Goal: Communication & Community: Answer question/provide support

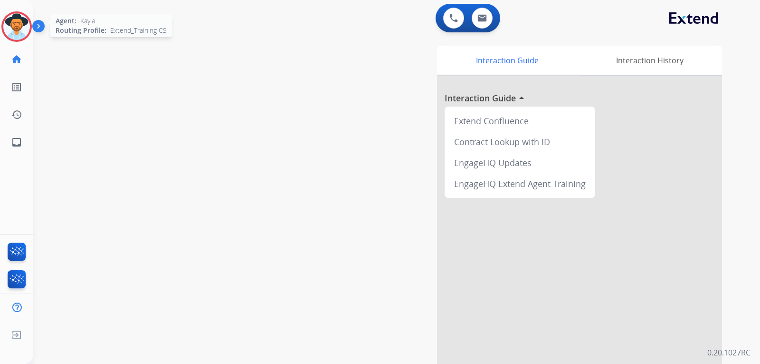
click at [12, 30] on img at bounding box center [16, 26] width 27 height 27
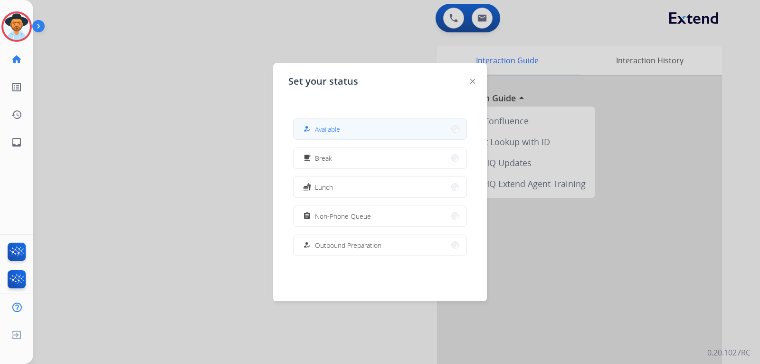
click at [368, 127] on button "how_to_reg Available" at bounding box center [380, 129] width 173 height 20
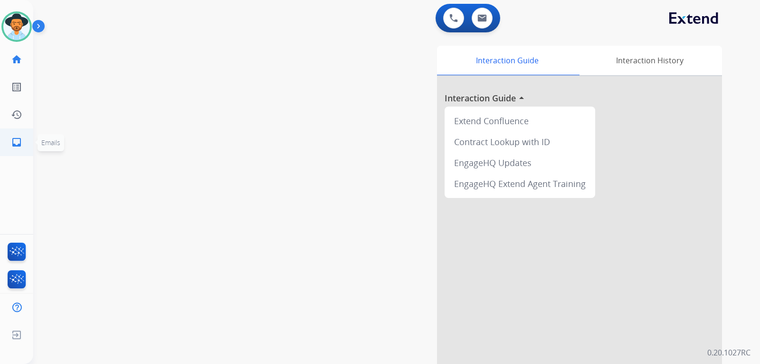
click at [24, 137] on link "inbox Emails" at bounding box center [16, 142] width 27 height 27
select select "**********"
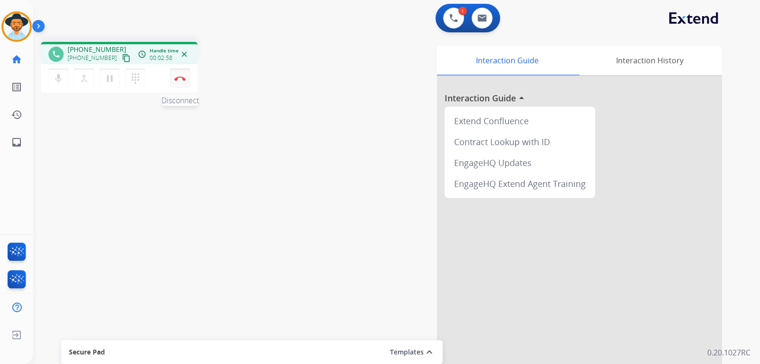
click at [179, 81] on button "Disconnect" at bounding box center [180, 78] width 20 height 20
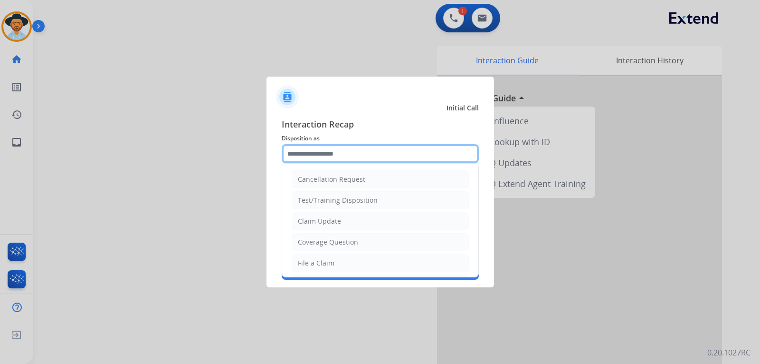
click at [315, 161] on input "text" at bounding box center [380, 153] width 197 height 19
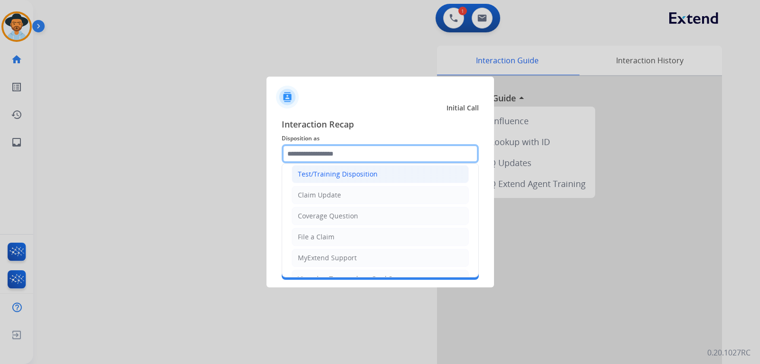
scroll to position [48, 0]
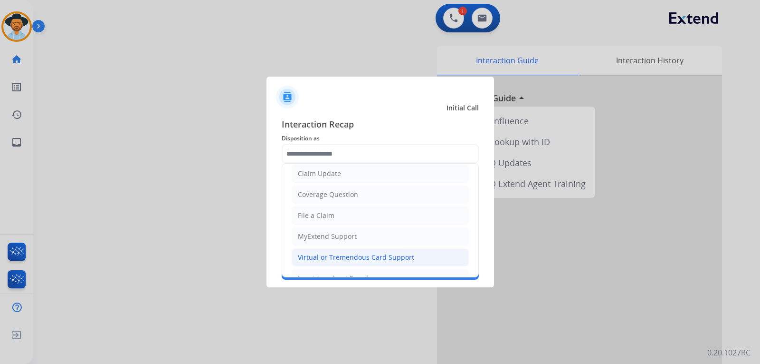
click at [372, 251] on li "Virtual or Tremendous Card Support" at bounding box center [380, 257] width 177 height 18
type input "**********"
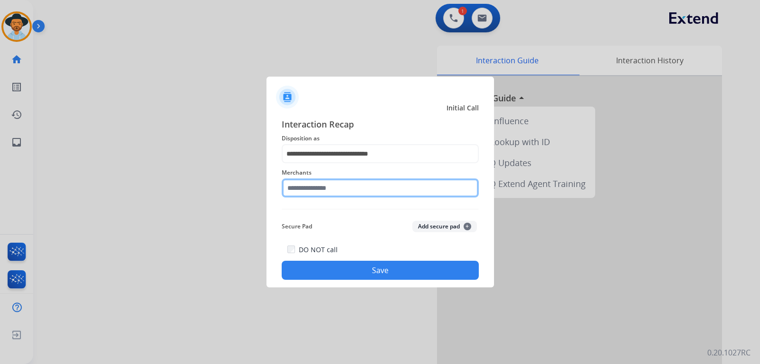
click at [373, 192] on input "text" at bounding box center [380, 187] width 197 height 19
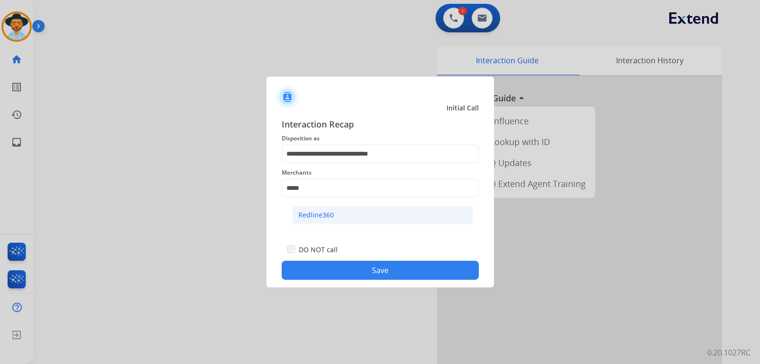
click at [407, 209] on li "Redline360" at bounding box center [382, 215] width 181 height 18
type input "**********"
click at [435, 269] on button "Save" at bounding box center [380, 269] width 197 height 19
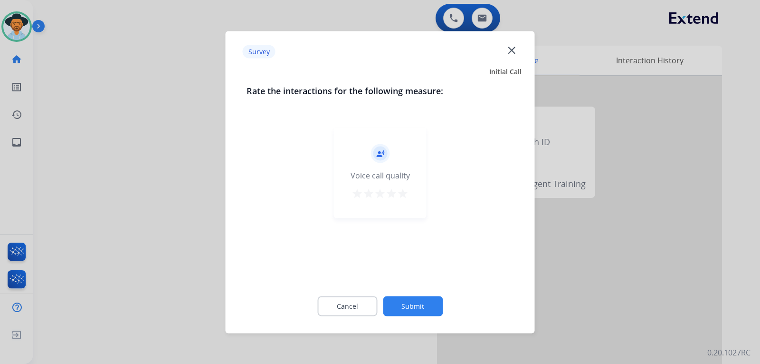
click at [509, 48] on mat-icon "close" at bounding box center [512, 50] width 12 height 12
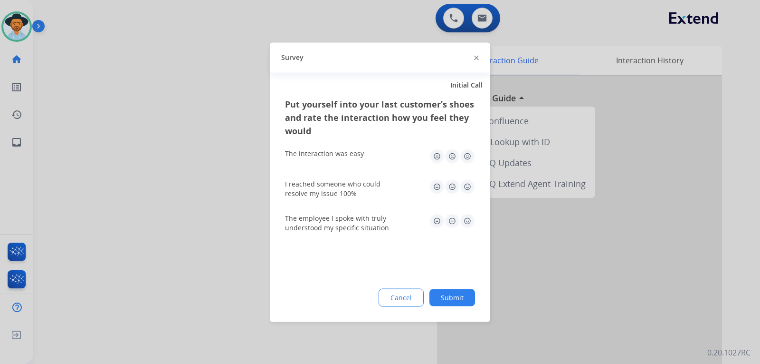
click at [476, 58] on img at bounding box center [476, 58] width 5 height 5
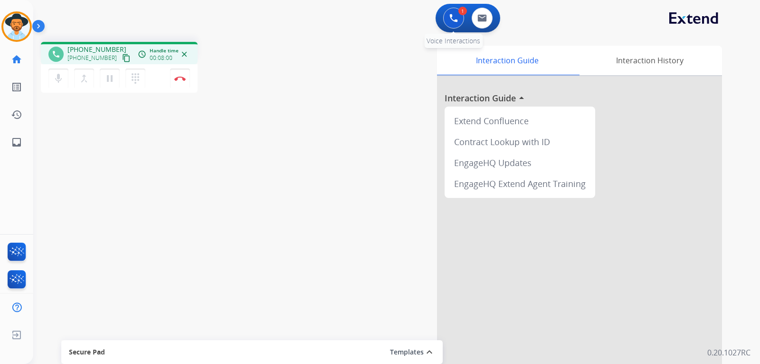
click at [458, 24] on button at bounding box center [453, 18] width 21 height 21
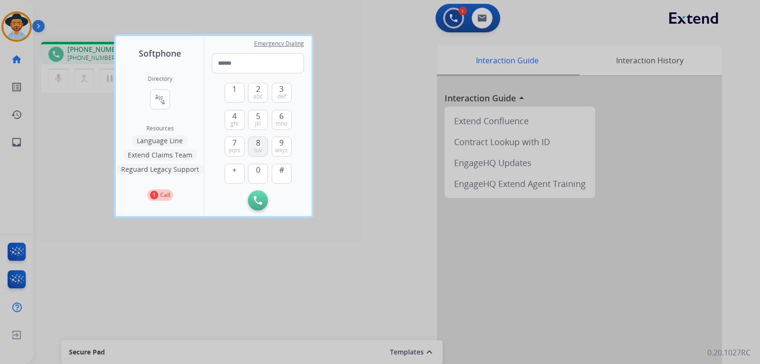
click at [262, 145] on button "8 tuv" at bounding box center [258, 146] width 20 height 20
click at [236, 144] on span "7" at bounding box center [234, 142] width 4 height 11
click at [257, 96] on span "abc" at bounding box center [258, 97] width 10 height 8
click at [279, 93] on span "def" at bounding box center [282, 97] width 9 height 8
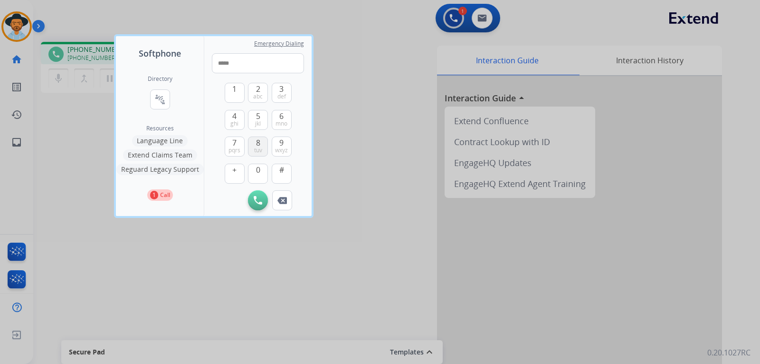
click at [262, 149] on button "8 tuv" at bounding box center [258, 146] width 20 height 20
click at [258, 93] on span "abc" at bounding box center [258, 97] width 10 height 8
click at [277, 119] on button "6 mno" at bounding box center [282, 120] width 20 height 20
click at [262, 97] on span "abc" at bounding box center [258, 97] width 10 height 8
click at [279, 97] on span "def" at bounding box center [282, 97] width 9 height 8
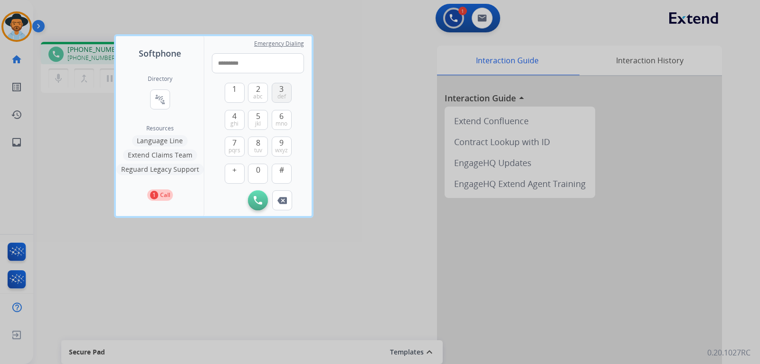
type input "**********"
click at [253, 197] on button "Initiate Call" at bounding box center [258, 200] width 20 height 20
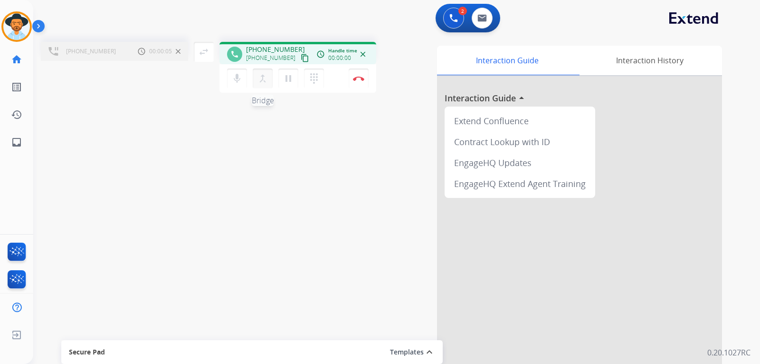
click at [264, 84] on mat-icon "merge_type" at bounding box center [262, 78] width 11 height 11
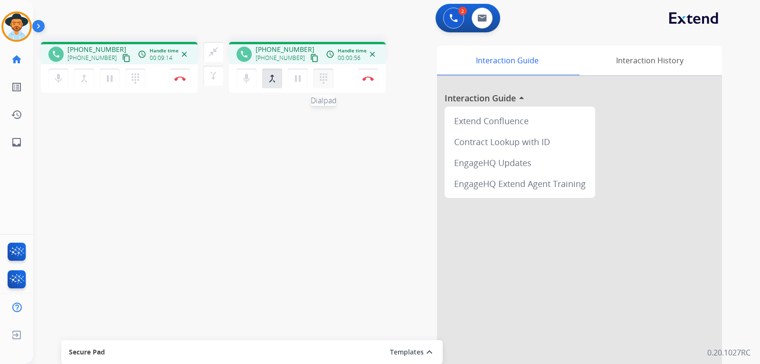
click at [141, 78] on mat-icon "dialpad" at bounding box center [135, 78] width 11 height 11
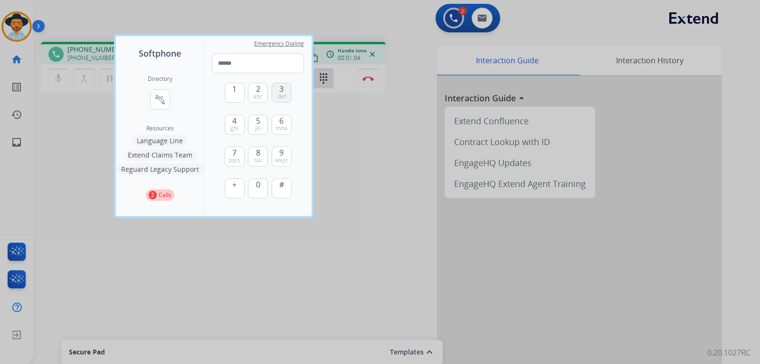
click at [285, 97] on span "def" at bounding box center [282, 97] width 9 height 8
type input "*"
click at [414, 259] on div at bounding box center [380, 182] width 760 height 364
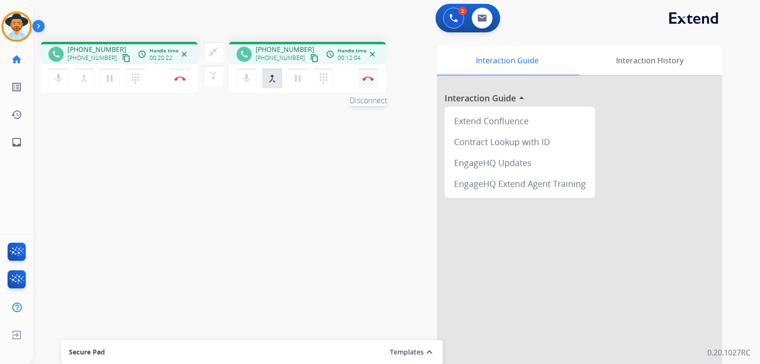
click at [190, 81] on button "Disconnect" at bounding box center [180, 78] width 20 height 20
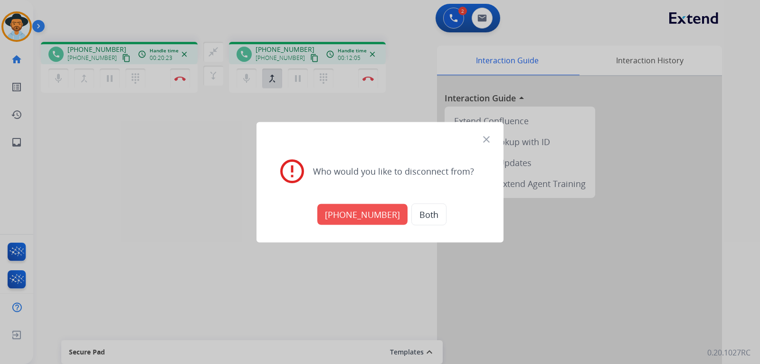
click at [422, 216] on button "Both" at bounding box center [429, 214] width 35 height 22
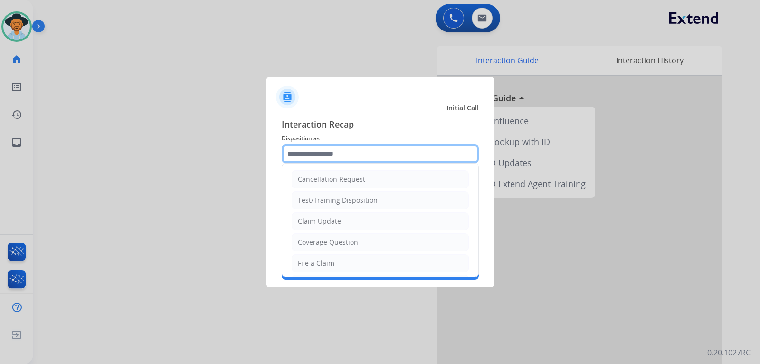
click at [383, 150] on input "text" at bounding box center [380, 153] width 197 height 19
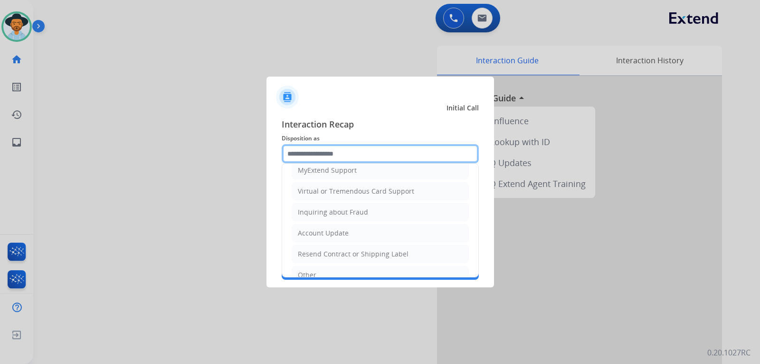
scroll to position [148, 0]
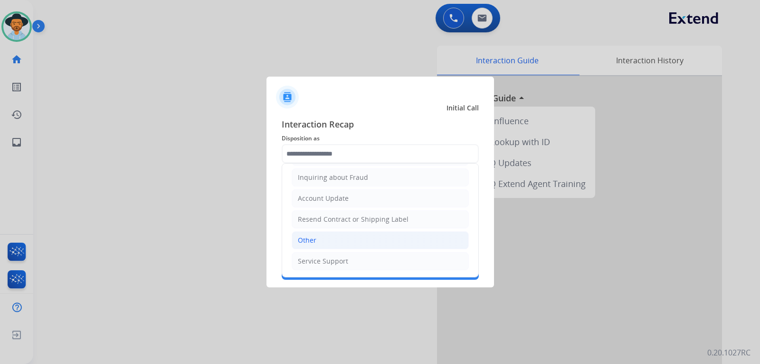
click at [328, 239] on li "Other" at bounding box center [380, 240] width 177 height 18
type input "*****"
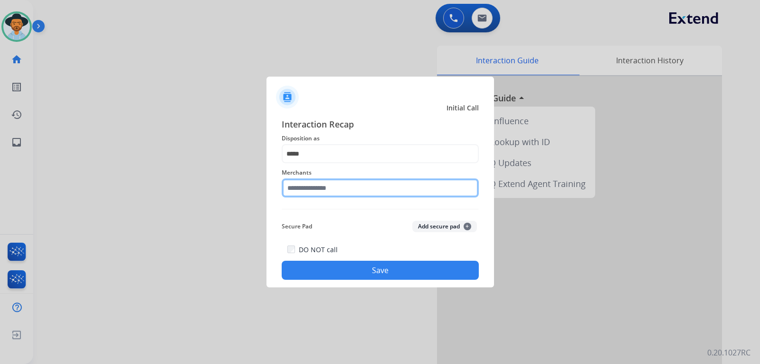
click at [336, 190] on input "text" at bounding box center [380, 187] width 197 height 19
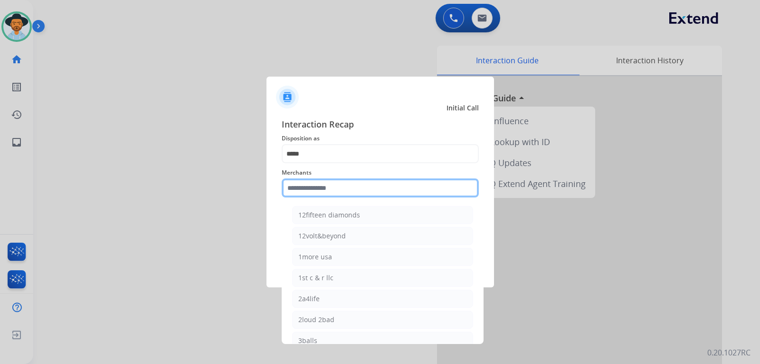
type input "*"
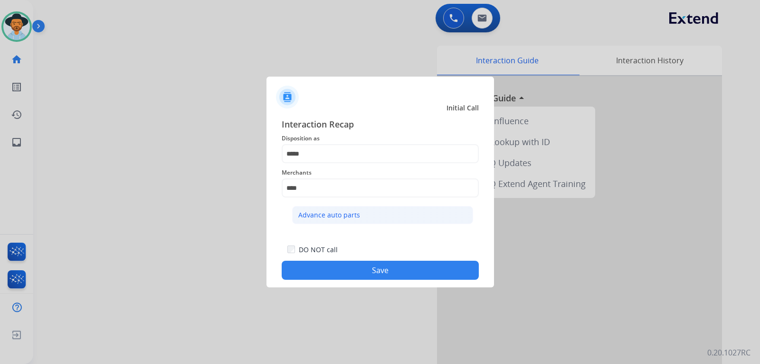
click at [338, 210] on li "Advance auto parts" at bounding box center [382, 215] width 181 height 18
type input "**********"
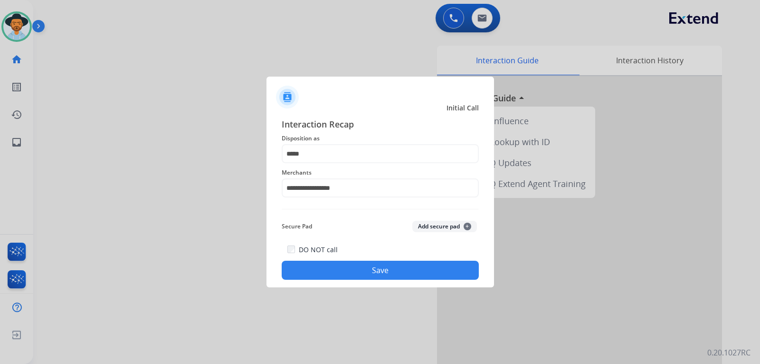
click at [363, 262] on button "Save" at bounding box center [380, 269] width 197 height 19
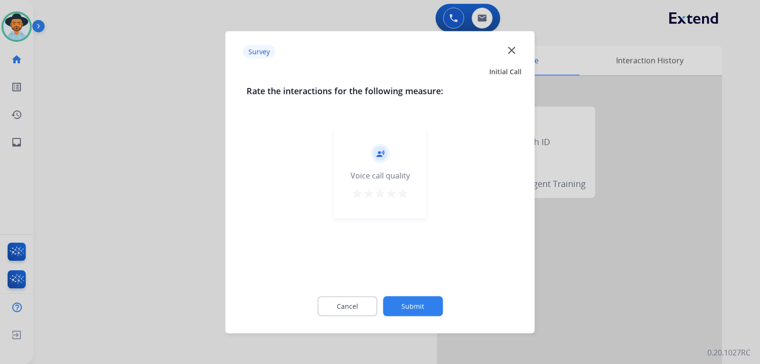
click at [516, 245] on div at bounding box center [380, 182] width 760 height 364
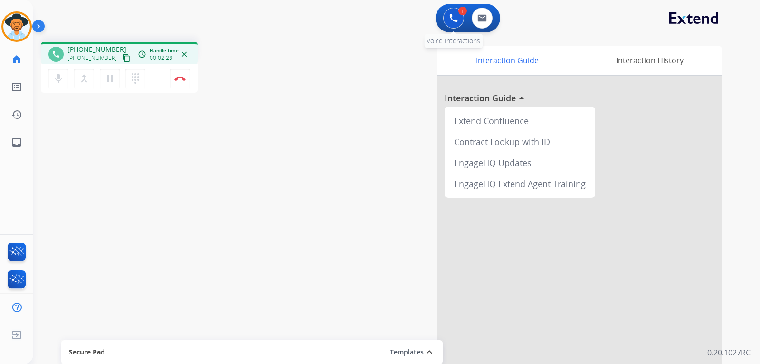
click at [456, 25] on button at bounding box center [453, 18] width 21 height 21
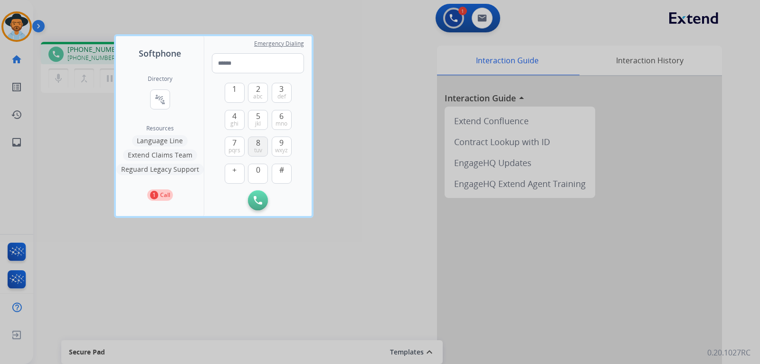
click at [257, 140] on span "8" at bounding box center [258, 142] width 4 height 11
click at [262, 170] on button "0" at bounding box center [258, 173] width 20 height 20
click at [261, 145] on button "8 tuv" at bounding box center [258, 146] width 20 height 20
click at [286, 91] on button "3 def" at bounding box center [282, 93] width 20 height 20
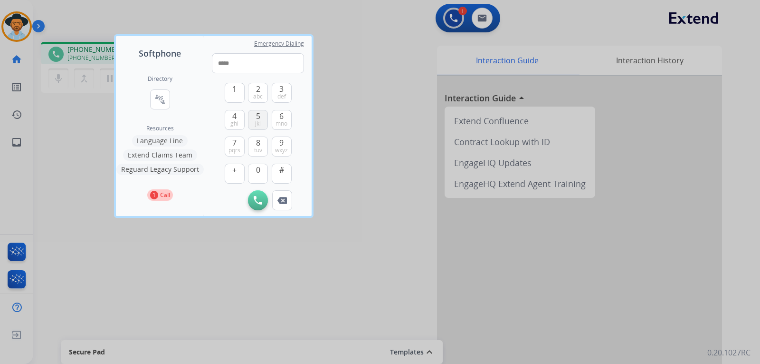
click at [261, 114] on button "5 jkl" at bounding box center [258, 120] width 20 height 20
click at [258, 167] on span "0" at bounding box center [258, 169] width 4 height 11
click at [280, 148] on span "wxyz" at bounding box center [281, 150] width 13 height 8
click at [237, 92] on span "1" at bounding box center [234, 88] width 4 height 11
click at [282, 149] on span "wxyz" at bounding box center [281, 150] width 13 height 8
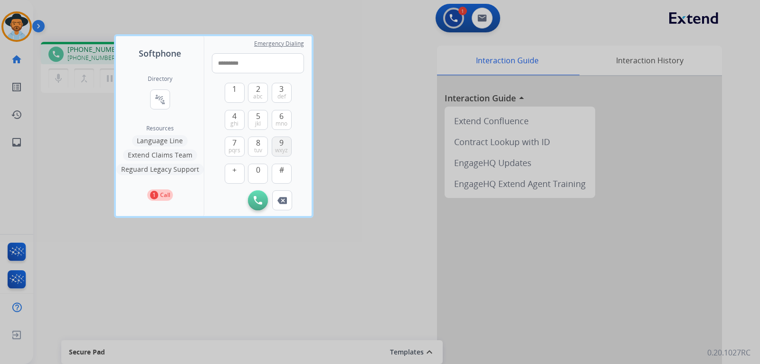
type input "**********"
click at [257, 201] on img at bounding box center [258, 200] width 9 height 9
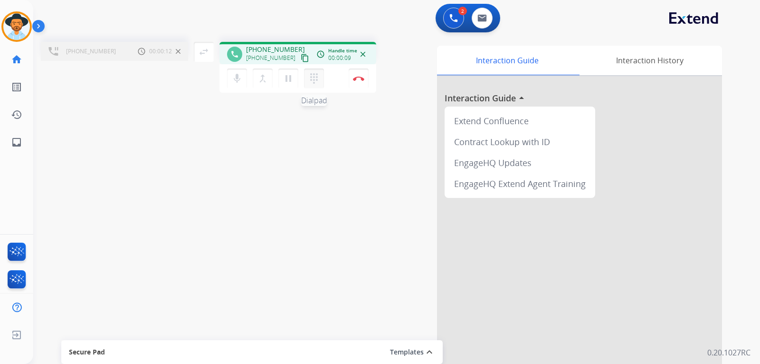
click at [318, 83] on mat-icon "dialpad" at bounding box center [313, 78] width 11 height 11
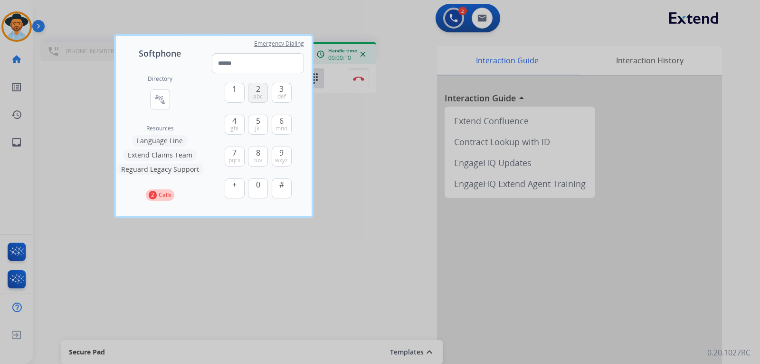
click at [264, 90] on button "2 abc" at bounding box center [258, 93] width 20 height 20
type input "*"
click at [362, 151] on div at bounding box center [380, 182] width 760 height 364
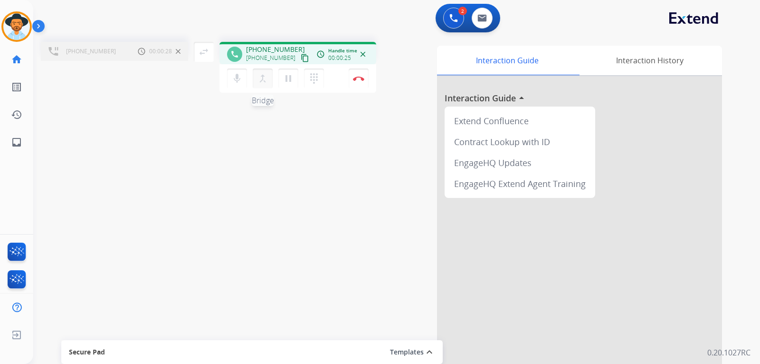
click at [263, 83] on mat-icon "merge_type" at bounding box center [262, 78] width 11 height 11
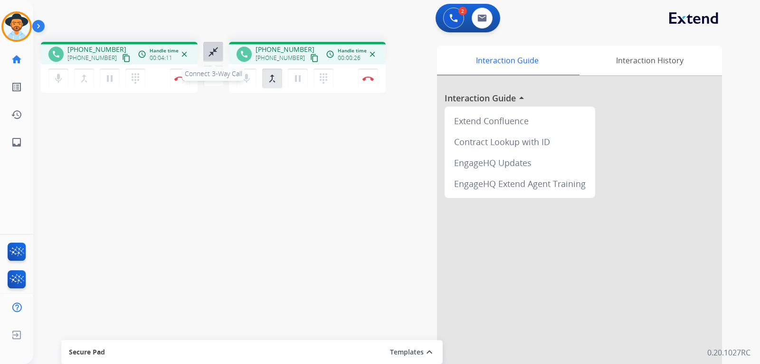
click at [215, 57] on mat-icon "close_fullscreen" at bounding box center [213, 51] width 11 height 11
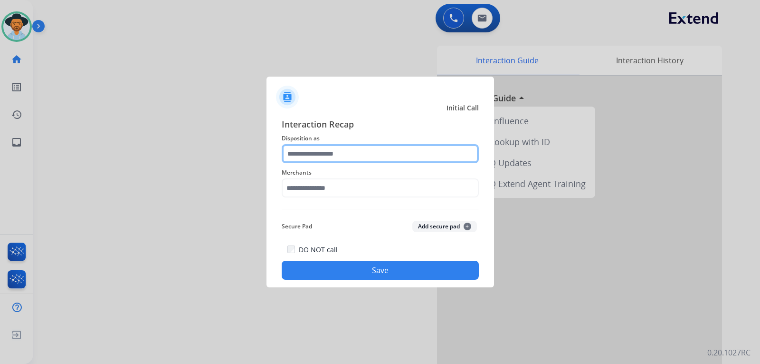
click at [356, 155] on input "text" at bounding box center [380, 153] width 197 height 19
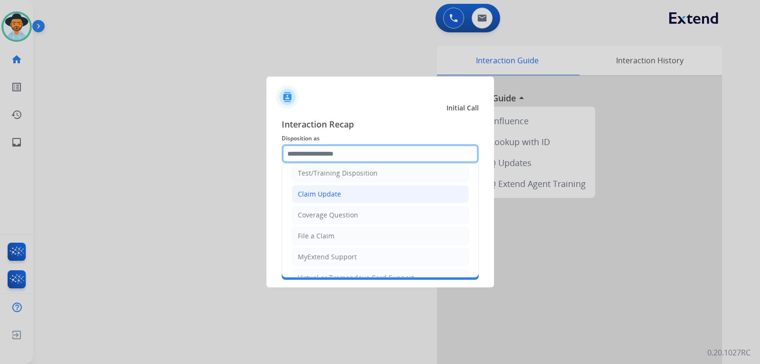
scroll to position [6, 0]
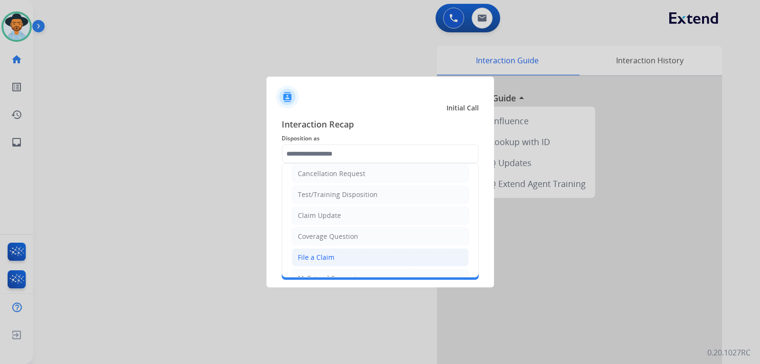
click at [322, 253] on div "File a Claim" at bounding box center [316, 257] width 37 height 10
type input "**********"
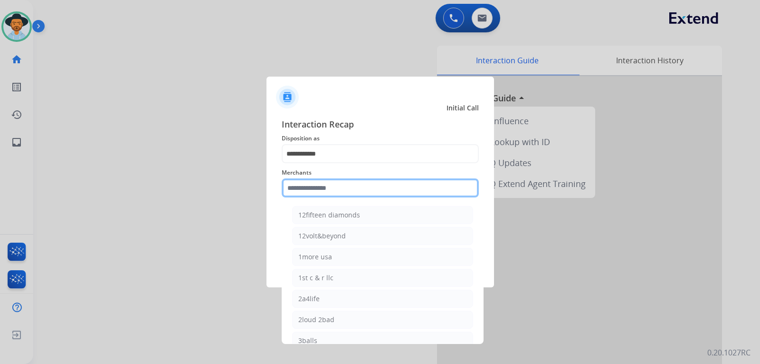
click at [331, 191] on input "text" at bounding box center [380, 187] width 197 height 19
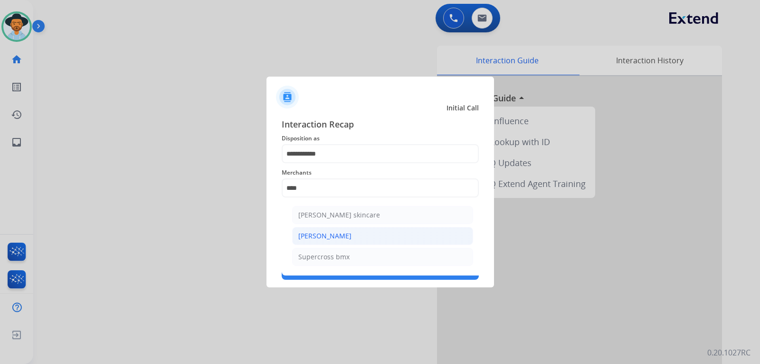
click at [358, 234] on li "[PERSON_NAME]" at bounding box center [382, 236] width 181 height 18
type input "**********"
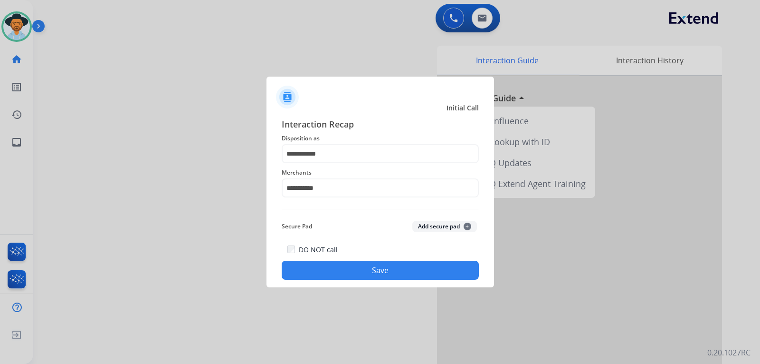
click at [397, 278] on button "Save" at bounding box center [380, 269] width 197 height 19
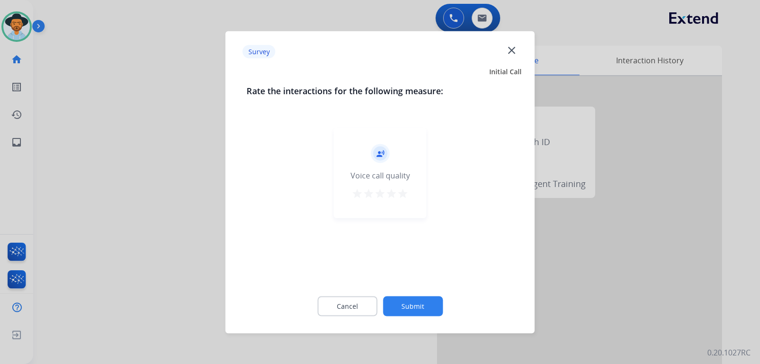
click at [513, 51] on mat-icon "close" at bounding box center [512, 50] width 12 height 12
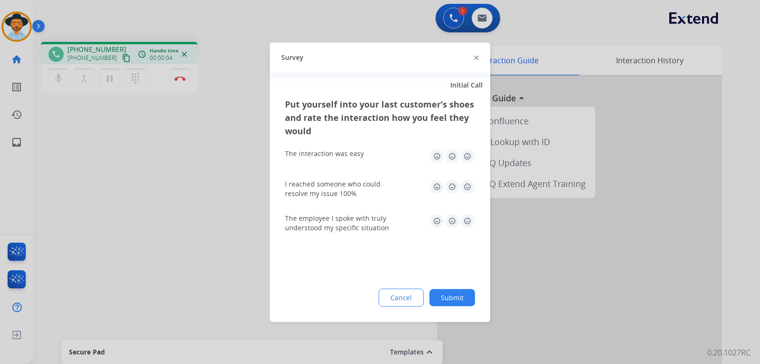
click at [476, 58] on img at bounding box center [476, 58] width 5 height 5
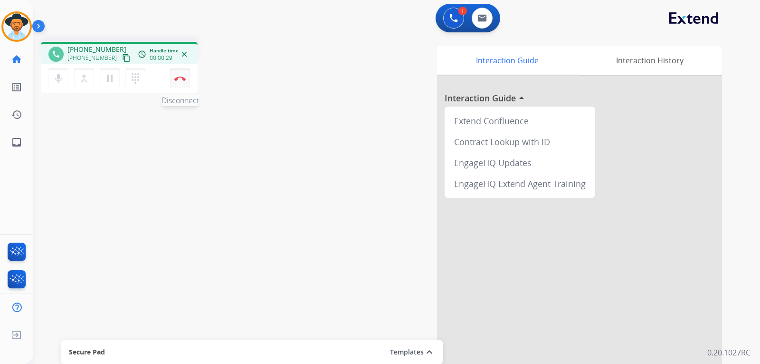
click at [180, 83] on button "Disconnect" at bounding box center [180, 78] width 20 height 20
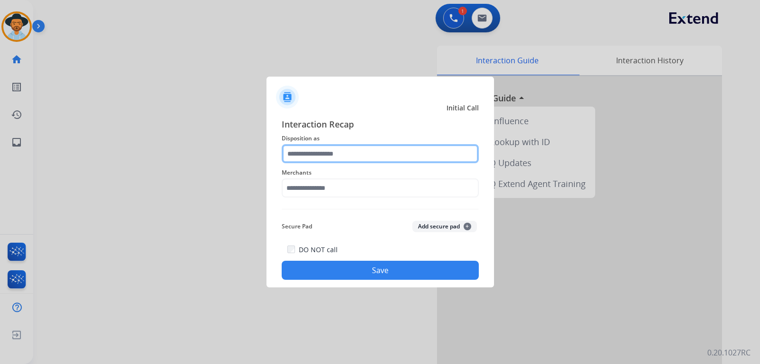
click at [359, 144] on input "text" at bounding box center [380, 153] width 197 height 19
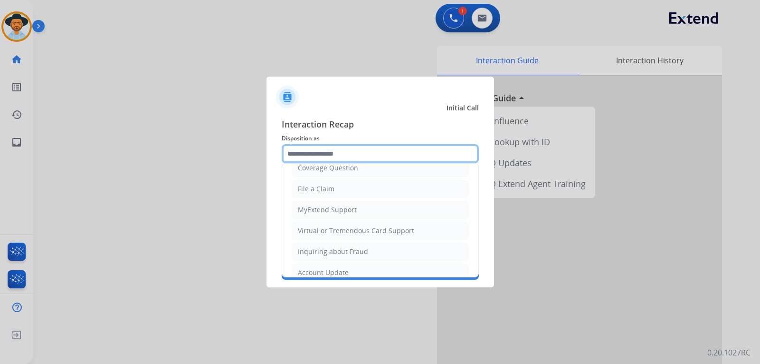
scroll to position [148, 0]
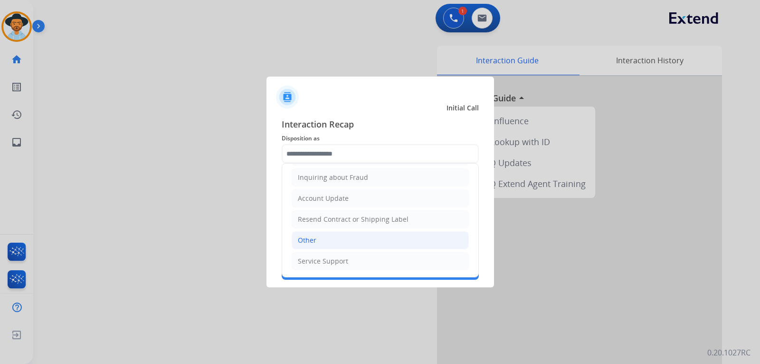
click at [318, 232] on li "Other" at bounding box center [380, 240] width 177 height 18
type input "*****"
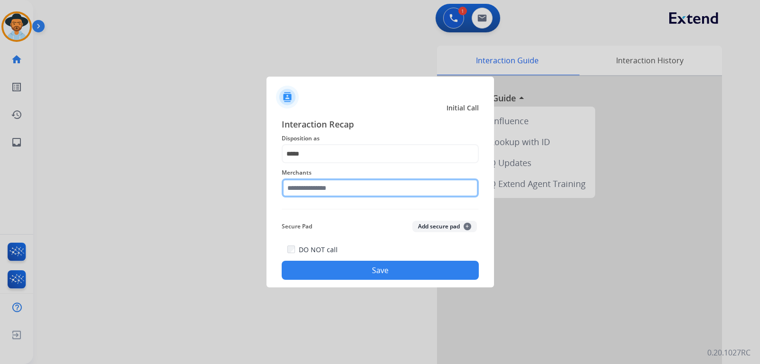
click at [341, 191] on input "text" at bounding box center [380, 187] width 197 height 19
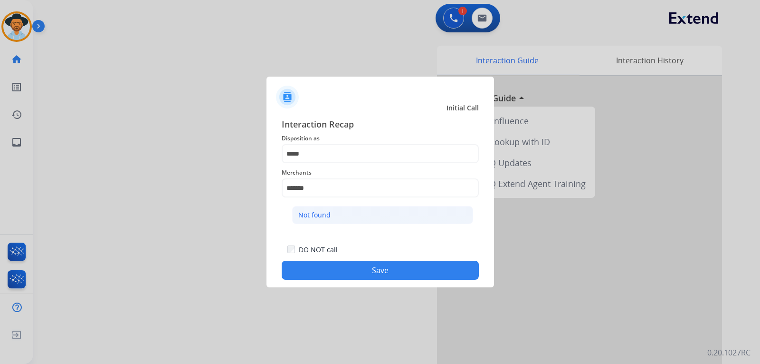
click at [330, 217] on div "Not found" at bounding box center [314, 215] width 32 height 10
type input "*********"
click at [359, 270] on button "Save" at bounding box center [380, 269] width 197 height 19
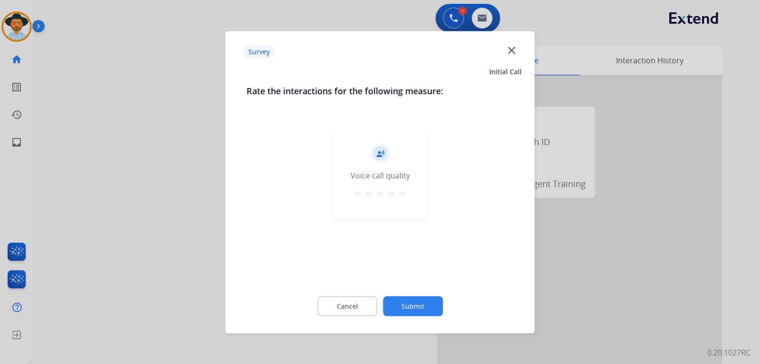
click at [516, 293] on div at bounding box center [380, 182] width 760 height 364
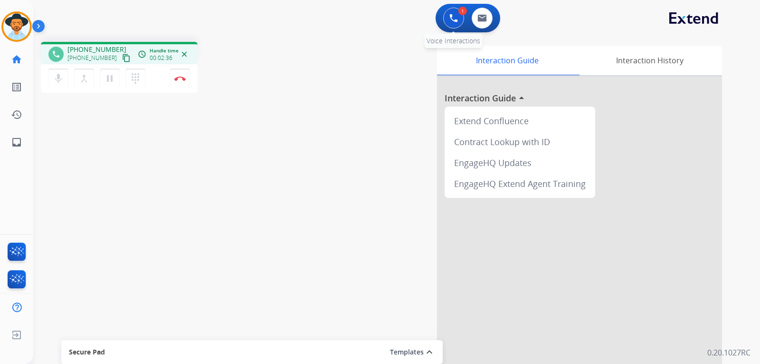
click at [446, 21] on button at bounding box center [453, 18] width 21 height 21
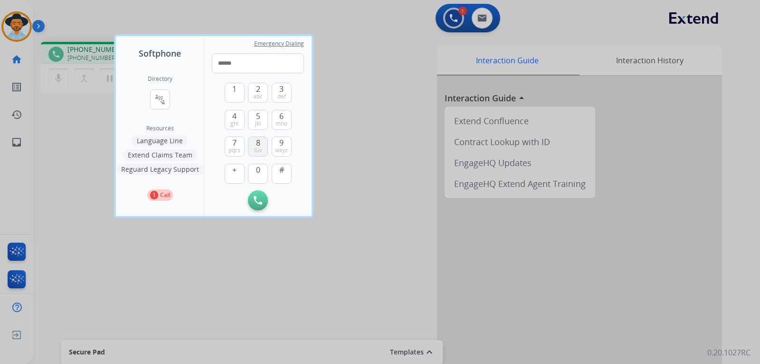
click at [256, 147] on span "tuv" at bounding box center [258, 150] width 8 height 8
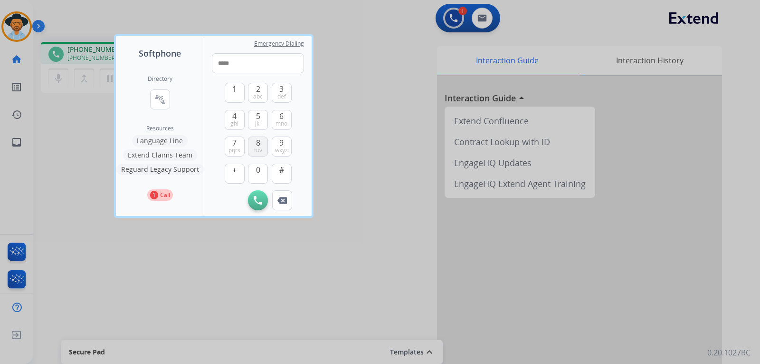
click at [256, 147] on span "tuv" at bounding box center [258, 150] width 8 height 8
click at [234, 147] on span "pqrs" at bounding box center [235, 150] width 12 height 8
click at [281, 143] on span "9" at bounding box center [281, 142] width 4 height 11
click at [257, 172] on span "0" at bounding box center [258, 169] width 4 height 11
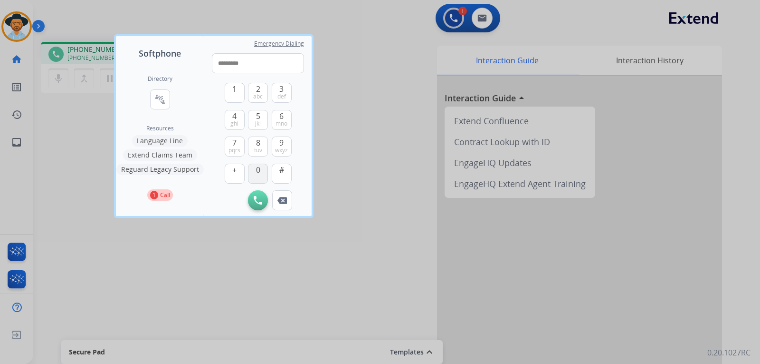
type input "**********"
click at [260, 196] on img at bounding box center [258, 200] width 9 height 9
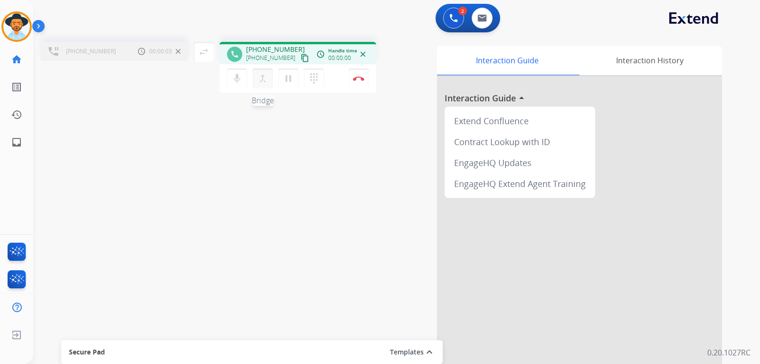
click at [259, 80] on mat-icon "merge_type" at bounding box center [262, 78] width 11 height 11
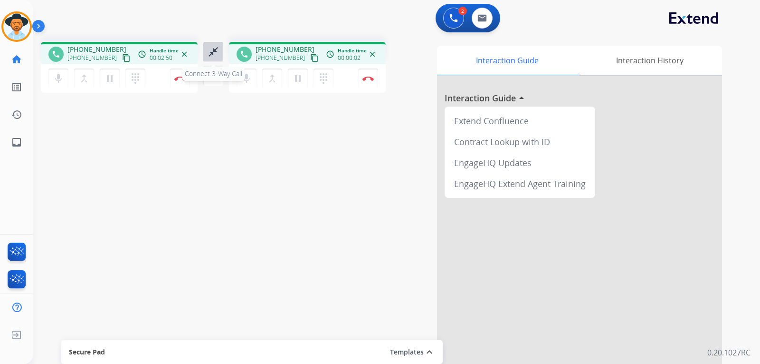
click at [213, 54] on mat-icon "close_fullscreen" at bounding box center [213, 51] width 11 height 11
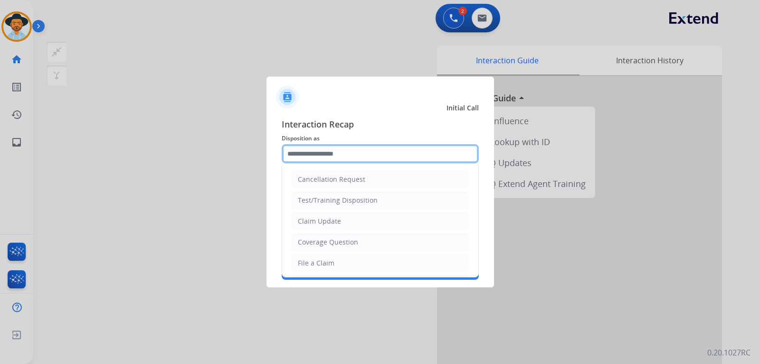
click at [340, 154] on input "text" at bounding box center [380, 153] width 197 height 19
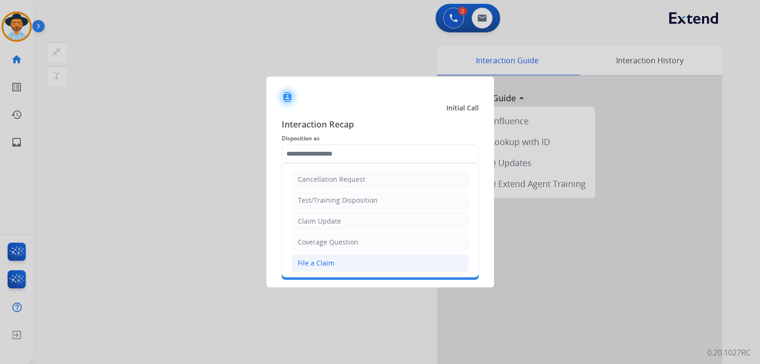
click at [307, 259] on div "File a Claim" at bounding box center [316, 263] width 37 height 10
type input "**********"
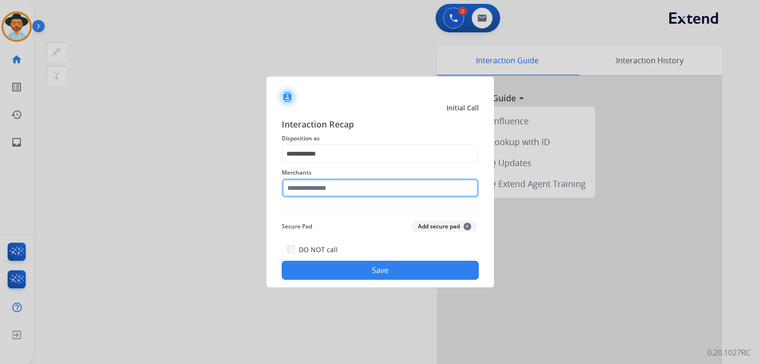
click at [334, 193] on input "text" at bounding box center [380, 187] width 197 height 19
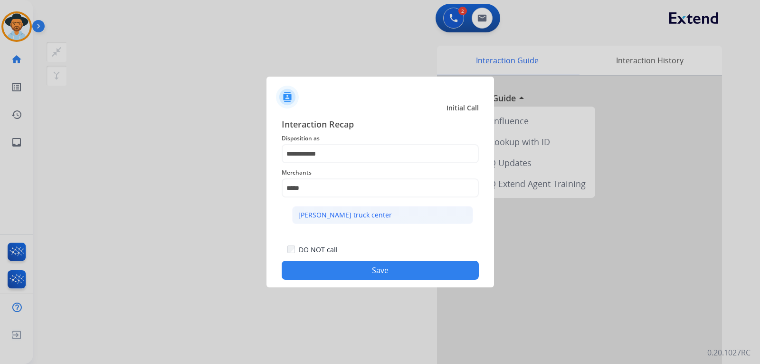
click at [341, 212] on div "[PERSON_NAME] truck center" at bounding box center [345, 215] width 94 height 10
type input "**********"
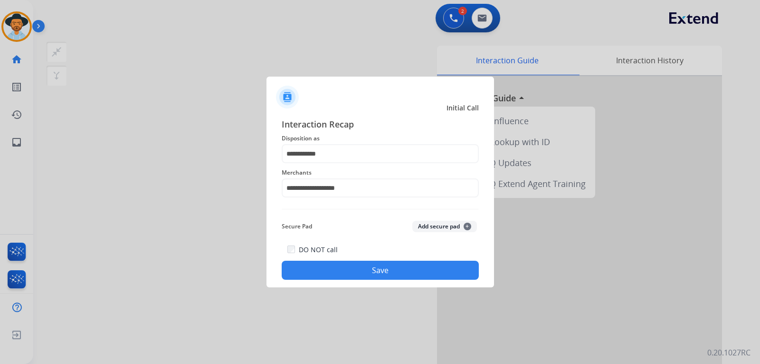
click at [370, 264] on button "Save" at bounding box center [380, 269] width 197 height 19
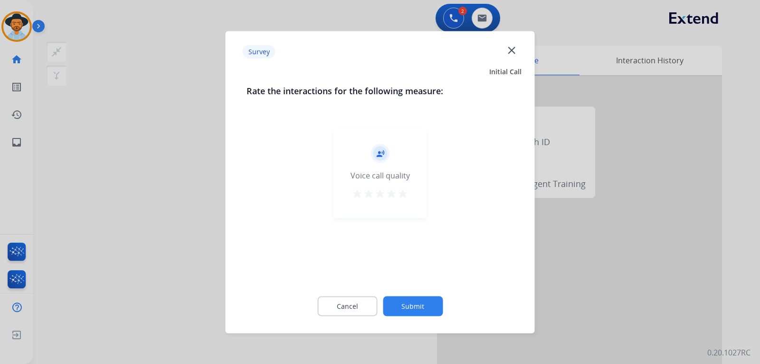
click at [516, 261] on div at bounding box center [380, 182] width 760 height 364
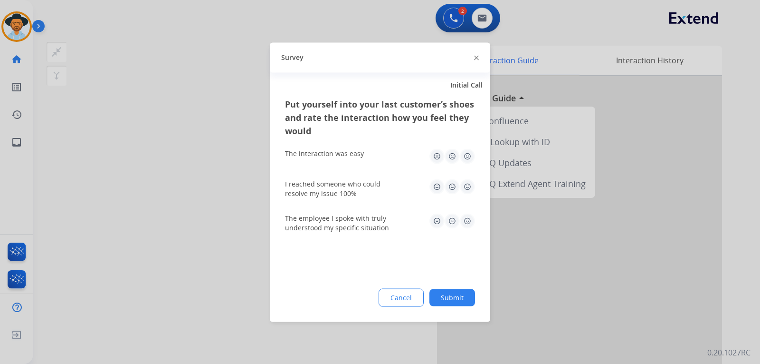
click at [516, 261] on div at bounding box center [380, 182] width 760 height 364
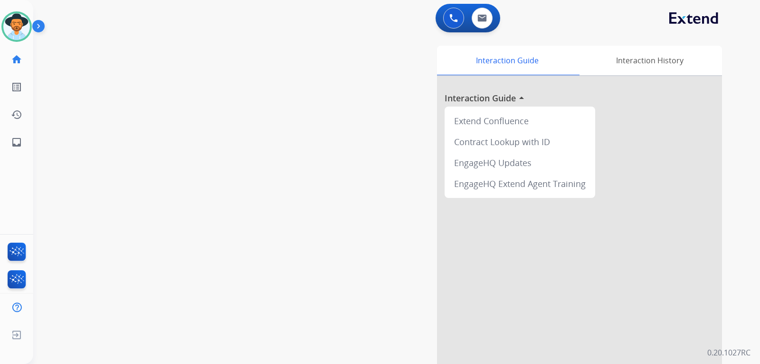
click at [516, 248] on div at bounding box center [579, 253] width 285 height 355
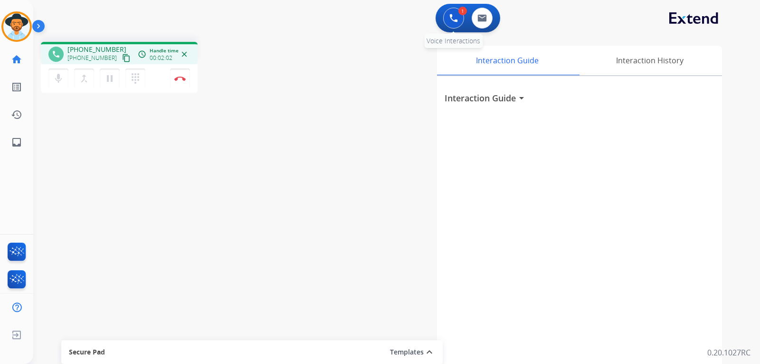
click at [447, 19] on button at bounding box center [453, 18] width 21 height 21
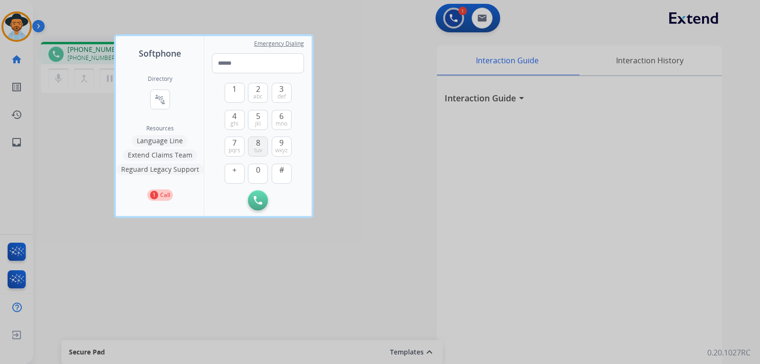
click at [253, 143] on button "8 tuv" at bounding box center [258, 146] width 20 height 20
click at [260, 148] on span "tuv" at bounding box center [258, 150] width 8 height 8
click at [267, 68] on input "tel" at bounding box center [258, 63] width 92 height 20
drag, startPoint x: 260, startPoint y: 146, endPoint x: 263, endPoint y: 162, distance: 16.0
click at [260, 147] on span "tuv" at bounding box center [258, 150] width 8 height 8
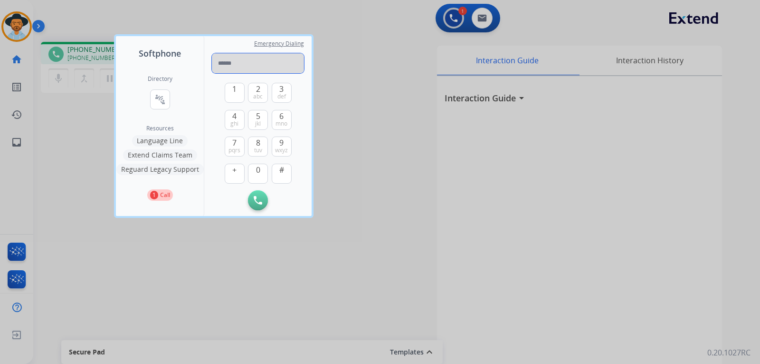
click at [226, 62] on input "tel" at bounding box center [258, 63] width 92 height 20
click at [256, 151] on span "tuv" at bounding box center [258, 150] width 8 height 8
drag, startPoint x: 362, startPoint y: 73, endPoint x: 393, endPoint y: 54, distance: 36.3
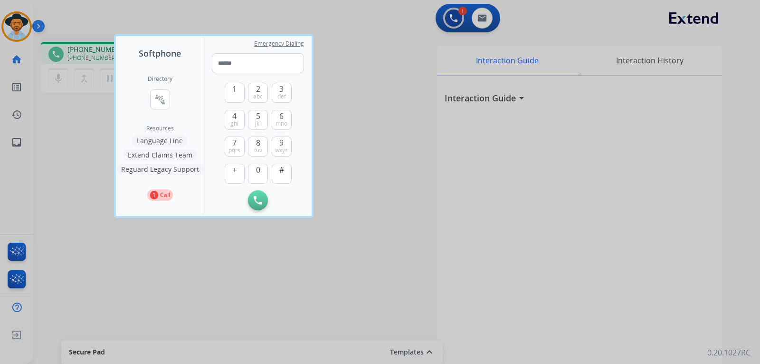
click at [363, 73] on div at bounding box center [380, 182] width 760 height 364
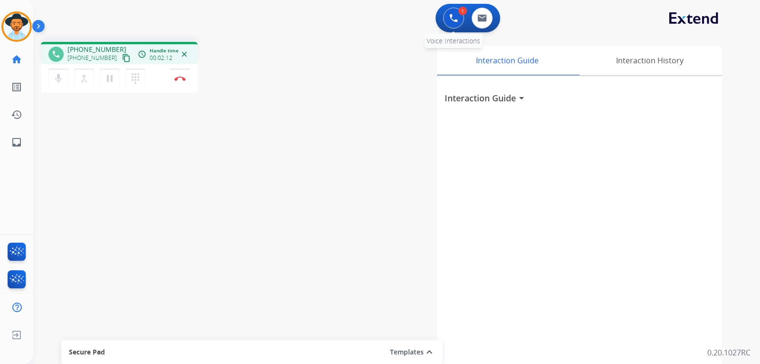
click at [464, 17] on button at bounding box center [453, 18] width 21 height 21
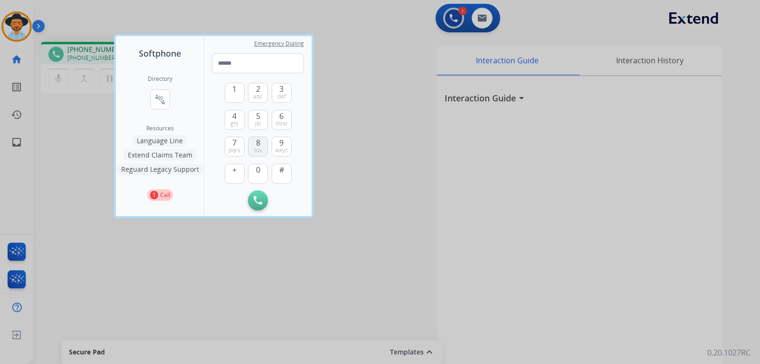
click at [254, 147] on span "tuv" at bounding box center [258, 150] width 8 height 8
click at [259, 171] on span "0" at bounding box center [258, 169] width 4 height 11
click at [279, 122] on span "mno" at bounding box center [282, 124] width 12 height 8
click at [230, 115] on button "4 ghi" at bounding box center [235, 120] width 20 height 20
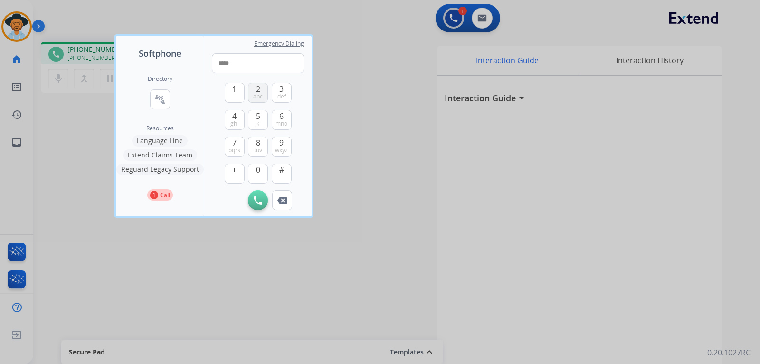
click at [259, 96] on span "abc" at bounding box center [258, 97] width 10 height 8
click at [238, 116] on button "4 ghi" at bounding box center [235, 120] width 20 height 20
click at [255, 93] on span "abc" at bounding box center [258, 97] width 10 height 8
click at [284, 95] on span "def" at bounding box center [282, 97] width 9 height 8
click at [263, 113] on button "5 jkl" at bounding box center [258, 120] width 20 height 20
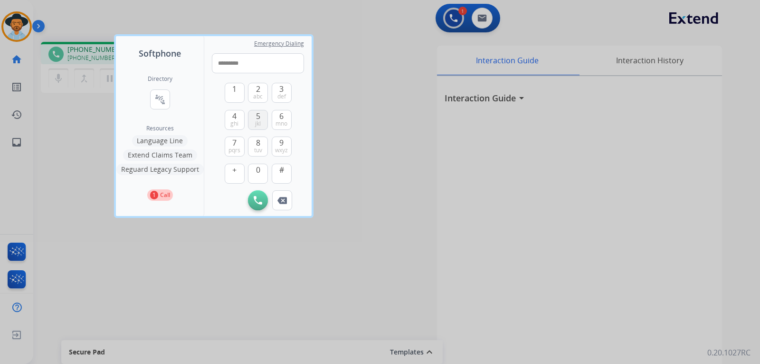
type input "**********"
click at [257, 201] on img at bounding box center [258, 200] width 9 height 9
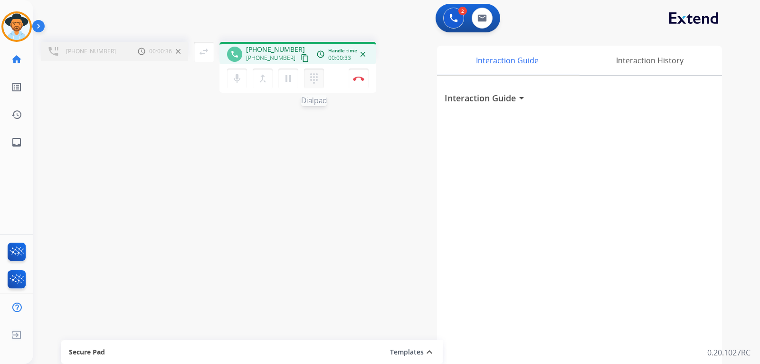
click at [317, 76] on mat-icon "dialpad" at bounding box center [313, 78] width 11 height 11
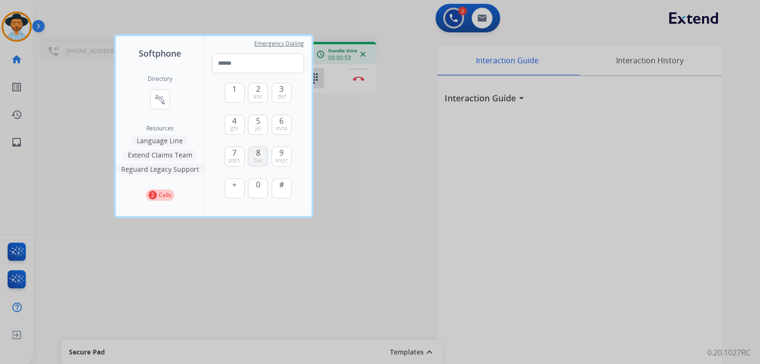
click at [256, 156] on span "tuv" at bounding box center [258, 160] width 8 height 8
type input "*"
click at [395, 121] on div at bounding box center [380, 182] width 760 height 364
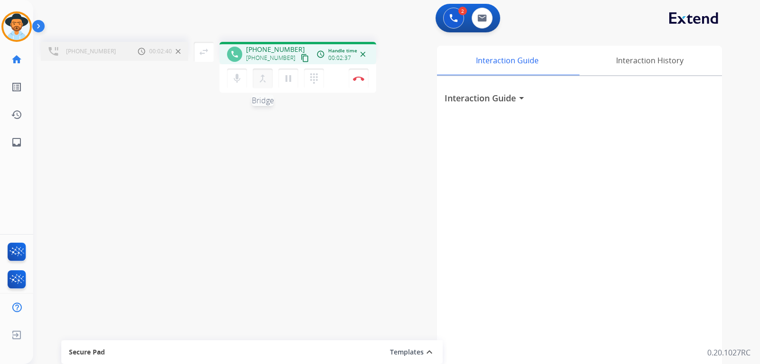
click at [266, 83] on mat-icon "merge_type" at bounding box center [262, 78] width 11 height 11
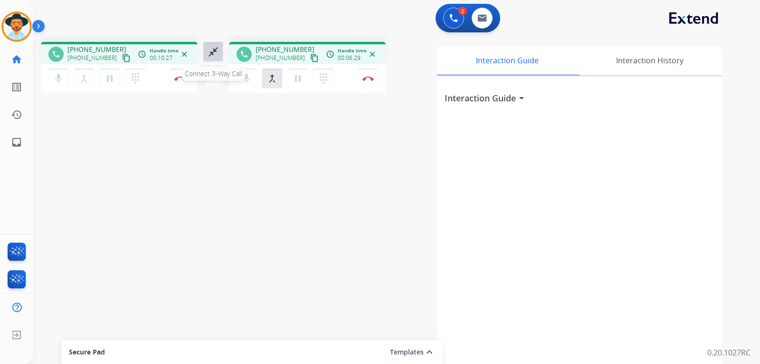
click at [213, 54] on mat-icon "close_fullscreen" at bounding box center [213, 51] width 11 height 11
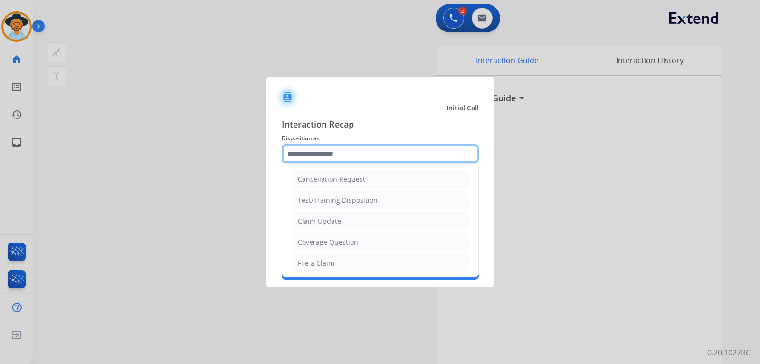
click at [416, 158] on input "text" at bounding box center [380, 153] width 197 height 19
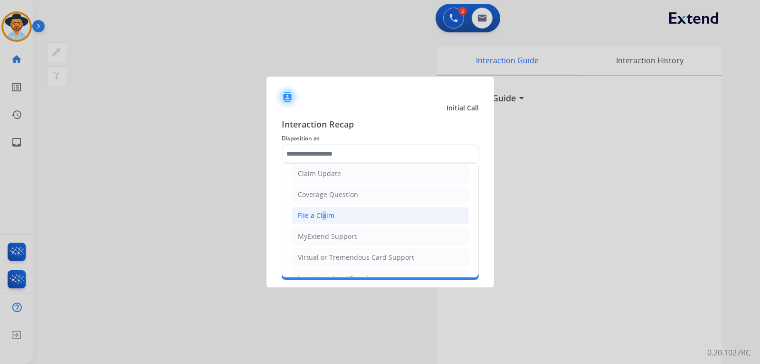
click at [321, 212] on div "File a Claim" at bounding box center [316, 216] width 37 height 10
type input "**********"
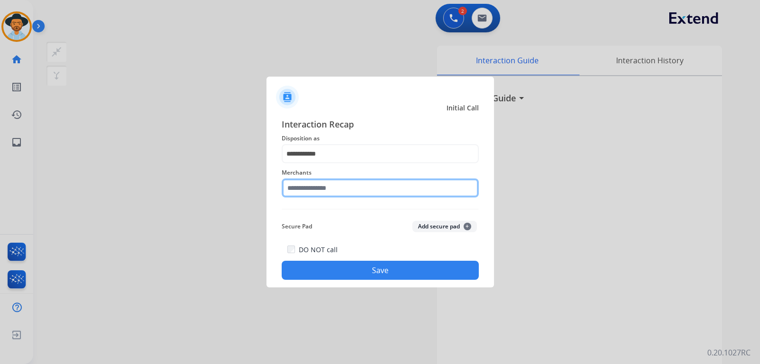
drag, startPoint x: 344, startPoint y: 181, endPoint x: 340, endPoint y: 185, distance: 5.7
click at [342, 184] on input "text" at bounding box center [380, 187] width 197 height 19
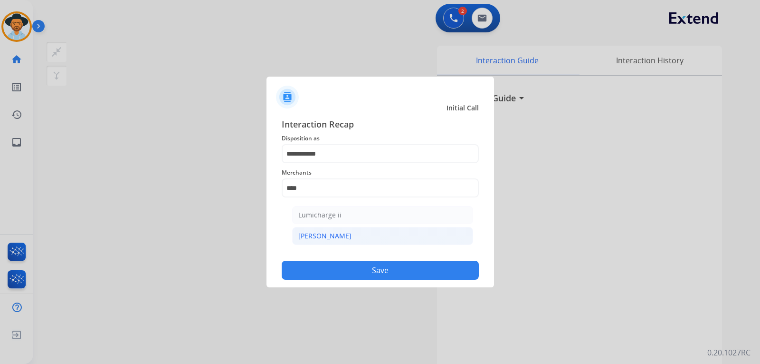
click at [311, 234] on div "[PERSON_NAME]" at bounding box center [324, 236] width 53 height 10
type input "********"
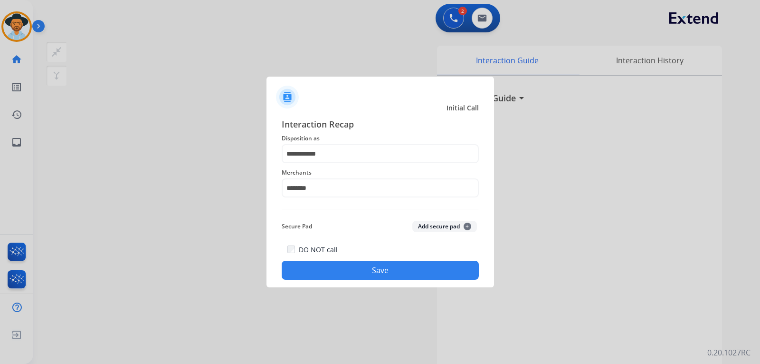
click at [338, 264] on button "Save" at bounding box center [380, 269] width 197 height 19
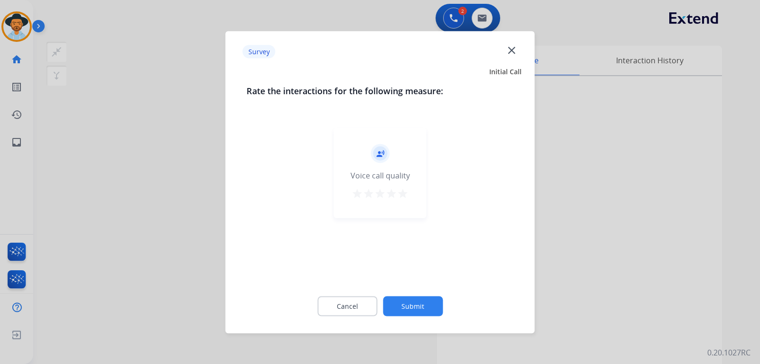
click at [516, 240] on div at bounding box center [380, 182] width 760 height 364
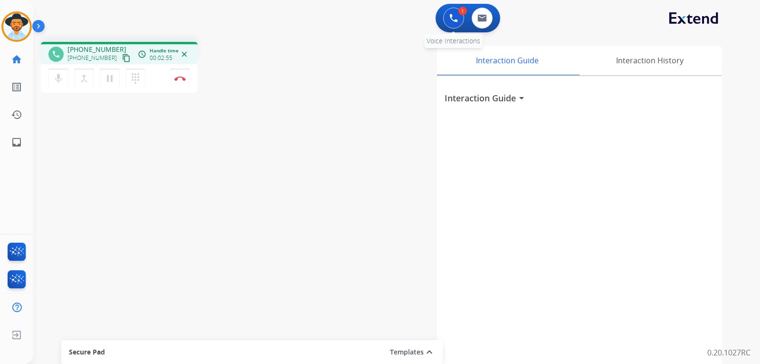
click at [451, 21] on img at bounding box center [454, 18] width 9 height 9
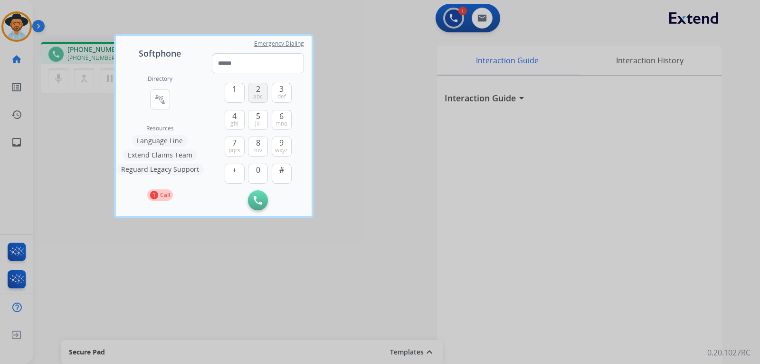
click at [253, 87] on button "2 abc" at bounding box center [258, 93] width 20 height 20
click at [233, 92] on span "1" at bounding box center [234, 88] width 4 height 11
click at [255, 94] on span "abc" at bounding box center [258, 97] width 10 height 8
click at [260, 58] on input "tel" at bounding box center [258, 63] width 92 height 20
click at [459, 13] on div at bounding box center [380, 182] width 760 height 364
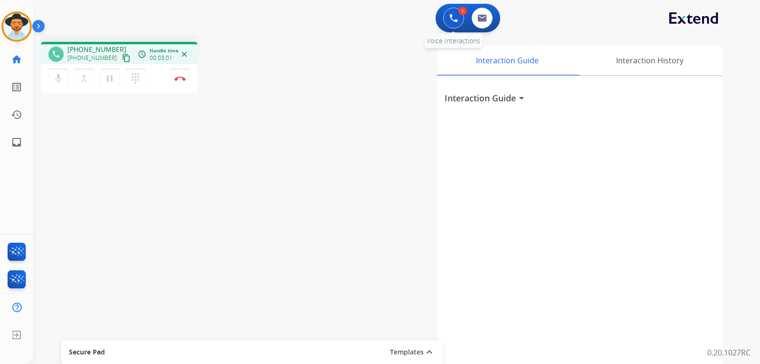
click at [454, 22] on img at bounding box center [454, 18] width 9 height 9
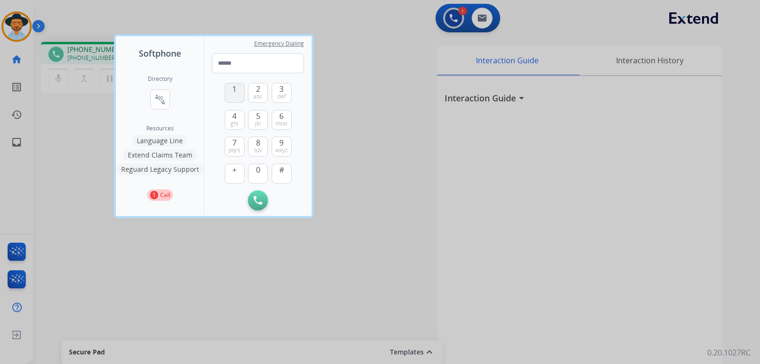
drag, startPoint x: 259, startPoint y: 94, endPoint x: 244, endPoint y: 96, distance: 14.9
click at [258, 94] on span "abc" at bounding box center [258, 97] width 10 height 8
click at [240, 95] on button "1" at bounding box center [235, 93] width 20 height 20
click at [284, 89] on button "3 def" at bounding box center [282, 93] width 20 height 20
click at [237, 116] on button "4 ghi" at bounding box center [235, 120] width 20 height 20
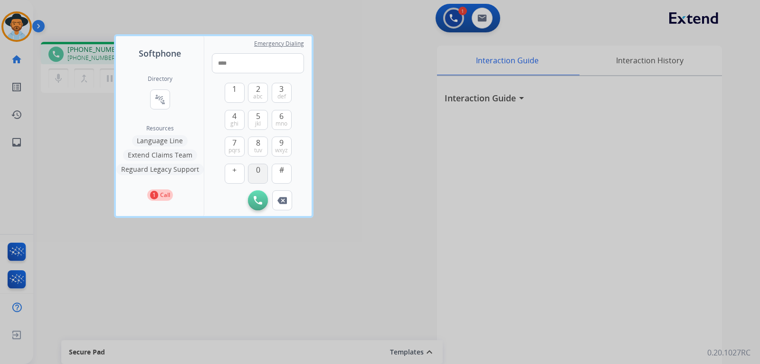
click at [260, 171] on span "0" at bounding box center [258, 169] width 4 height 11
click at [234, 93] on span "1" at bounding box center [234, 88] width 4 height 11
click at [256, 88] on span "2" at bounding box center [258, 88] width 4 height 11
click at [281, 123] on span "mno" at bounding box center [282, 124] width 12 height 8
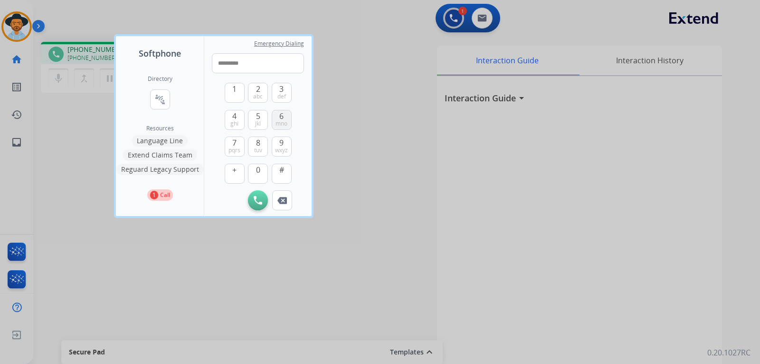
click at [281, 123] on span "mno" at bounding box center [282, 124] width 12 height 8
type input "**********"
click at [256, 201] on img at bounding box center [258, 200] width 9 height 9
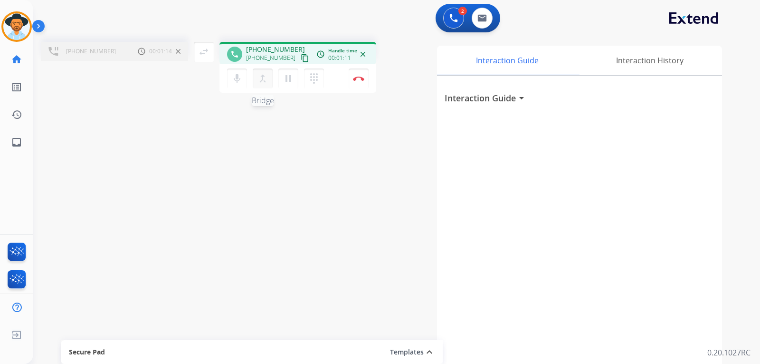
click at [266, 83] on mat-icon "merge_type" at bounding box center [262, 78] width 11 height 11
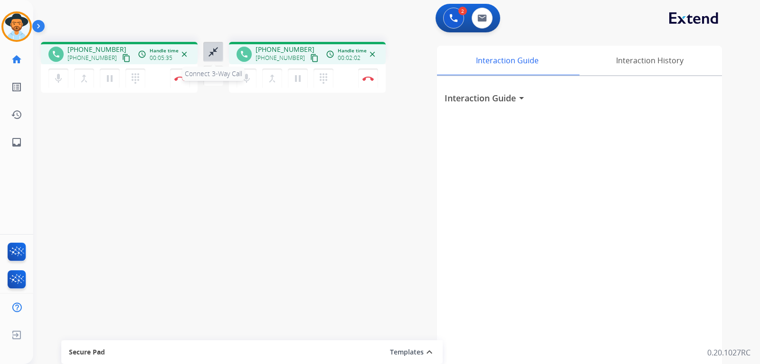
click at [216, 51] on mat-icon "close_fullscreen" at bounding box center [213, 51] width 11 height 11
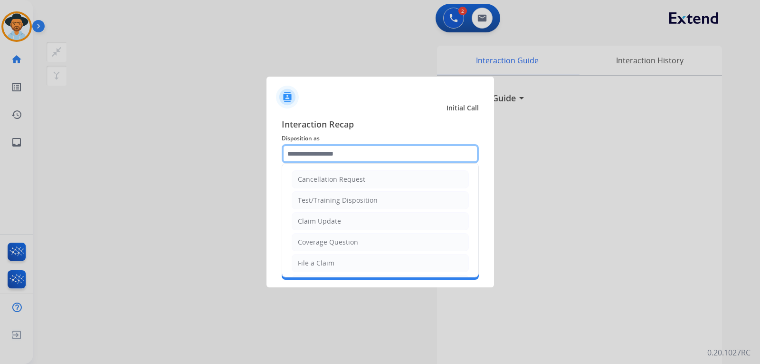
click at [354, 154] on input "text" at bounding box center [380, 153] width 197 height 19
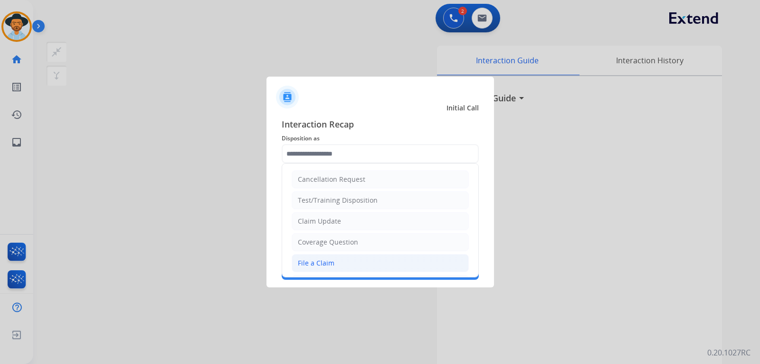
click at [317, 259] on div "File a Claim" at bounding box center [316, 263] width 37 height 10
type input "**********"
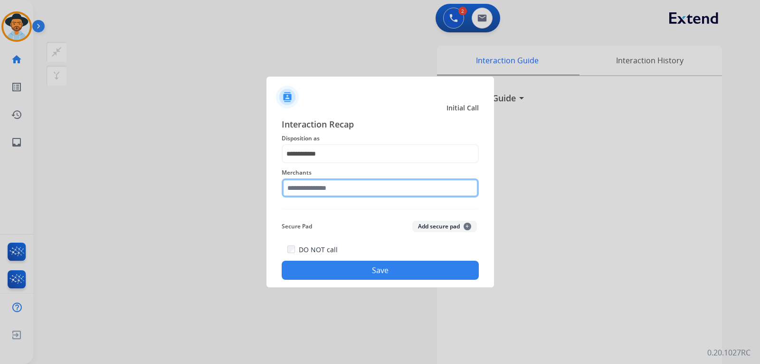
click at [369, 190] on input "text" at bounding box center [380, 187] width 197 height 19
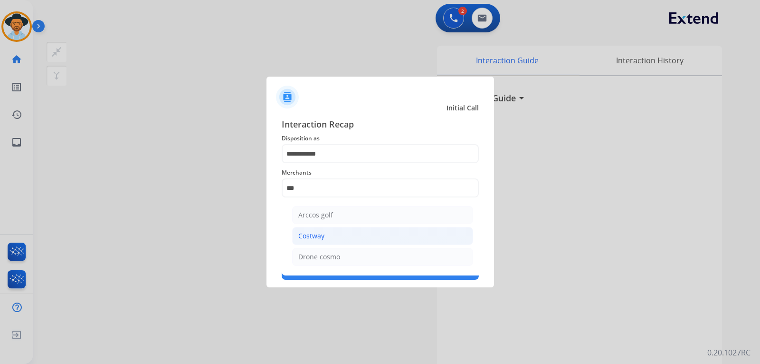
click at [326, 229] on li "Costway" at bounding box center [382, 236] width 181 height 18
type input "*******"
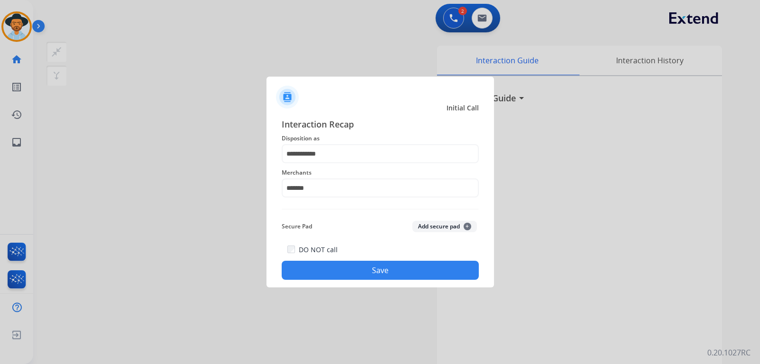
click at [346, 263] on button "Save" at bounding box center [380, 269] width 197 height 19
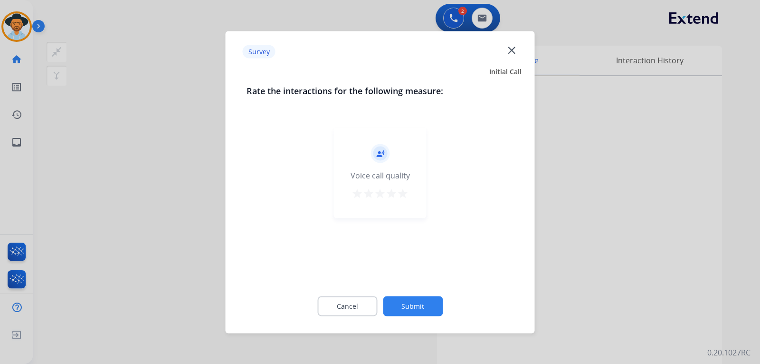
click at [516, 264] on div at bounding box center [380, 182] width 760 height 364
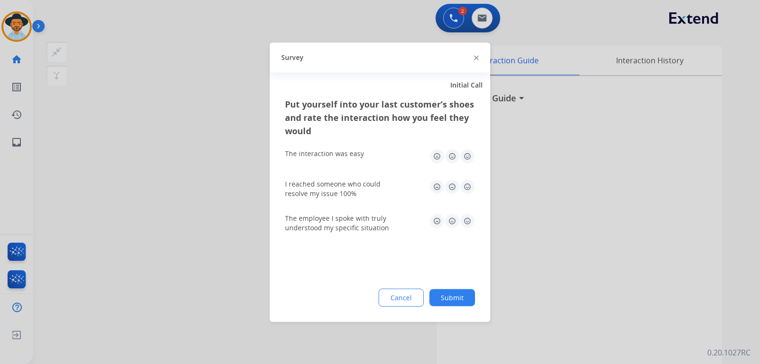
click at [516, 264] on div at bounding box center [380, 182] width 760 height 364
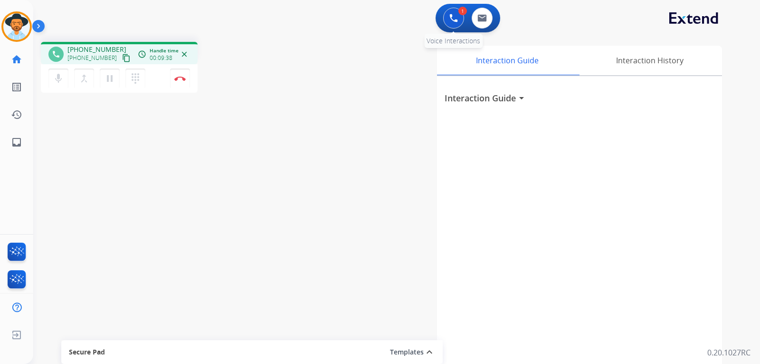
click at [449, 21] on button at bounding box center [453, 18] width 21 height 21
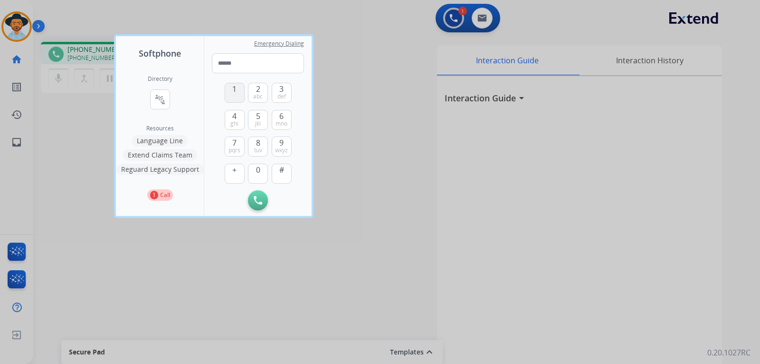
click at [235, 94] on span "1" at bounding box center [234, 88] width 4 height 11
click at [261, 142] on button "8 tuv" at bounding box center [258, 146] width 20 height 20
click at [245, 67] on input "tel" at bounding box center [258, 63] width 92 height 20
click at [259, 150] on span "tuv" at bounding box center [258, 150] width 8 height 8
click at [365, 105] on div at bounding box center [380, 182] width 760 height 364
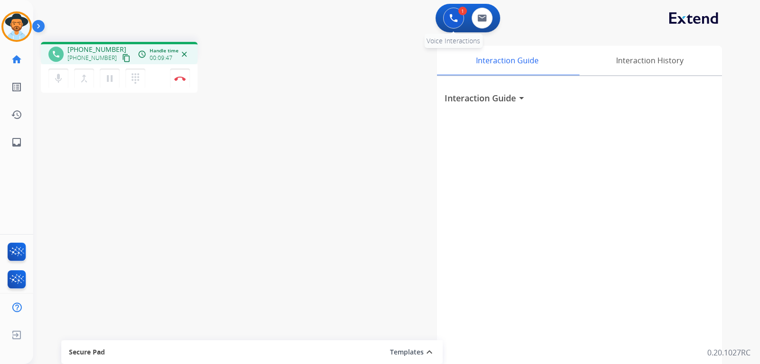
click at [456, 22] on img at bounding box center [454, 18] width 9 height 9
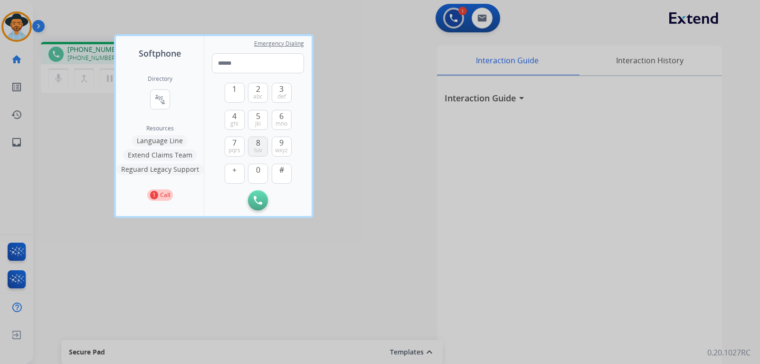
click at [254, 151] on span "tuv" at bounding box center [258, 150] width 8 height 8
click at [282, 115] on span "6" at bounding box center [281, 115] width 4 height 11
click at [233, 117] on span "4" at bounding box center [234, 115] width 4 height 11
click at [288, 95] on button "3 def" at bounding box center [282, 93] width 20 height 20
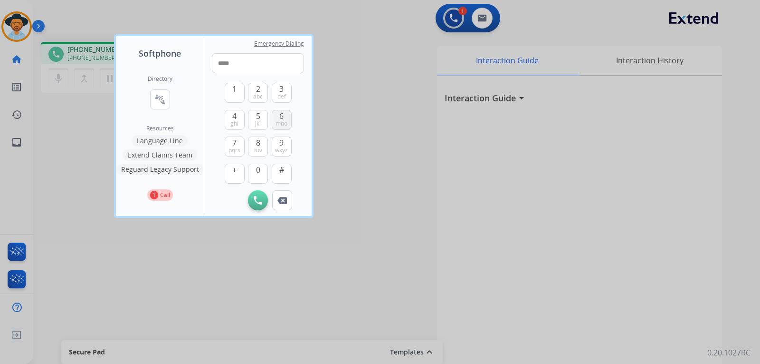
click at [286, 118] on button "6 mno" at bounding box center [282, 120] width 20 height 20
click at [284, 100] on span "def" at bounding box center [282, 97] width 9 height 8
click at [282, 147] on span "wxyz" at bounding box center [281, 150] width 13 height 8
click at [286, 92] on button "3 def" at bounding box center [282, 93] width 20 height 20
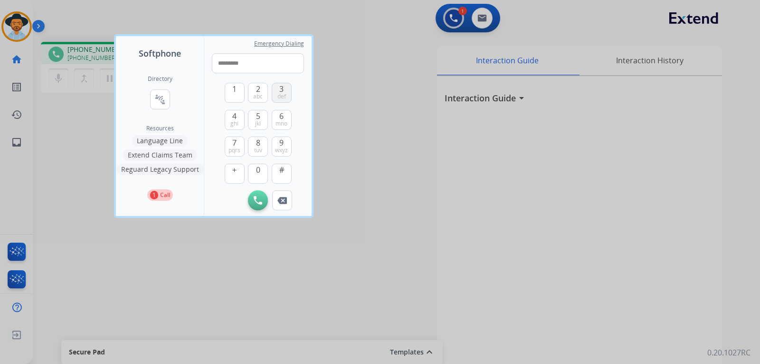
type input "**********"
click at [257, 202] on img at bounding box center [258, 200] width 9 height 9
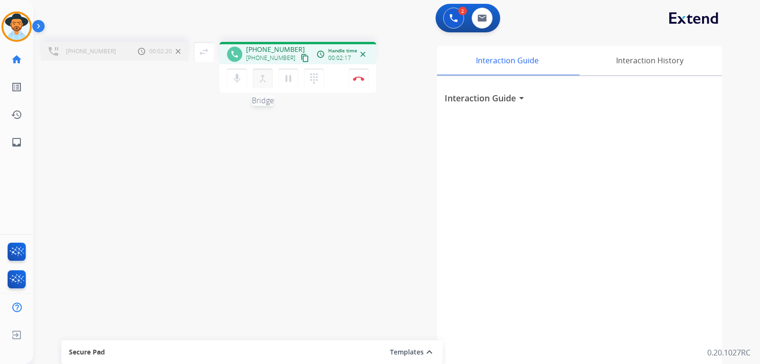
click at [266, 80] on mat-icon "merge_type" at bounding box center [262, 78] width 11 height 11
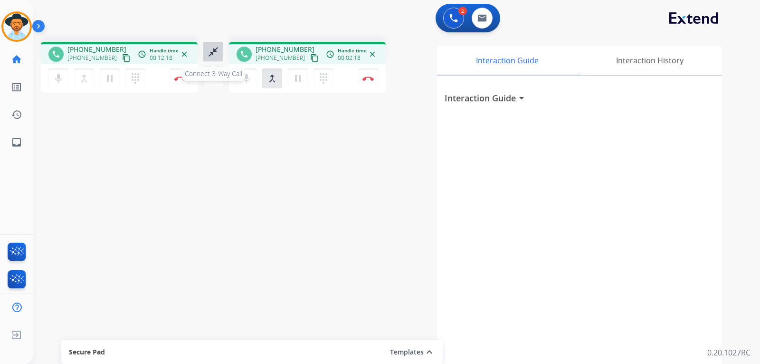
click at [210, 53] on mat-icon "close_fullscreen" at bounding box center [213, 51] width 11 height 11
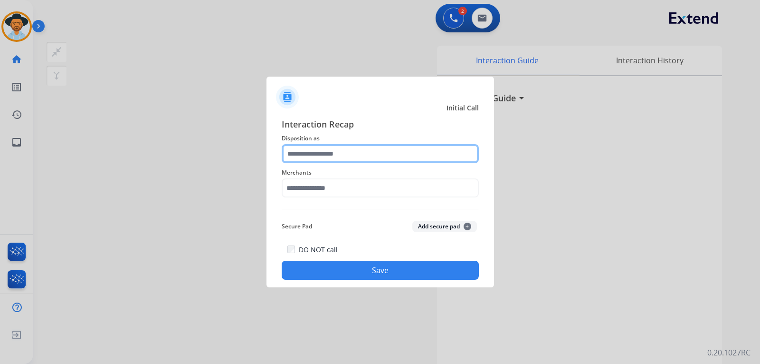
click at [313, 149] on input "text" at bounding box center [380, 153] width 197 height 19
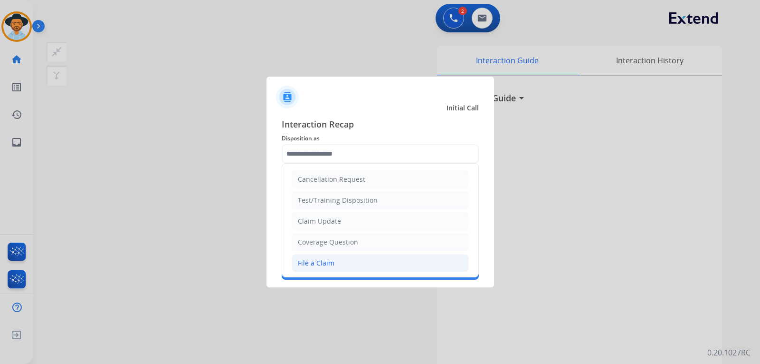
drag, startPoint x: 319, startPoint y: 258, endPoint x: 323, endPoint y: 221, distance: 37.3
click at [319, 256] on li "File a Claim" at bounding box center [380, 263] width 177 height 18
type input "**********"
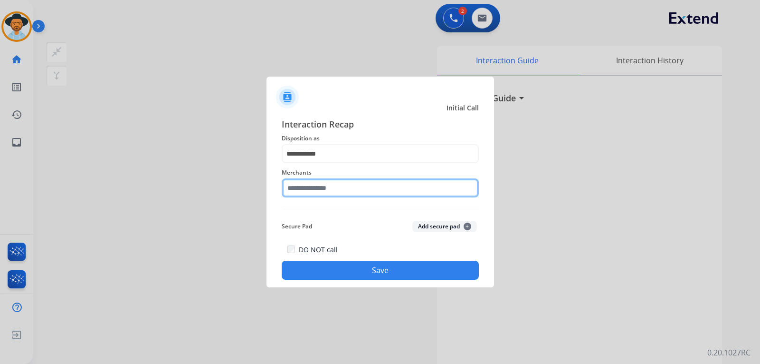
click at [327, 188] on input "text" at bounding box center [380, 187] width 197 height 19
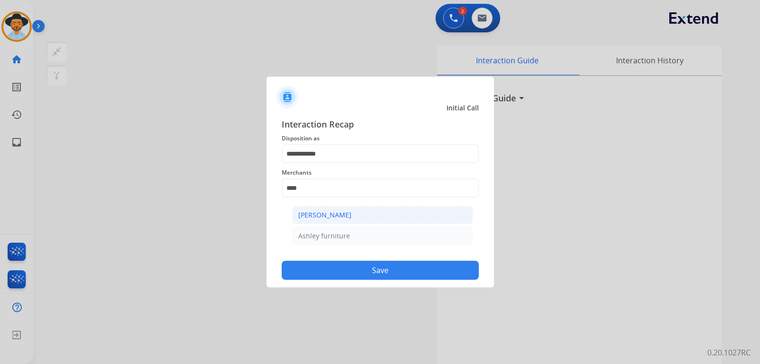
click at [333, 216] on div "[PERSON_NAME]" at bounding box center [324, 215] width 53 height 10
type input "**********"
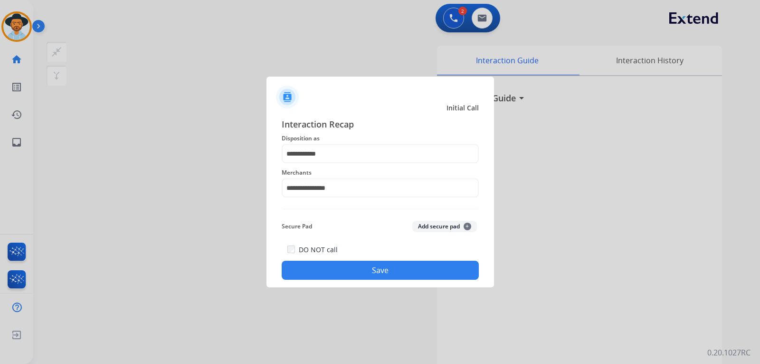
click at [342, 263] on button "Save" at bounding box center [380, 269] width 197 height 19
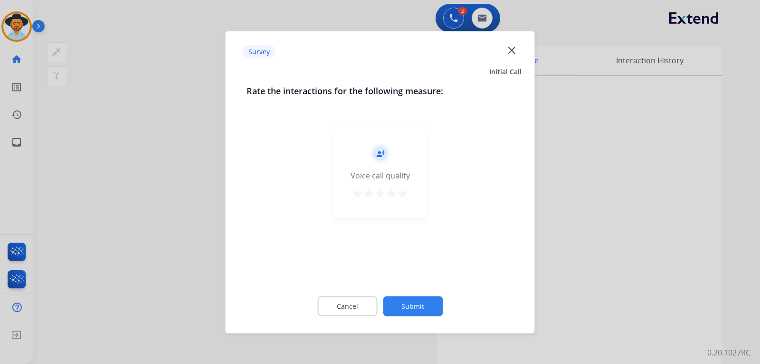
click at [509, 50] on mat-icon "close" at bounding box center [512, 50] width 12 height 12
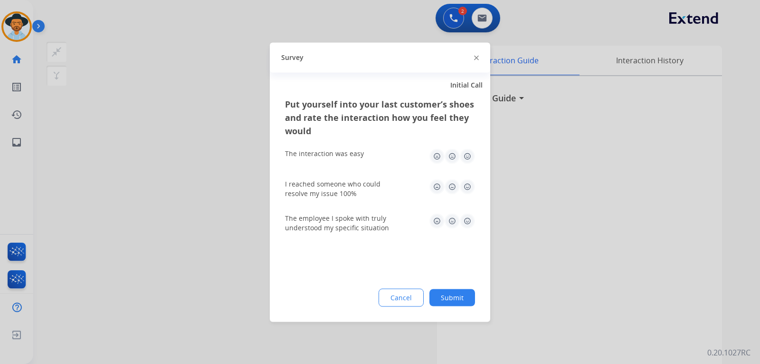
click at [477, 57] on img at bounding box center [476, 58] width 5 height 5
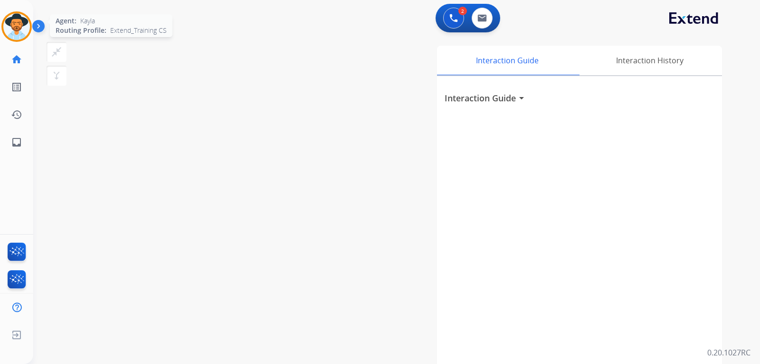
click at [14, 30] on img at bounding box center [16, 26] width 27 height 27
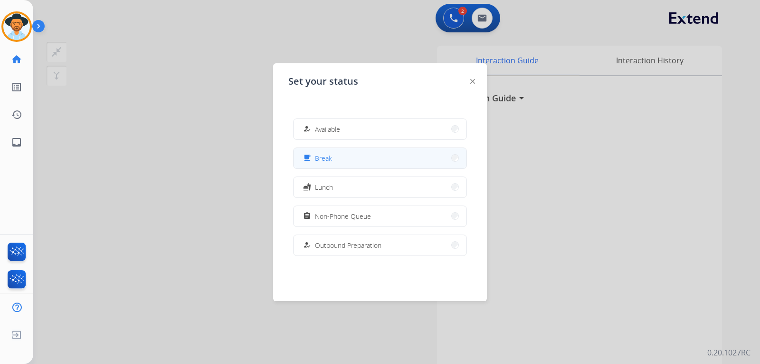
click at [333, 158] on button "free_breakfast Break" at bounding box center [380, 158] width 173 height 20
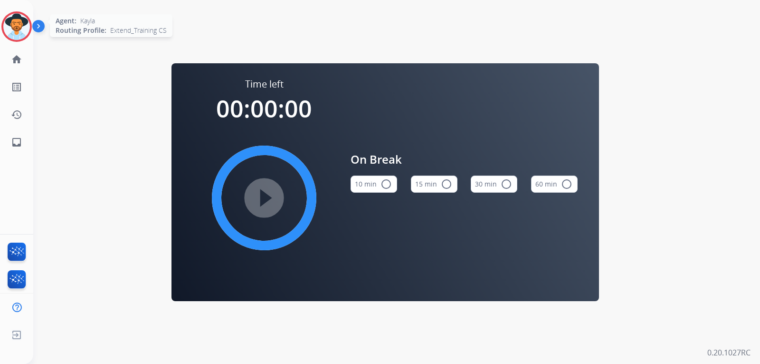
click at [21, 26] on img at bounding box center [16, 26] width 27 height 27
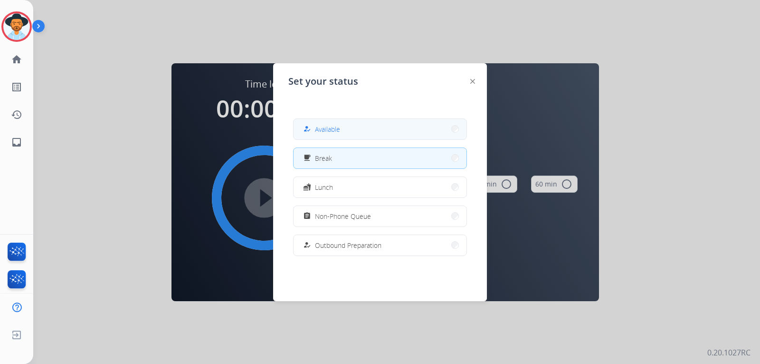
click at [366, 129] on button "how_to_reg Available" at bounding box center [380, 129] width 173 height 20
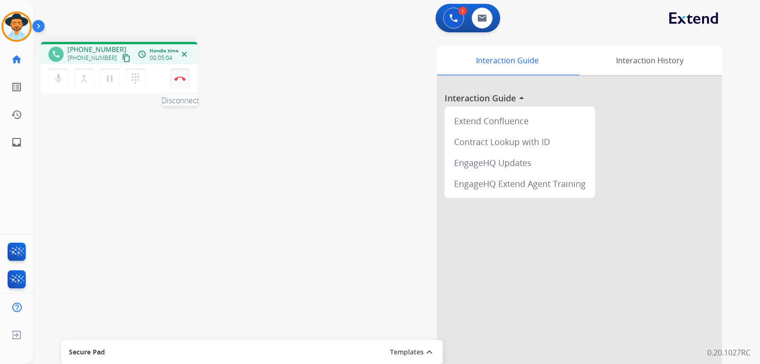
click at [182, 82] on button "Disconnect" at bounding box center [180, 78] width 20 height 20
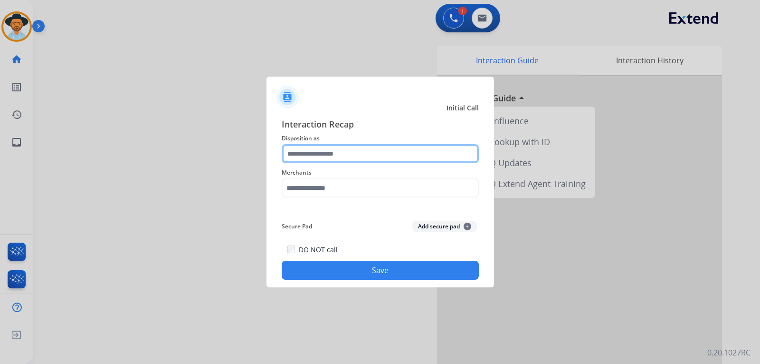
click at [347, 158] on input "text" at bounding box center [380, 153] width 197 height 19
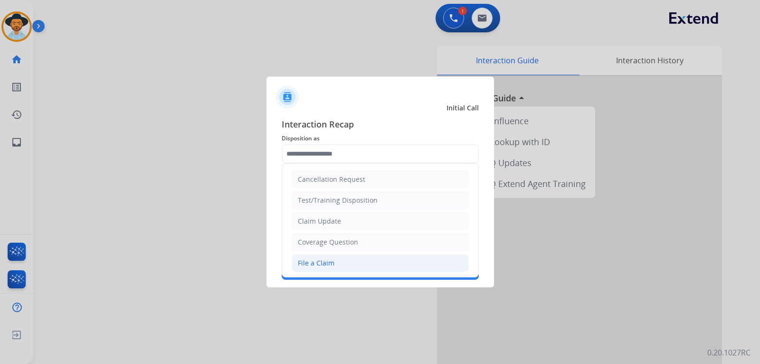
drag, startPoint x: 334, startPoint y: 259, endPoint x: 338, endPoint y: 205, distance: 53.8
click at [334, 258] on li "File a Claim" at bounding box center [380, 263] width 177 height 18
type input "**********"
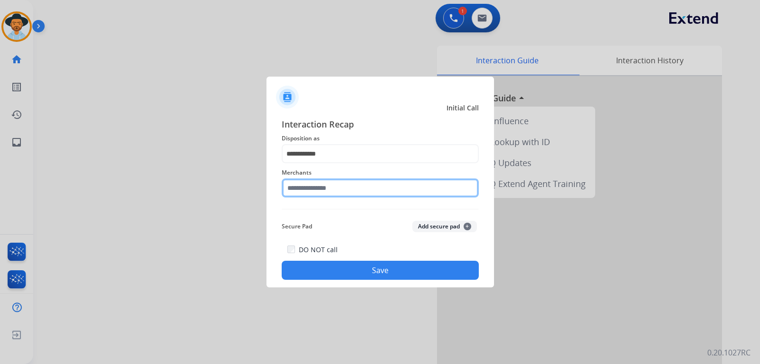
click at [387, 193] on input "text" at bounding box center [380, 187] width 197 height 19
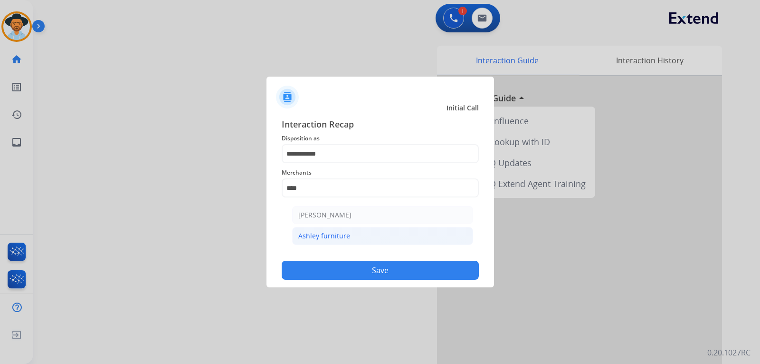
click at [315, 238] on div "Ashley furniture" at bounding box center [324, 236] width 52 height 10
type input "**********"
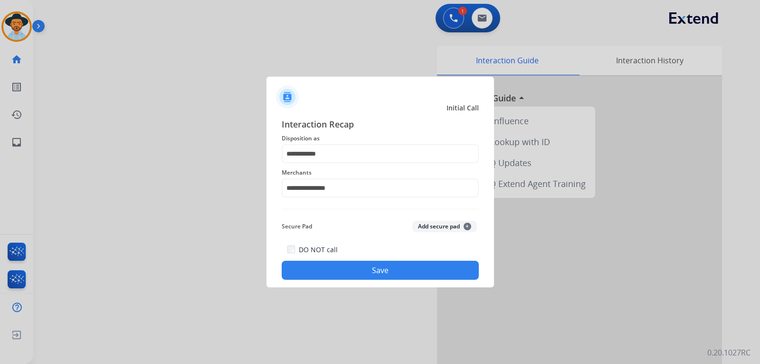
click at [339, 266] on button "Save" at bounding box center [380, 269] width 197 height 19
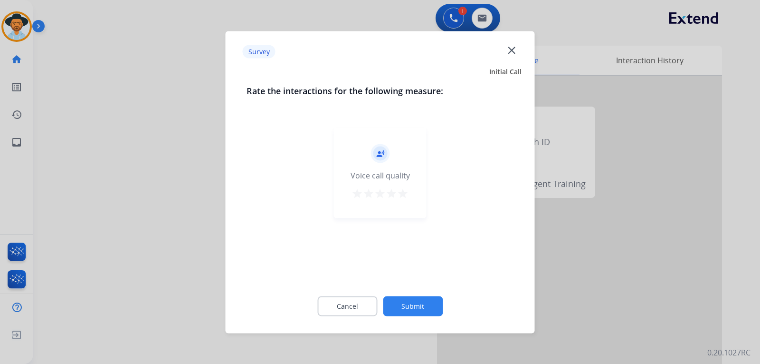
click at [516, 257] on div at bounding box center [380, 182] width 760 height 364
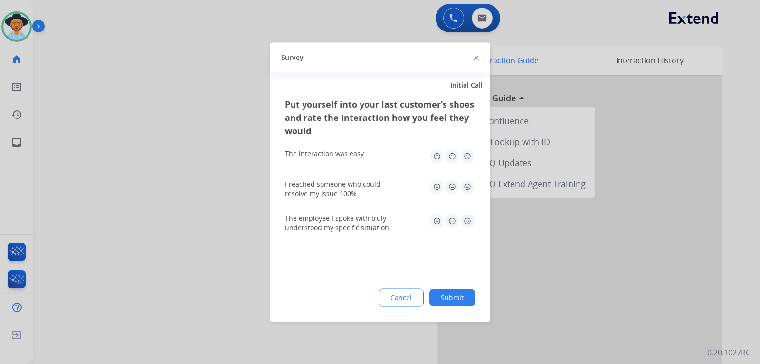
click at [72, 99] on div at bounding box center [380, 182] width 760 height 364
click at [72, 99] on div "swap_horiz Break voice bridge close_fullscreen Connect 3-Way Call merge_type Se…" at bounding box center [385, 232] width 704 height 396
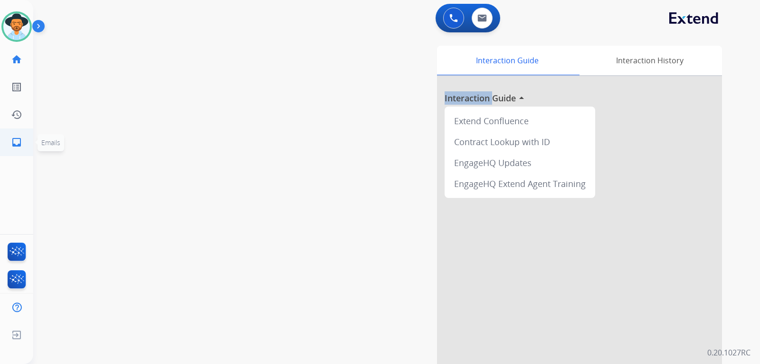
click at [18, 143] on mat-icon "inbox" at bounding box center [16, 141] width 11 height 11
select select "**********"
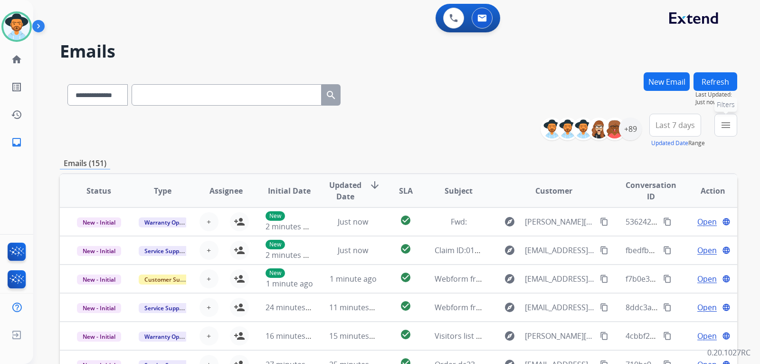
click at [516, 125] on mat-icon "menu" at bounding box center [726, 124] width 11 height 11
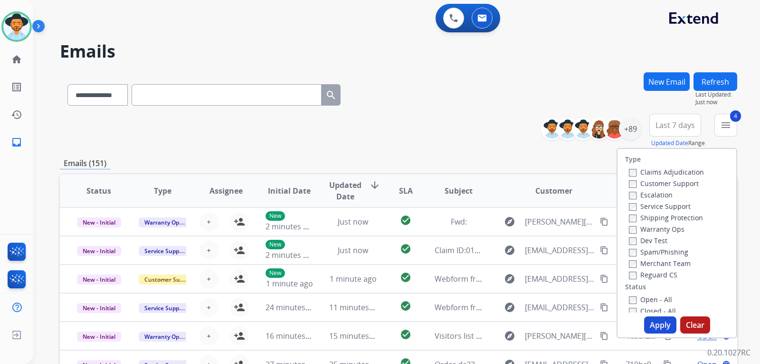
click at [516, 314] on div "Type Claims Adjudication Customer Support Escalation Service Support Shipping P…" at bounding box center [677, 243] width 121 height 190
click at [516, 321] on button "Apply" at bounding box center [660, 324] width 32 height 17
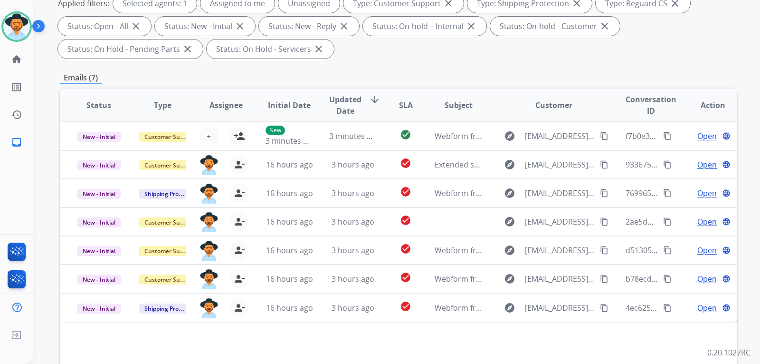
scroll to position [95, 0]
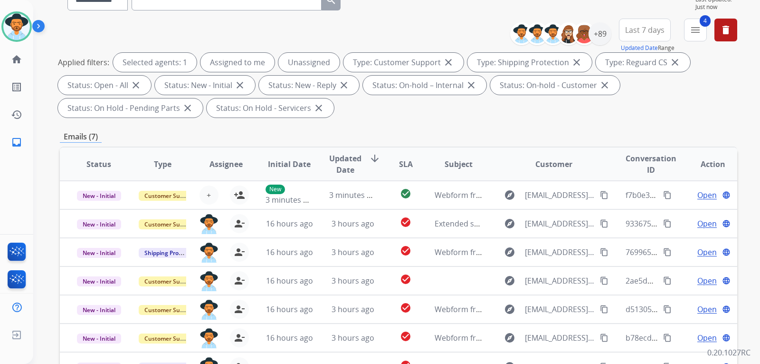
click at [516, 47] on div "**********" at bounding box center [565, 34] width 94 height 30
click at [516, 39] on div "+89" at bounding box center [600, 33] width 23 height 23
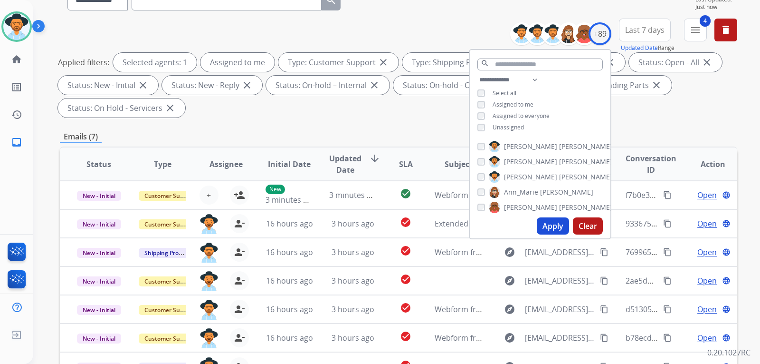
click at [516, 227] on button "Apply" at bounding box center [553, 225] width 32 height 17
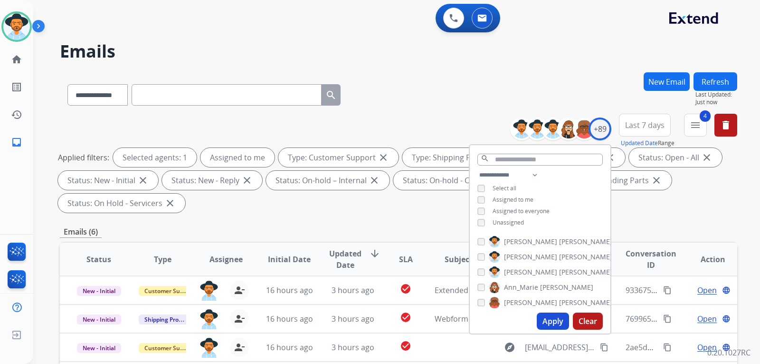
click at [516, 233] on div "Emails (6)" at bounding box center [399, 232] width 678 height 12
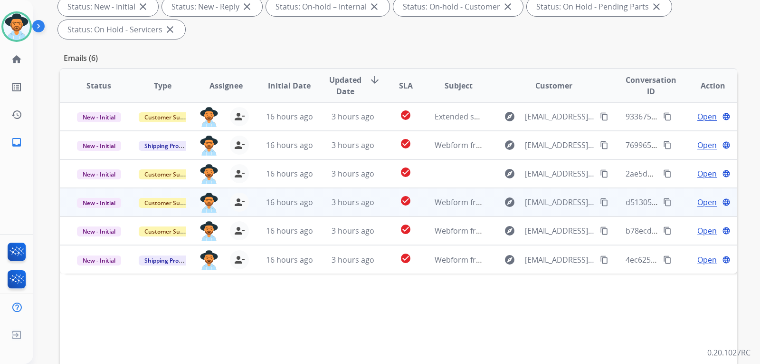
scroll to position [190, 0]
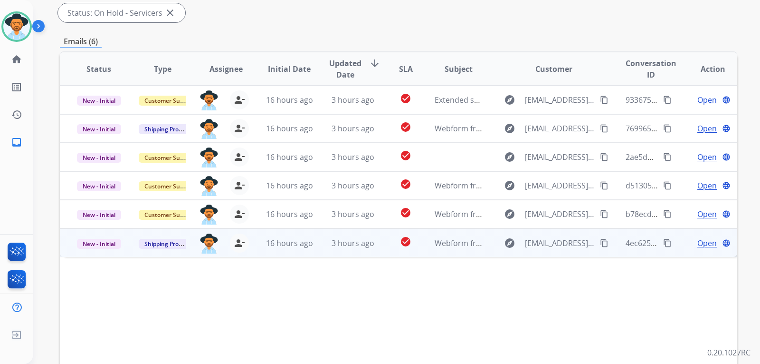
click at [516, 245] on span "Open" at bounding box center [707, 242] width 19 height 11
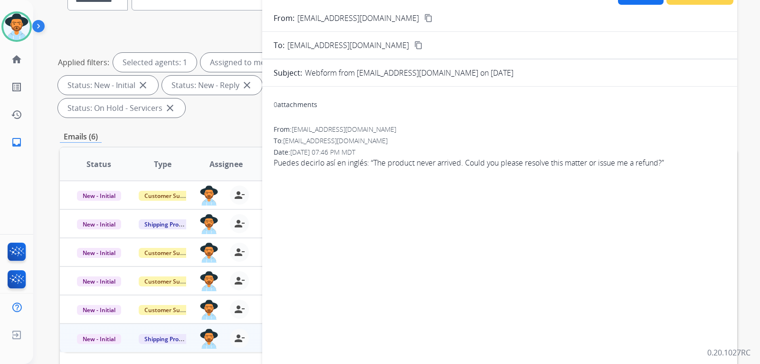
scroll to position [48, 0]
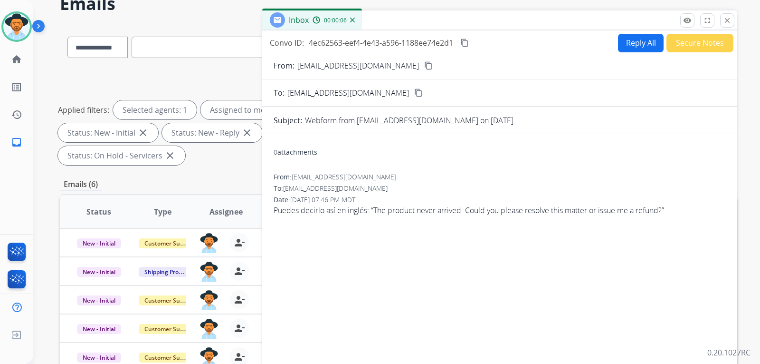
click at [516, 38] on button "Reply All" at bounding box center [641, 43] width 46 height 19
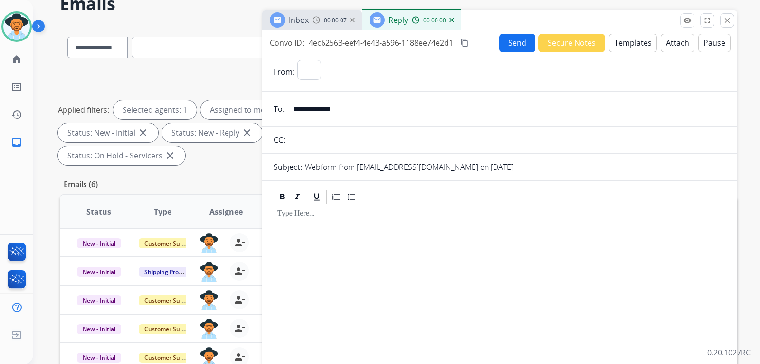
select select "**********"
click at [322, 25] on div "Inbox 00:00:09" at bounding box center [312, 19] width 100 height 19
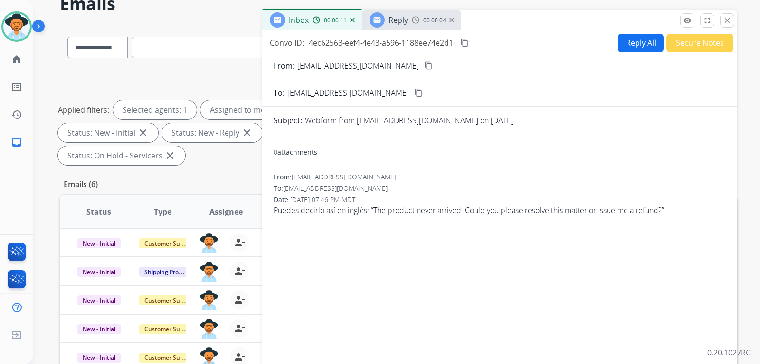
click at [424, 65] on mat-icon "content_copy" at bounding box center [428, 65] width 9 height 9
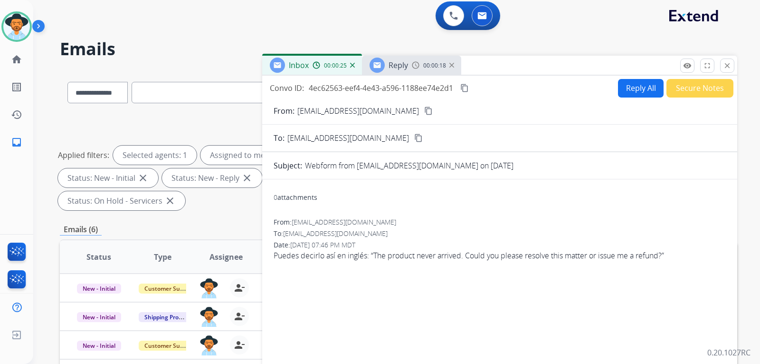
scroll to position [0, 0]
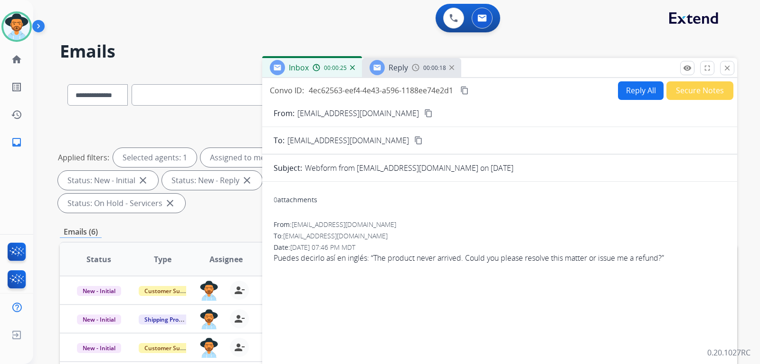
click at [516, 93] on button "Reply All" at bounding box center [641, 90] width 46 height 19
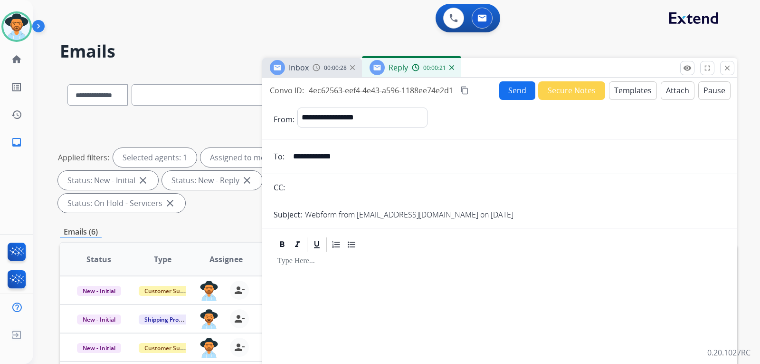
click at [516, 93] on button "Templates" at bounding box center [633, 90] width 48 height 19
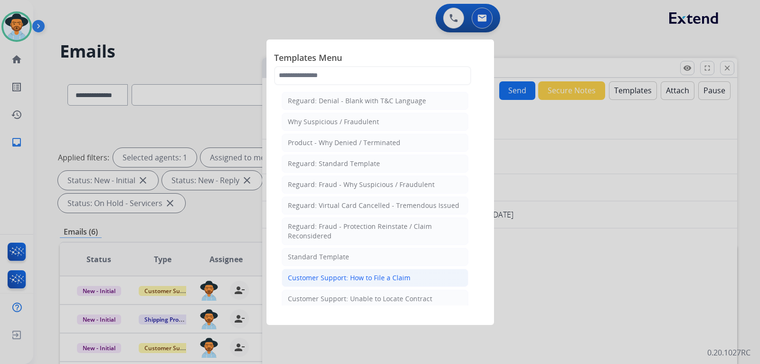
click at [357, 274] on div "Customer Support: How to File a Claim" at bounding box center [349, 278] width 123 height 10
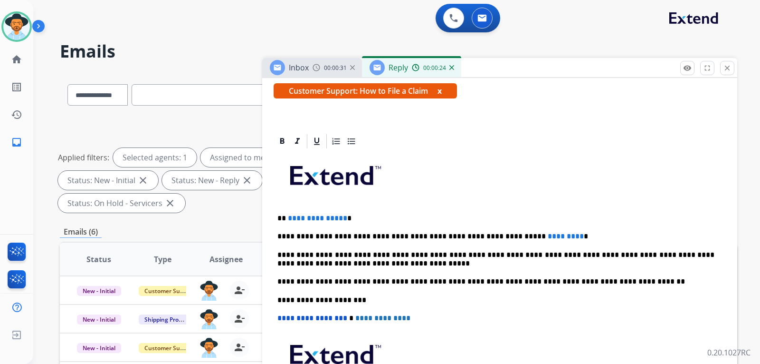
scroll to position [172, 0]
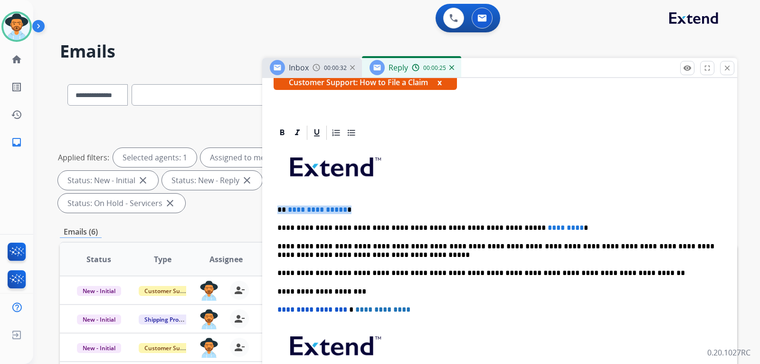
drag, startPoint x: 372, startPoint y: 203, endPoint x: 272, endPoint y: 203, distance: 100.3
click at [272, 203] on div "**********" at bounding box center [499, 302] width 475 height 357
click at [516, 231] on p "**********" at bounding box center [496, 227] width 437 height 9
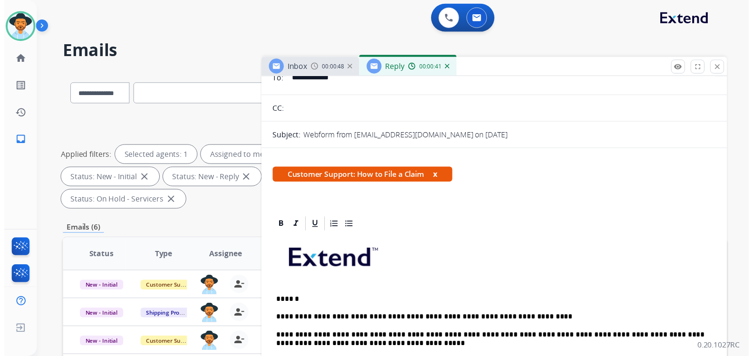
scroll to position [0, 0]
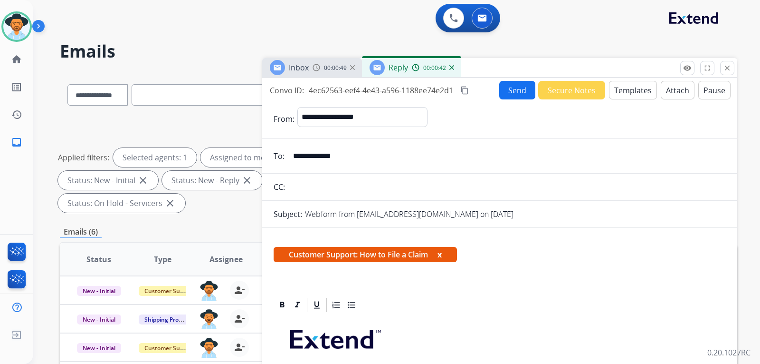
click at [516, 86] on button "Send" at bounding box center [518, 90] width 36 height 19
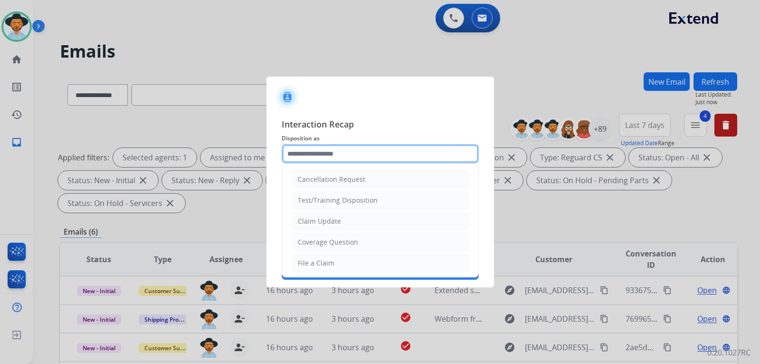
click at [372, 154] on input "text" at bounding box center [380, 153] width 197 height 19
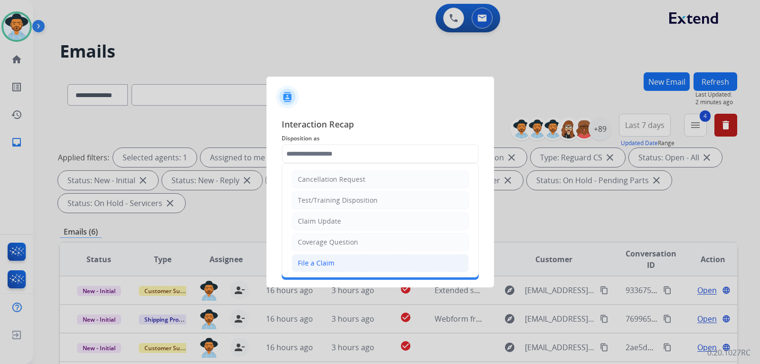
click at [336, 264] on li "File a Claim" at bounding box center [380, 263] width 177 height 18
type input "**********"
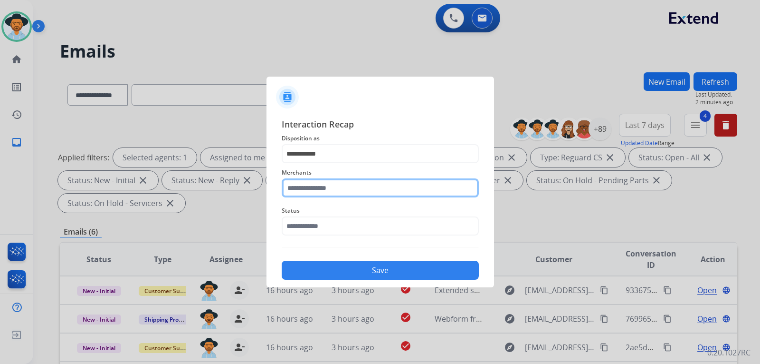
click at [346, 186] on input "text" at bounding box center [380, 187] width 197 height 19
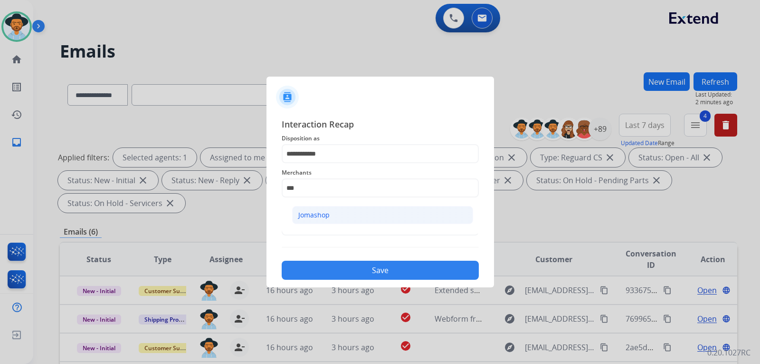
click at [345, 207] on li "Jomashop" at bounding box center [382, 215] width 181 height 18
type input "********"
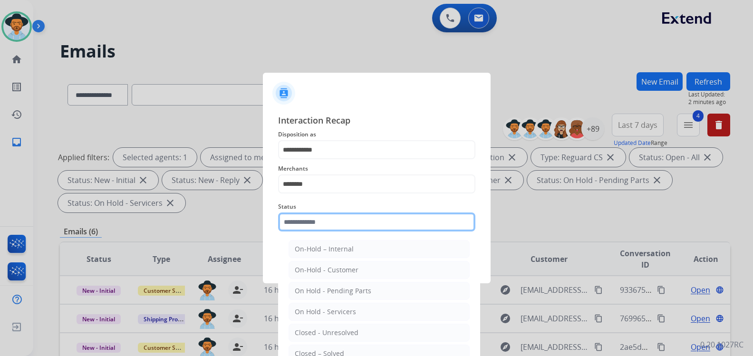
drag, startPoint x: 341, startPoint y: 228, endPoint x: 355, endPoint y: 250, distance: 25.4
click at [341, 228] on input "text" at bounding box center [376, 221] width 197 height 19
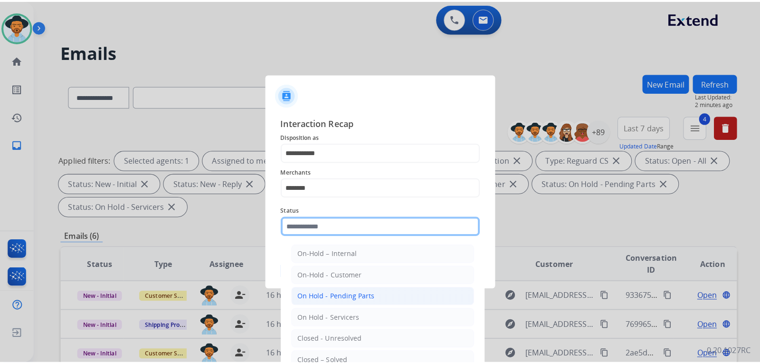
scroll to position [57, 0]
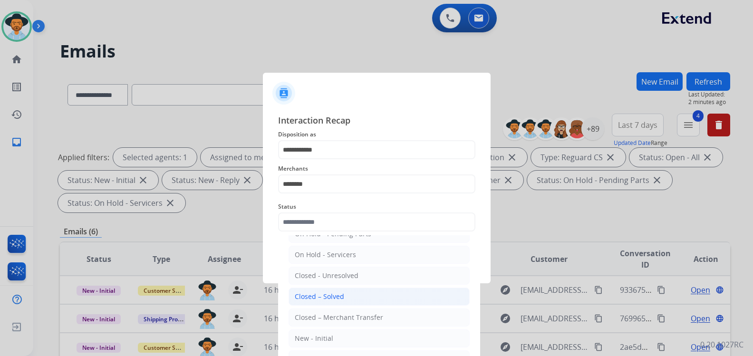
click at [334, 298] on div "Closed – Solved" at bounding box center [319, 297] width 49 height 10
type input "**********"
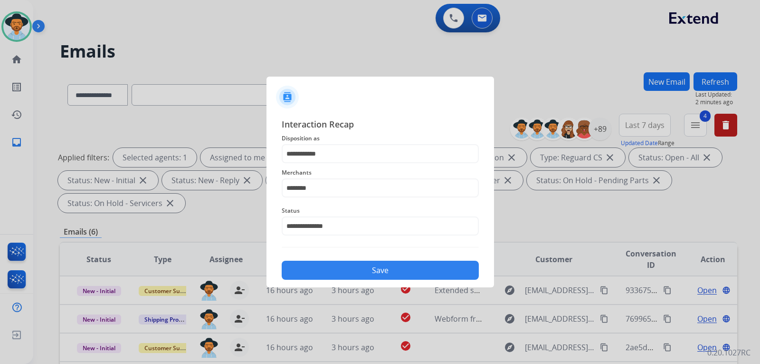
click at [349, 271] on button "Save" at bounding box center [380, 269] width 197 height 19
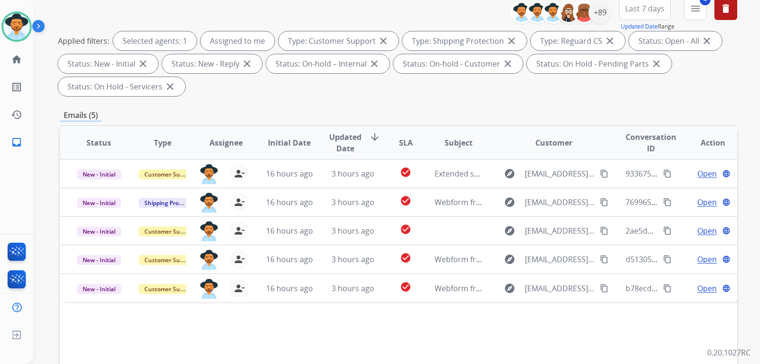
scroll to position [143, 0]
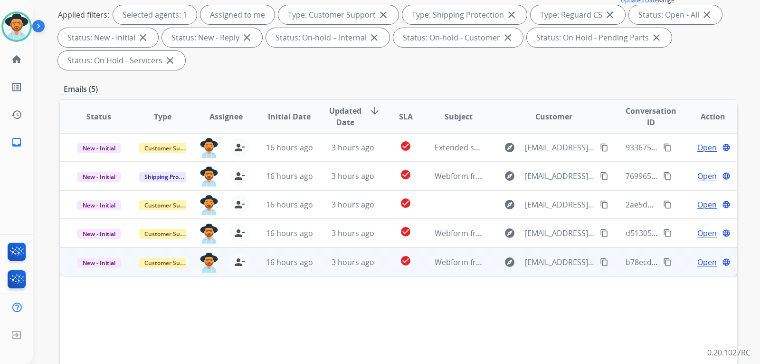
click at [516, 262] on span "Open" at bounding box center [707, 261] width 19 height 11
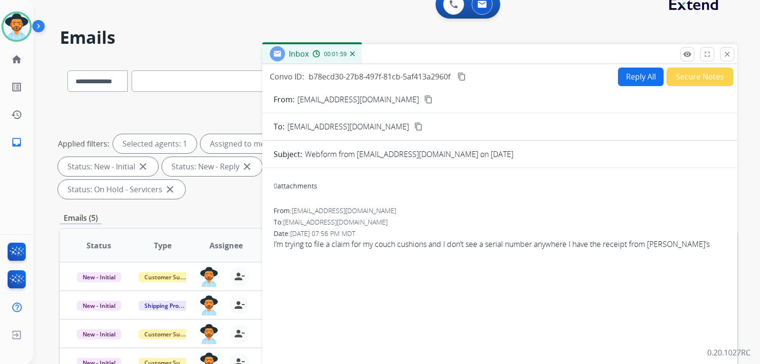
scroll to position [0, 0]
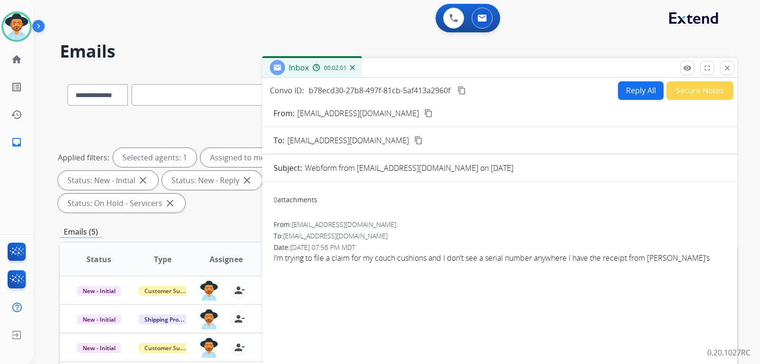
click at [516, 91] on button "Reply All" at bounding box center [641, 90] width 46 height 19
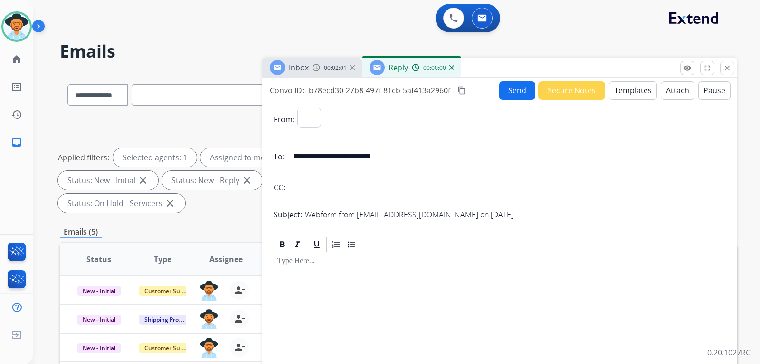
select select "**********"
click at [306, 65] on span "Inbox" at bounding box center [299, 67] width 20 height 10
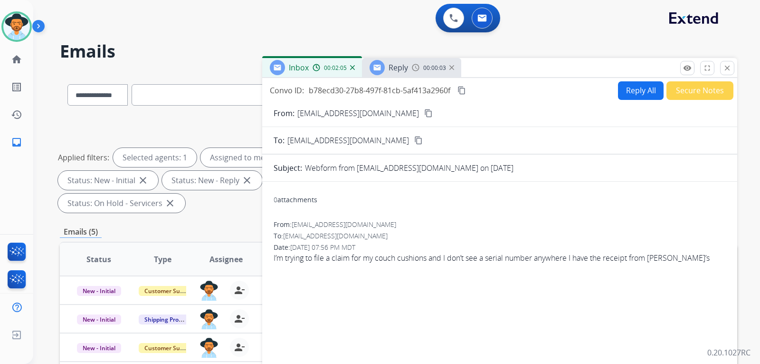
click at [424, 115] on mat-icon "content_copy" at bounding box center [428, 113] width 9 height 9
click at [407, 74] on div "Reply" at bounding box center [389, 67] width 38 height 15
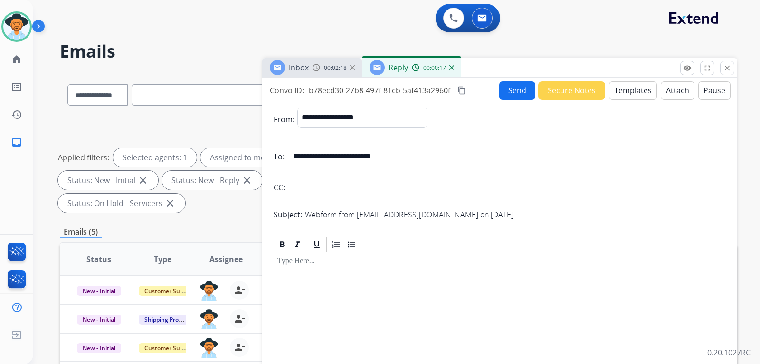
click at [516, 93] on button "Templates" at bounding box center [633, 90] width 48 height 19
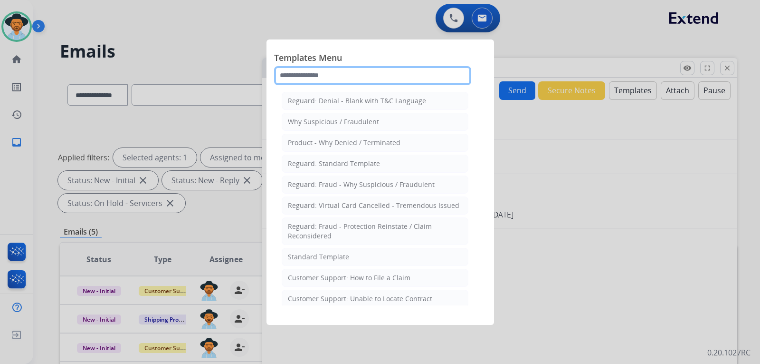
click at [428, 79] on input "text" at bounding box center [372, 75] width 197 height 19
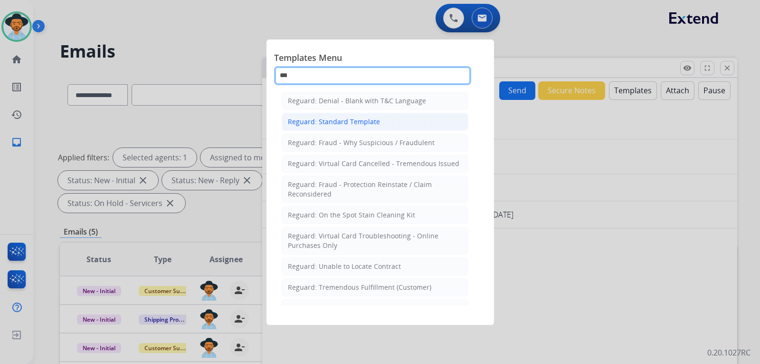
type input "***"
click at [374, 121] on div "Reguard: Standard Template" at bounding box center [334, 122] width 92 height 10
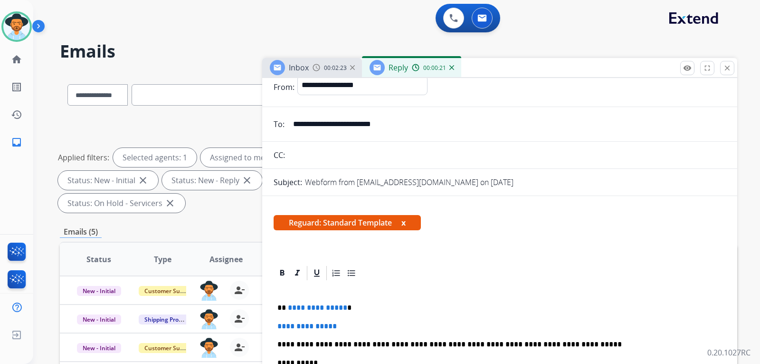
scroll to position [70, 0]
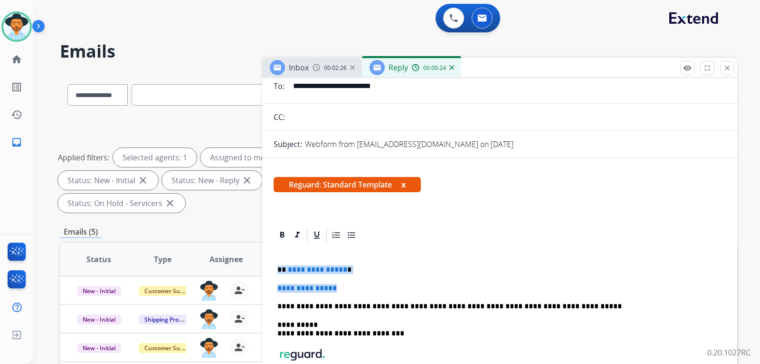
drag, startPoint x: 358, startPoint y: 288, endPoint x: 272, endPoint y: 266, distance: 88.8
click at [272, 266] on div "**********" at bounding box center [499, 353] width 475 height 254
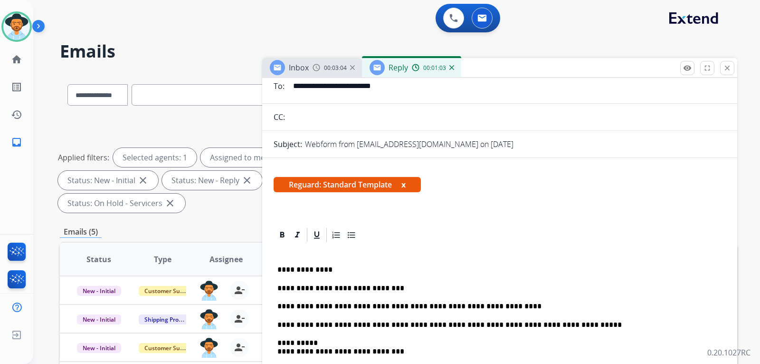
click at [277, 307] on div "**********" at bounding box center [500, 346] width 452 height 206
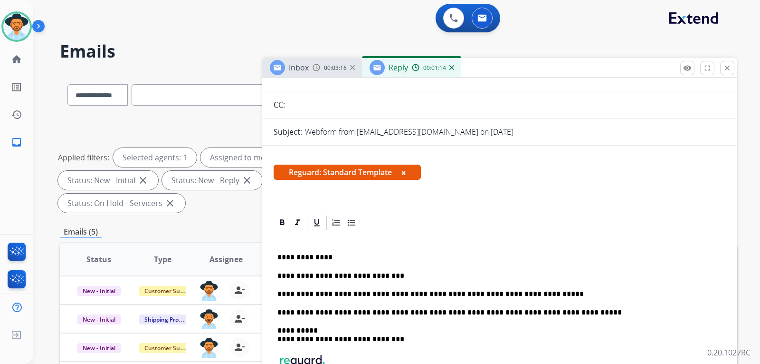
scroll to position [88, 0]
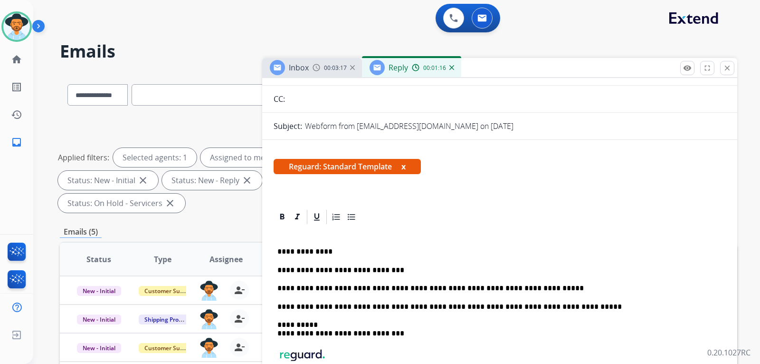
click at [279, 305] on p "**********" at bounding box center [496, 306] width 437 height 9
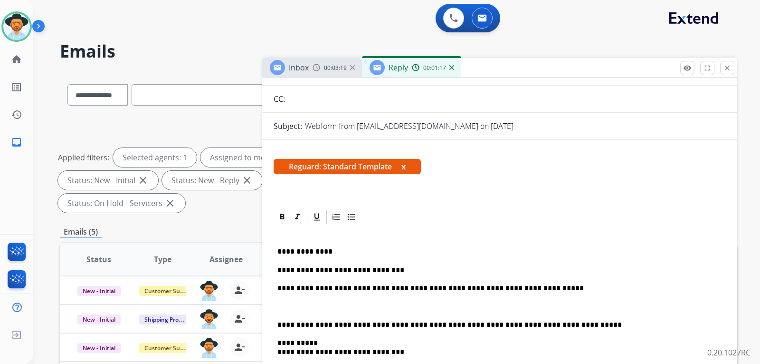
click at [278, 288] on p "**********" at bounding box center [496, 288] width 437 height 9
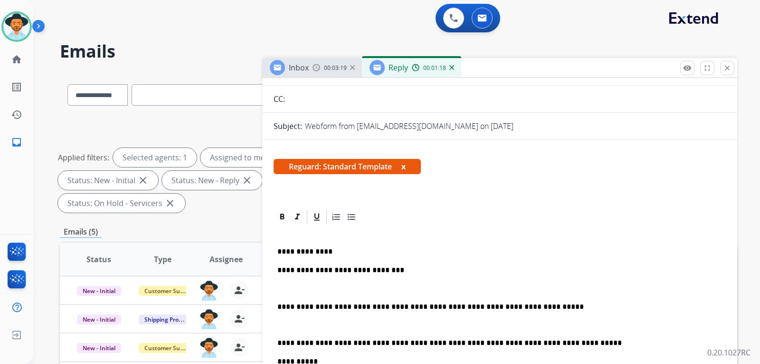
click at [276, 266] on div "**********" at bounding box center [500, 346] width 452 height 242
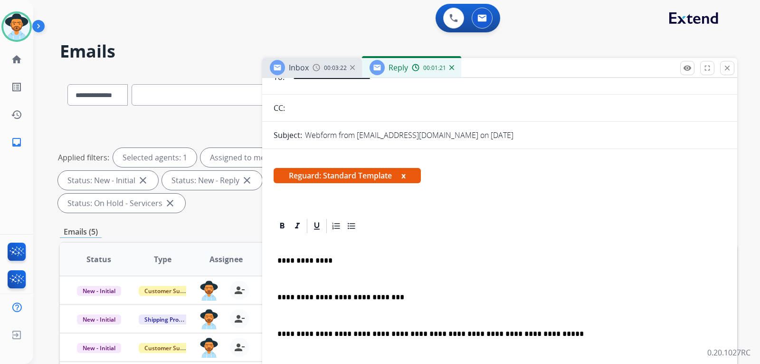
scroll to position [0, 0]
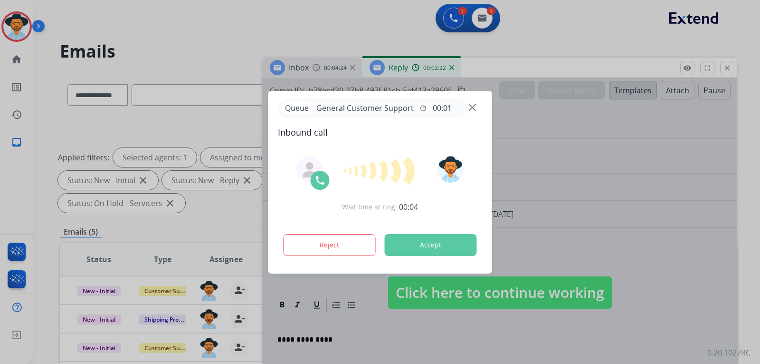
drag, startPoint x: 458, startPoint y: 104, endPoint x: 470, endPoint y: 104, distance: 11.9
click at [462, 104] on div "Queue General Customer Support timer 00:01" at bounding box center [372, 107] width 189 height 19
drag, startPoint x: 471, startPoint y: 104, endPoint x: 517, endPoint y: 111, distance: 46.6
click at [471, 104] on img at bounding box center [472, 107] width 7 height 7
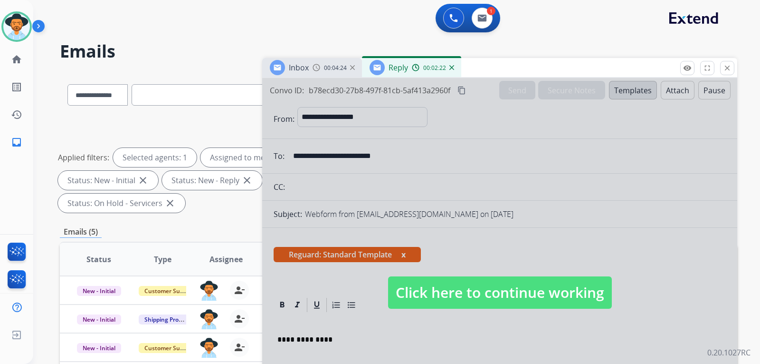
click at [516, 298] on span "Click here to continue working" at bounding box center [500, 292] width 224 height 32
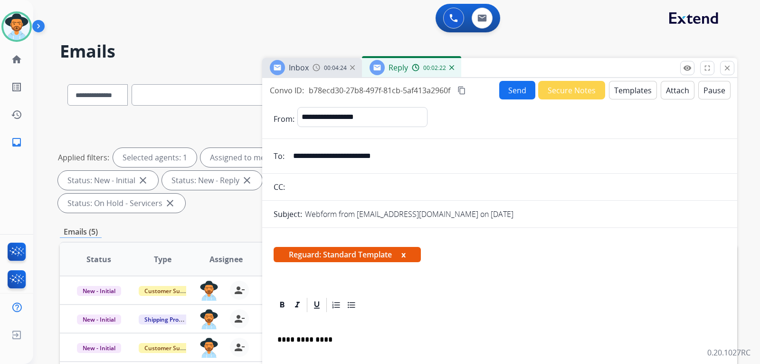
click at [316, 62] on div "Inbox 00:04:24" at bounding box center [312, 67] width 100 height 19
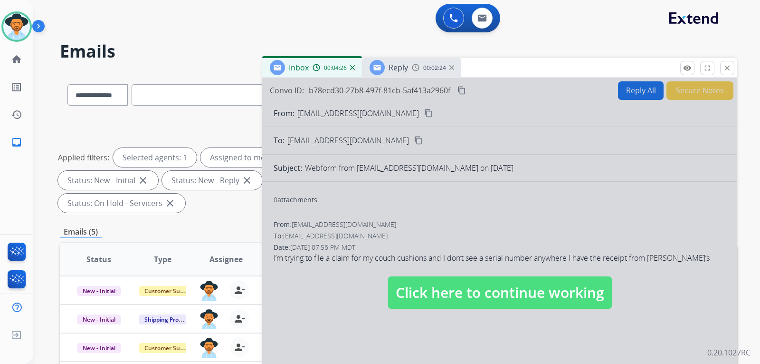
drag, startPoint x: 513, startPoint y: 292, endPoint x: 506, endPoint y: 276, distance: 17.7
click at [512, 292] on span "Click here to continue working" at bounding box center [500, 292] width 224 height 32
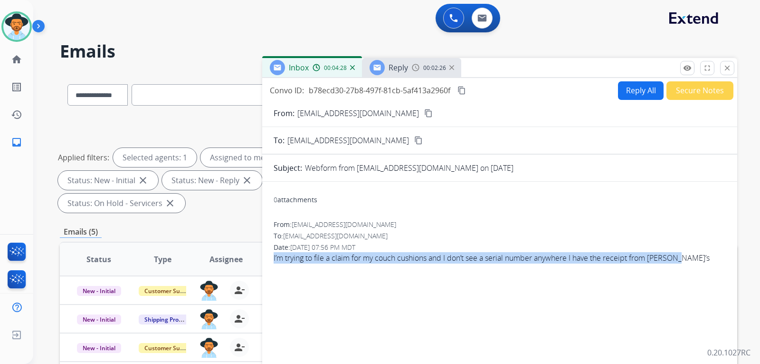
drag, startPoint x: 273, startPoint y: 259, endPoint x: 661, endPoint y: 260, distance: 388.3
click at [516, 267] on div "0 attachments From: [EMAIL_ADDRESS][DOMAIN_NAME] To: [EMAIL_ADDRESS][DOMAIN_NAM…" at bounding box center [499, 332] width 475 height 287
copy span "I’m trying to file a claim for my couch cushions and I don’t see a serial numbe…"
click at [462, 89] on mat-icon "content_copy" at bounding box center [462, 90] width 9 height 9
click at [451, 67] on img at bounding box center [452, 67] width 5 height 5
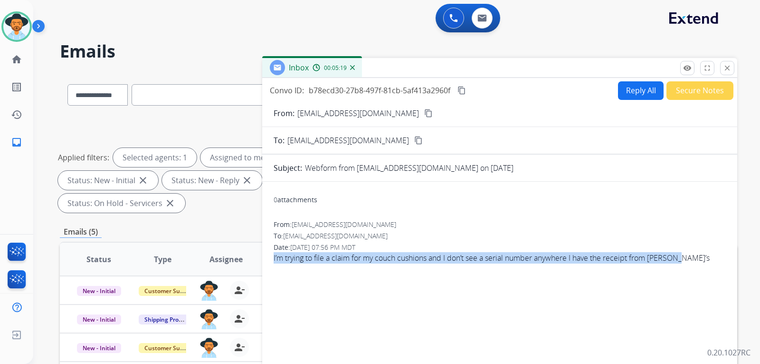
click at [516, 96] on button "Reply All" at bounding box center [641, 90] width 46 height 19
select select "**********"
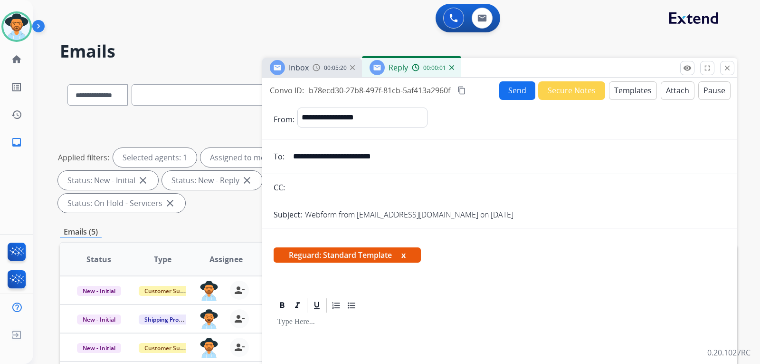
click at [516, 90] on button "Templates" at bounding box center [633, 90] width 48 height 19
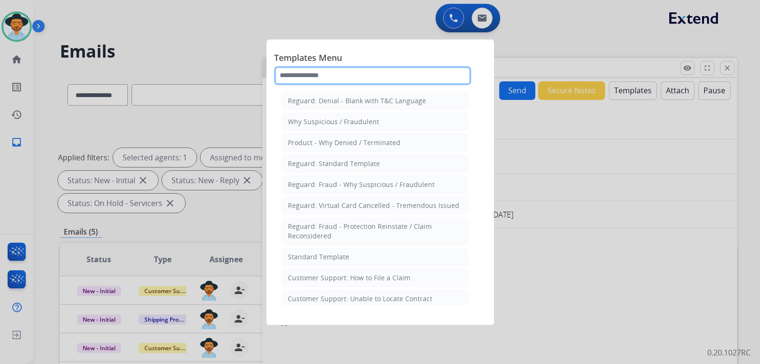
click at [363, 79] on input "text" at bounding box center [372, 75] width 197 height 19
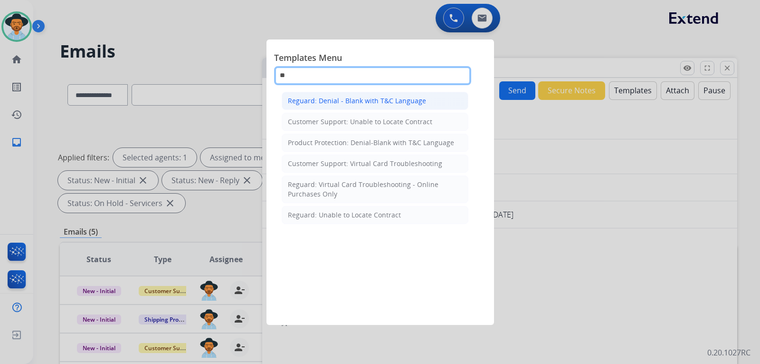
type input "*"
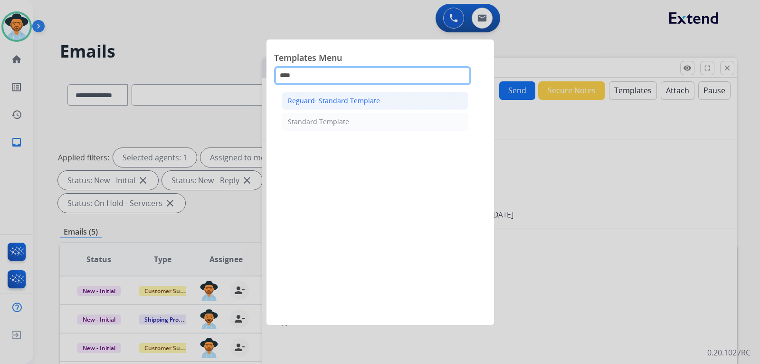
type input "****"
click at [370, 101] on div "Reguard: Standard Template" at bounding box center [334, 101] width 92 height 10
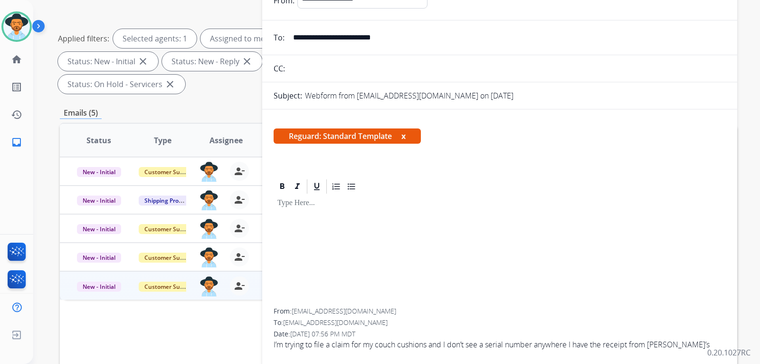
scroll to position [246, 0]
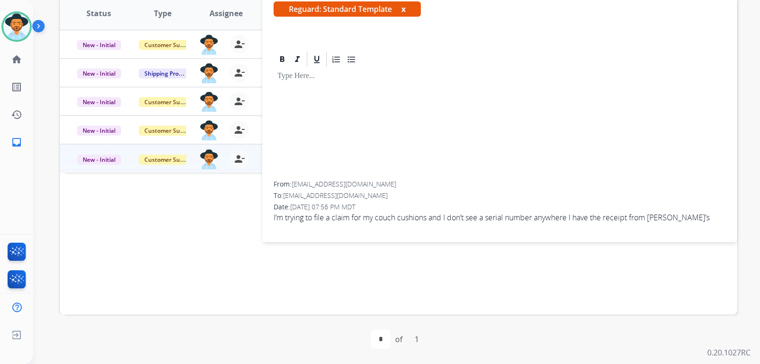
click at [316, 78] on p at bounding box center [500, 76] width 445 height 9
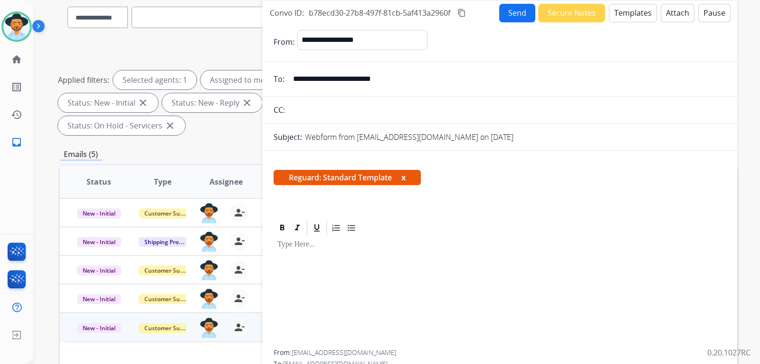
scroll to position [8, 0]
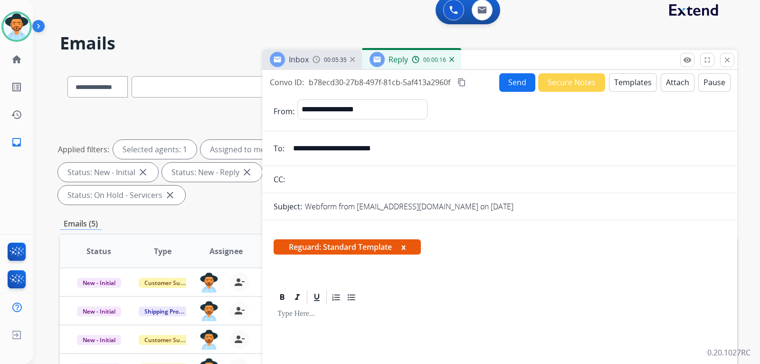
drag, startPoint x: 452, startPoint y: 61, endPoint x: 435, endPoint y: 62, distance: 17.6
click at [452, 61] on img at bounding box center [452, 59] width 5 height 5
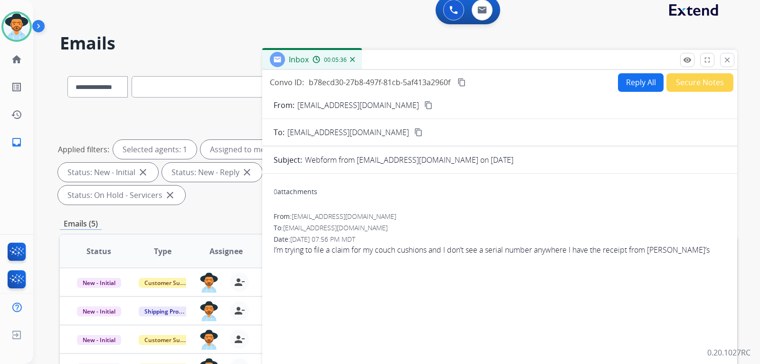
click at [354, 60] on img at bounding box center [352, 59] width 5 height 5
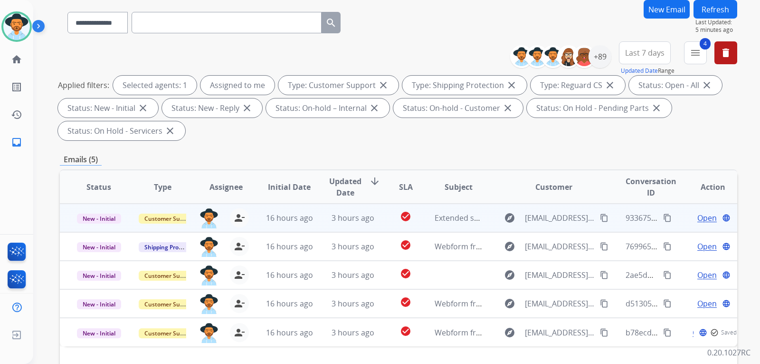
scroll to position [103, 0]
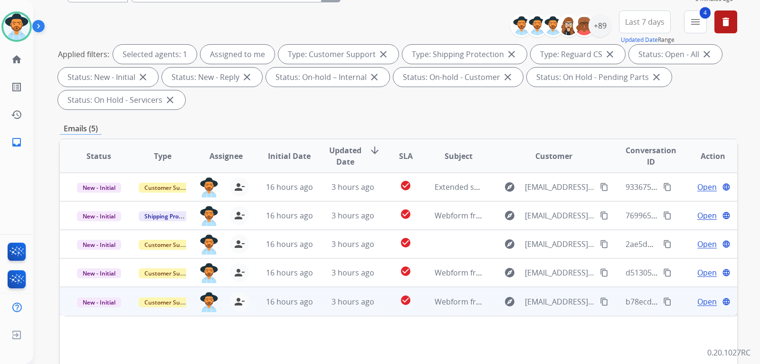
click at [516, 303] on span "Open" at bounding box center [707, 301] width 19 height 11
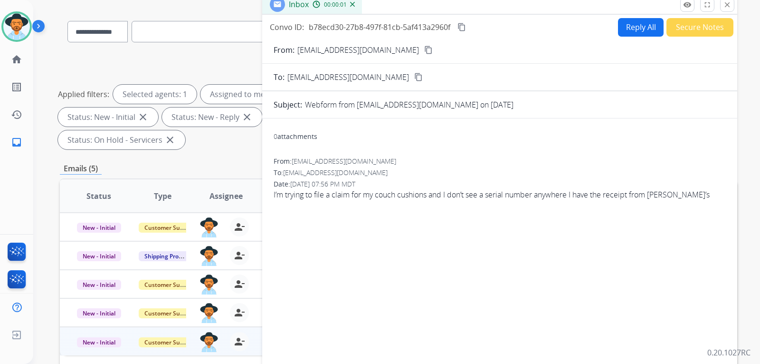
scroll to position [0, 0]
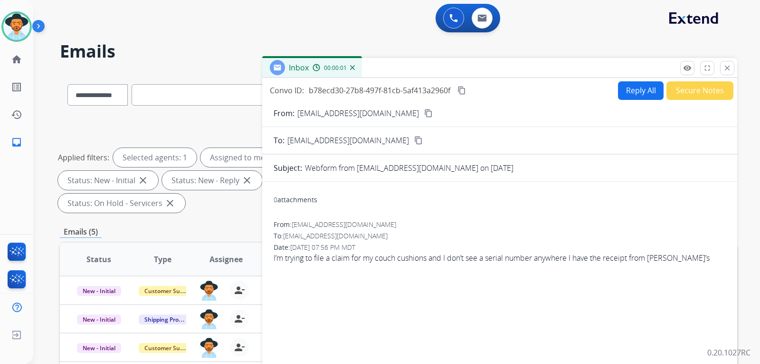
click at [516, 88] on button "Reply All" at bounding box center [641, 90] width 46 height 19
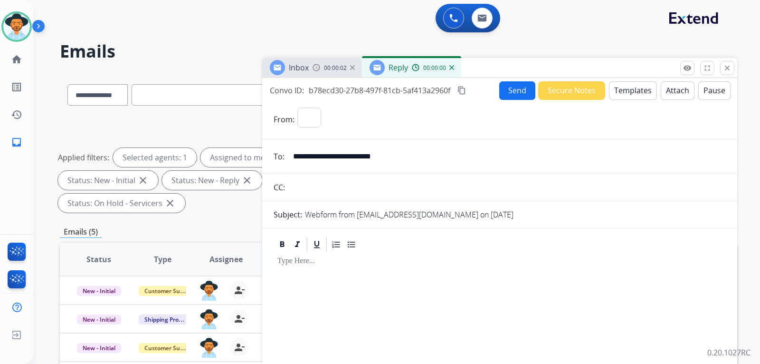
select select "**********"
click at [516, 88] on button "Templates" at bounding box center [633, 90] width 48 height 19
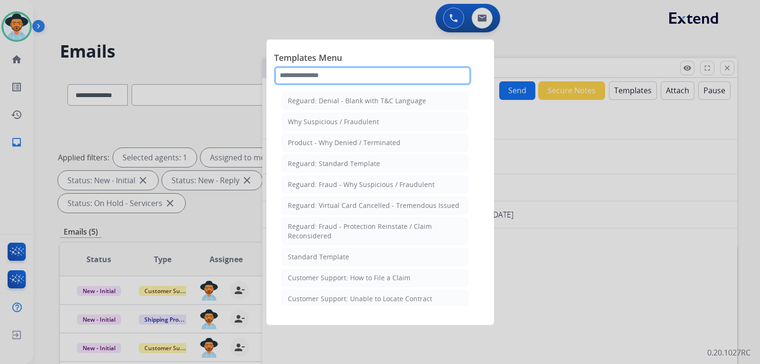
click at [389, 79] on input "text" at bounding box center [372, 75] width 197 height 19
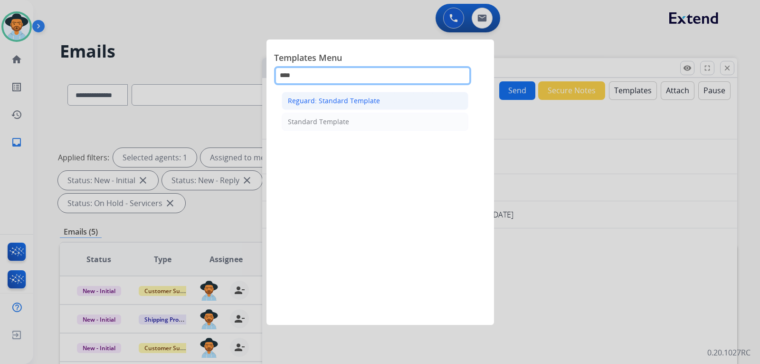
type input "****"
click at [369, 100] on div "Reguard: Standard Template" at bounding box center [334, 101] width 92 height 10
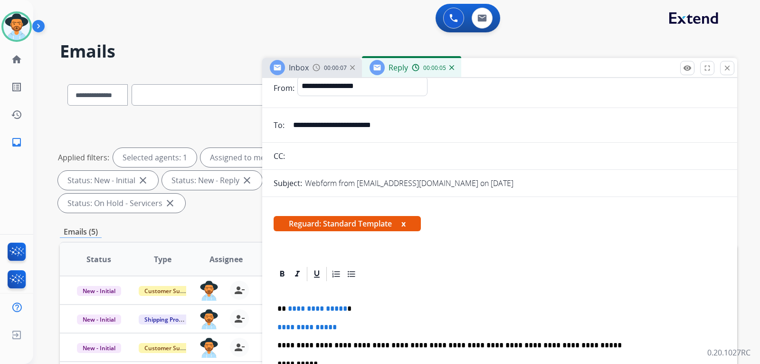
scroll to position [70, 0]
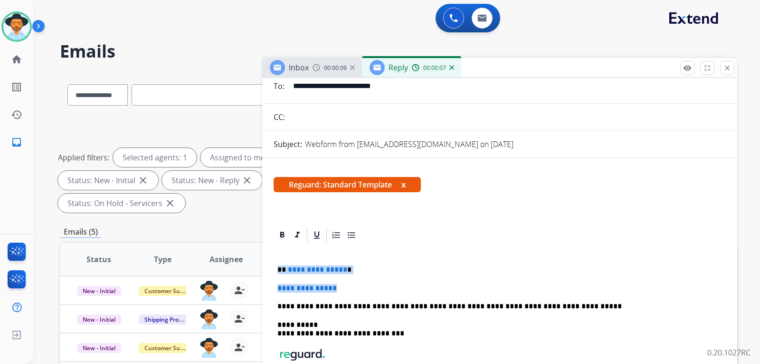
drag, startPoint x: 347, startPoint y: 286, endPoint x: 277, endPoint y: 264, distance: 73.3
click at [277, 264] on div "**********" at bounding box center [500, 337] width 452 height 188
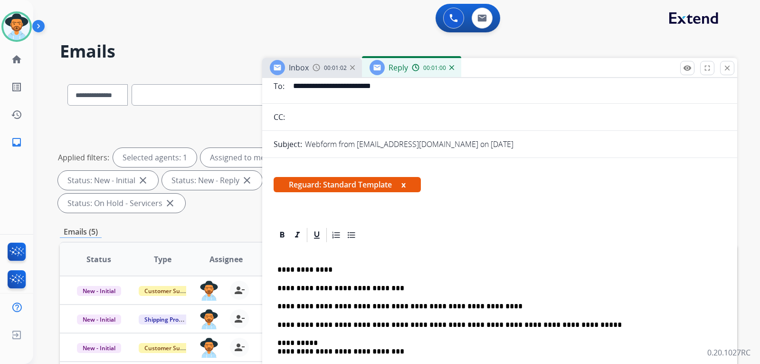
click at [278, 327] on p "**********" at bounding box center [496, 324] width 437 height 9
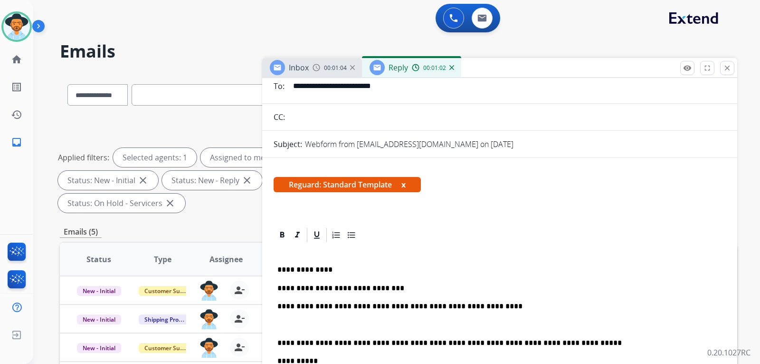
click at [277, 305] on div "**********" at bounding box center [500, 355] width 452 height 224
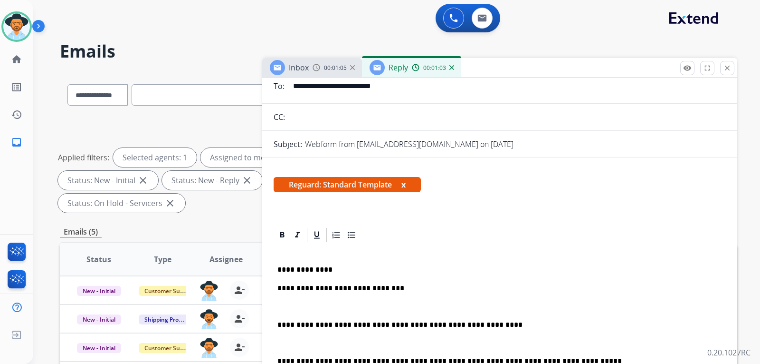
click at [483, 327] on p "**********" at bounding box center [496, 324] width 437 height 9
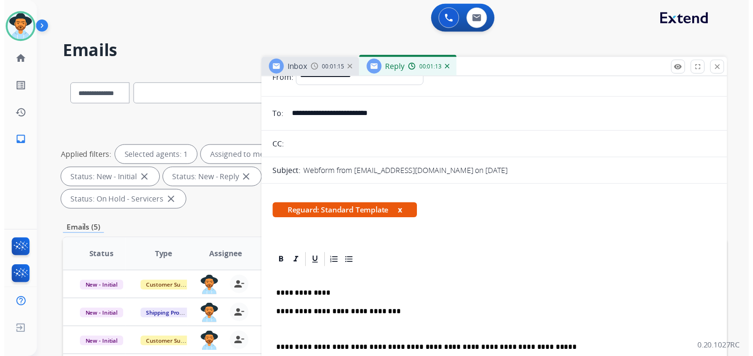
scroll to position [0, 0]
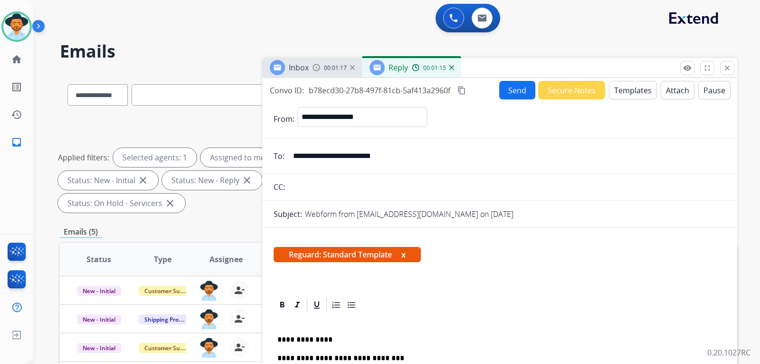
click at [463, 91] on mat-icon "content_copy" at bounding box center [462, 90] width 9 height 9
click at [506, 86] on button "Send" at bounding box center [518, 90] width 36 height 19
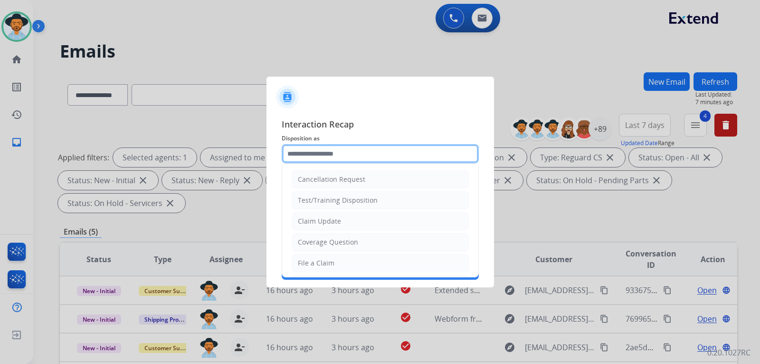
click at [306, 161] on input "text" at bounding box center [380, 153] width 197 height 19
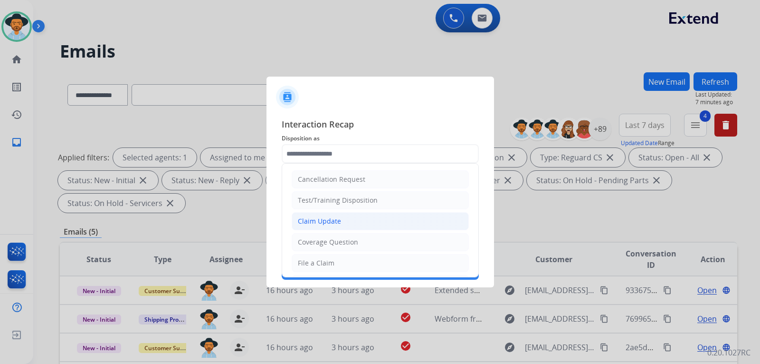
click at [339, 226] on div "Claim Update" at bounding box center [319, 221] width 43 height 10
type input "**********"
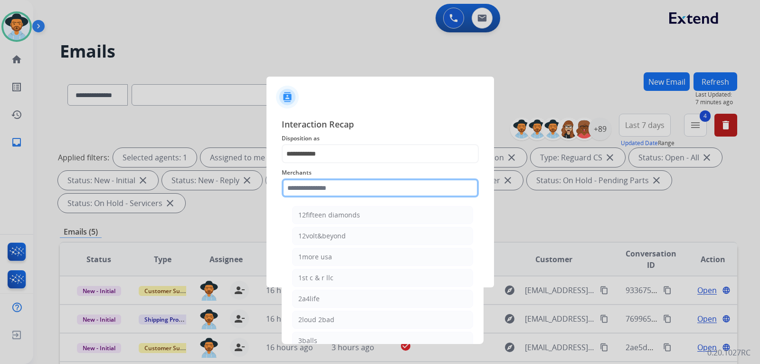
click at [338, 184] on input "text" at bounding box center [380, 187] width 197 height 19
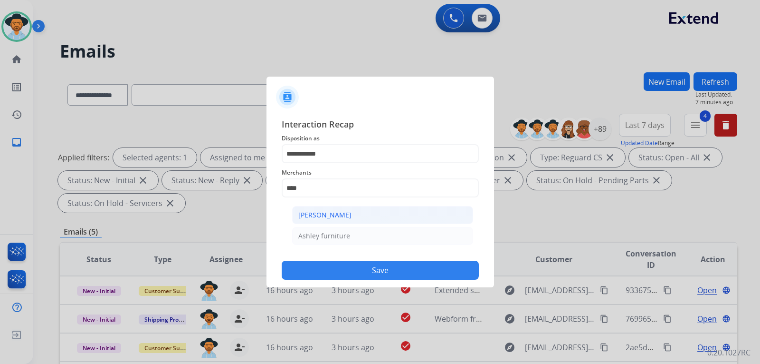
click at [365, 208] on li "[PERSON_NAME]" at bounding box center [382, 215] width 181 height 18
type input "**********"
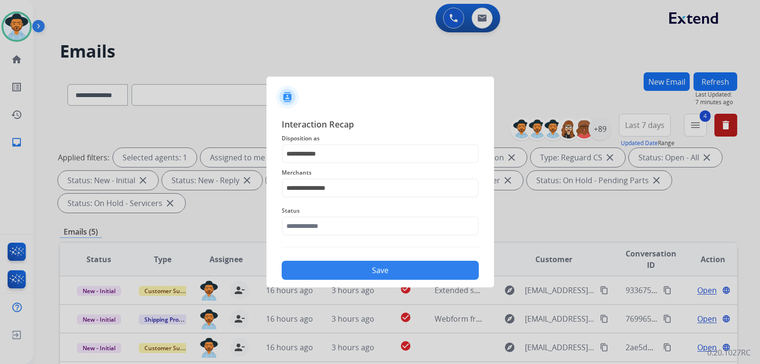
click at [365, 236] on div "Status" at bounding box center [380, 220] width 197 height 38
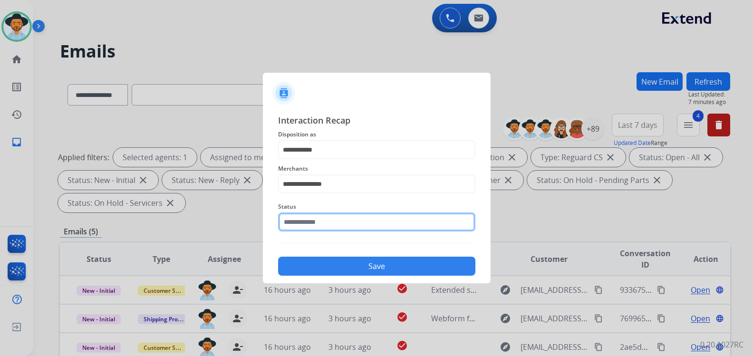
click at [365, 228] on input "text" at bounding box center [376, 221] width 197 height 19
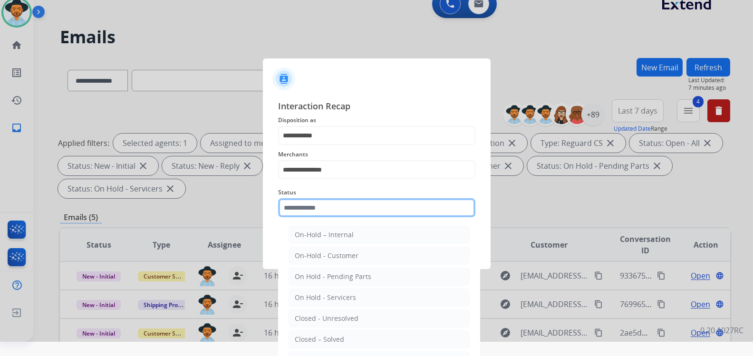
scroll to position [22, 0]
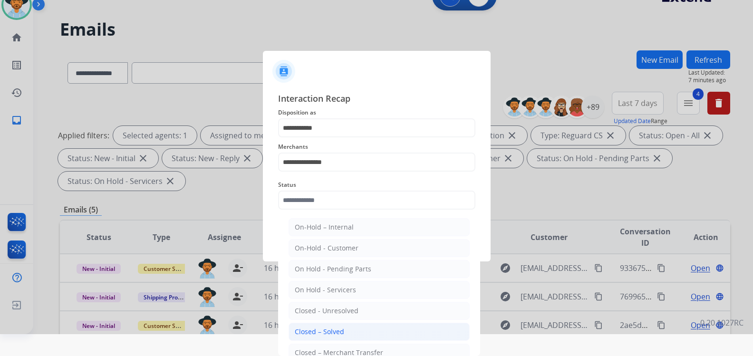
click at [328, 333] on div "Closed – Solved" at bounding box center [319, 332] width 49 height 10
type input "**********"
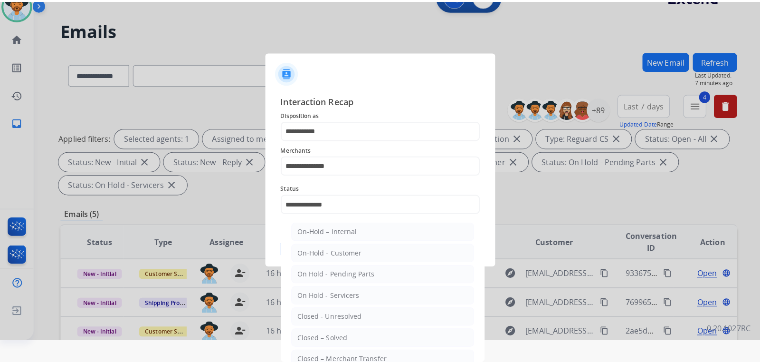
scroll to position [0, 0]
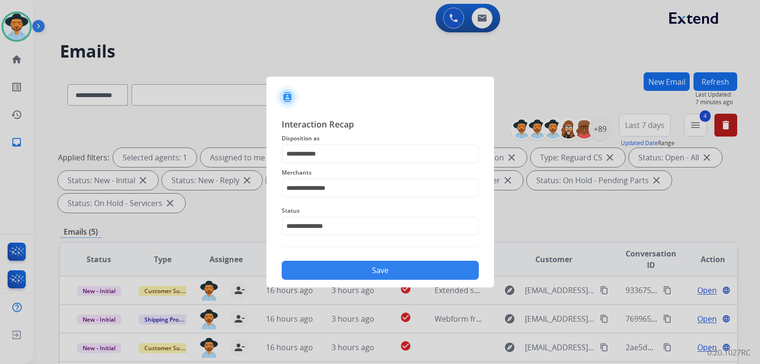
click at [340, 273] on button "Save" at bounding box center [380, 269] width 197 height 19
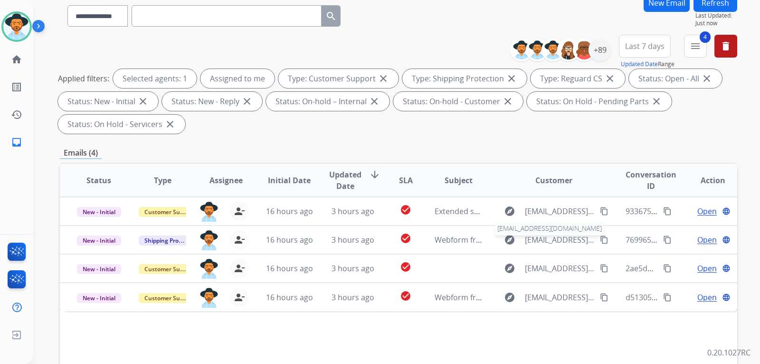
scroll to position [95, 0]
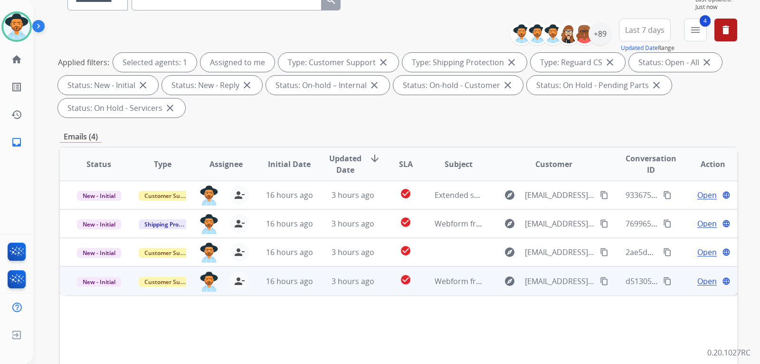
click at [516, 279] on span "Open" at bounding box center [707, 280] width 19 height 11
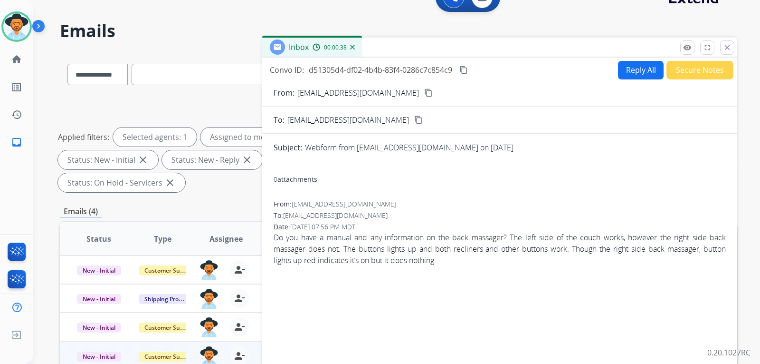
scroll to position [0, 0]
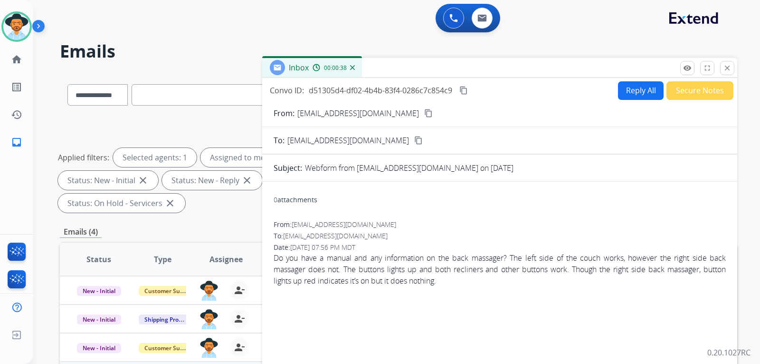
click at [424, 113] on mat-icon "content_copy" at bounding box center [428, 113] width 9 height 9
click at [516, 86] on button "Reply All" at bounding box center [641, 90] width 46 height 19
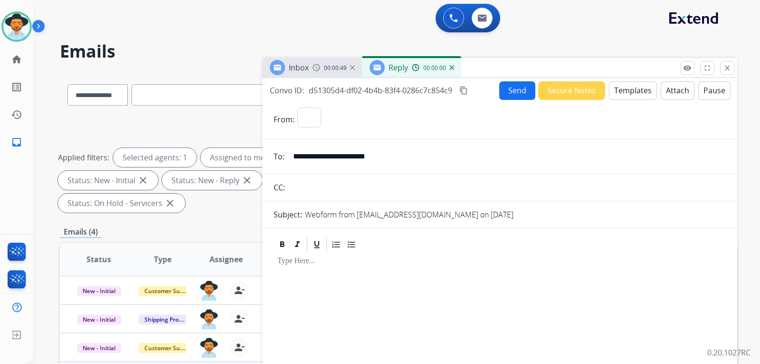
select select "**********"
click at [516, 100] on form "**********" at bounding box center [499, 292] width 475 height 384
click at [516, 94] on button "Templates" at bounding box center [633, 90] width 48 height 19
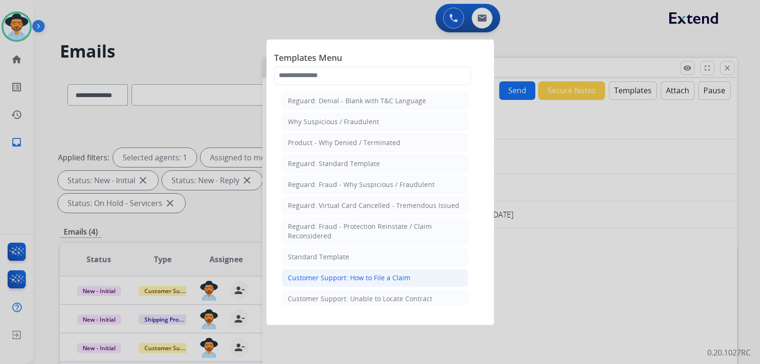
click at [351, 281] on div "Customer Support: How to File a Claim" at bounding box center [349, 278] width 123 height 10
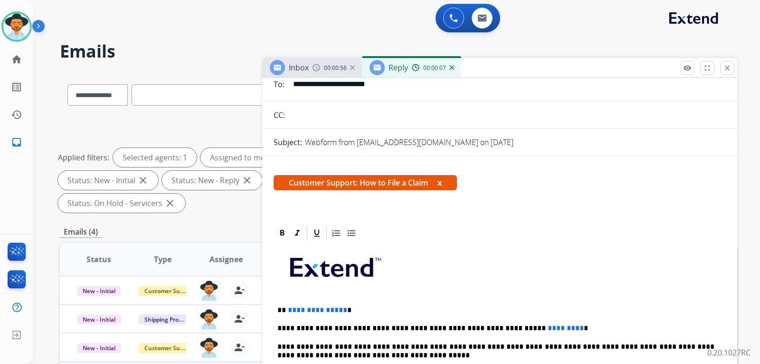
scroll to position [143, 0]
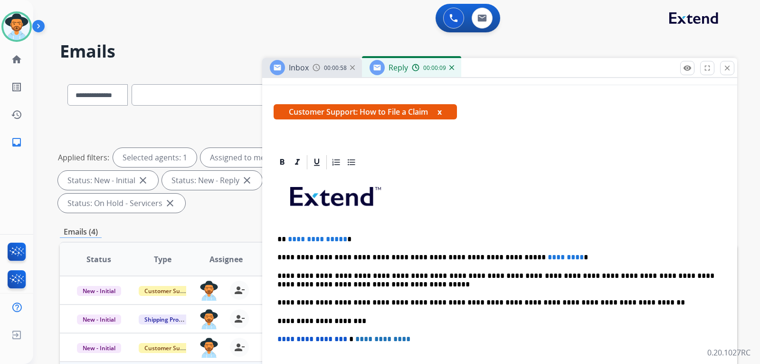
click at [365, 241] on p "**********" at bounding box center [496, 239] width 437 height 9
click at [516, 253] on p "**********" at bounding box center [496, 257] width 437 height 9
click at [516, 261] on div "**********" at bounding box center [500, 316] width 452 height 290
click at [516, 256] on p "**********" at bounding box center [496, 257] width 437 height 9
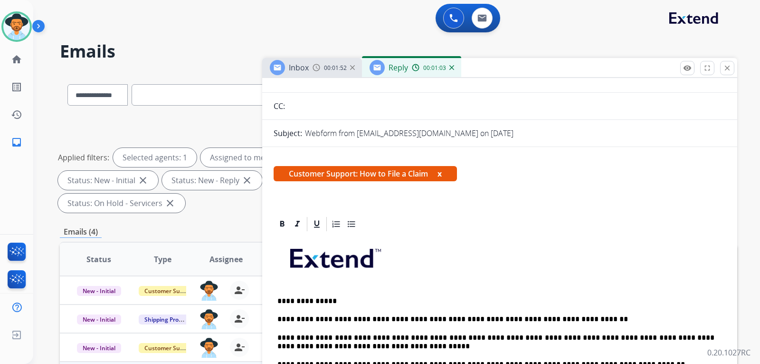
scroll to position [0, 0]
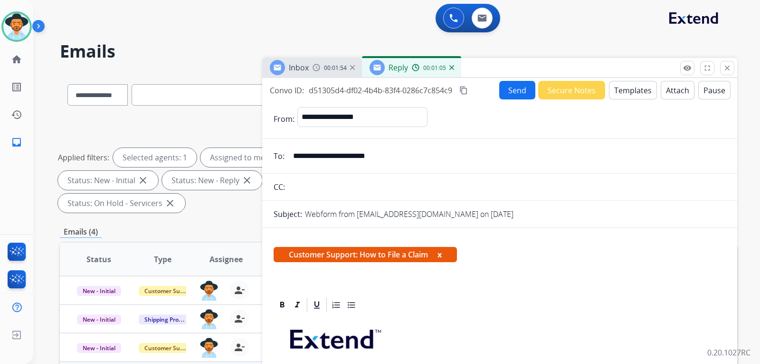
click at [516, 92] on button "Send" at bounding box center [518, 90] width 36 height 19
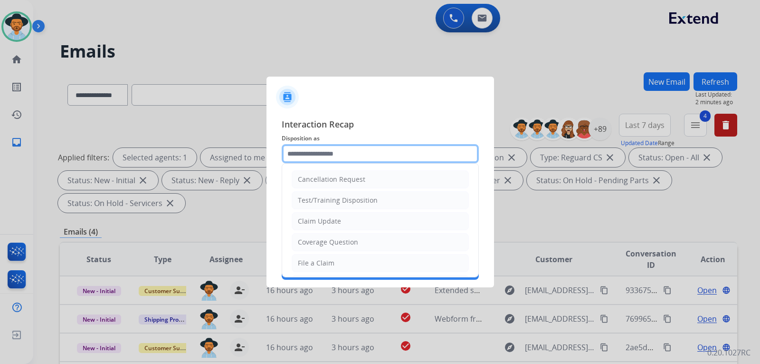
click at [429, 158] on input "text" at bounding box center [380, 153] width 197 height 19
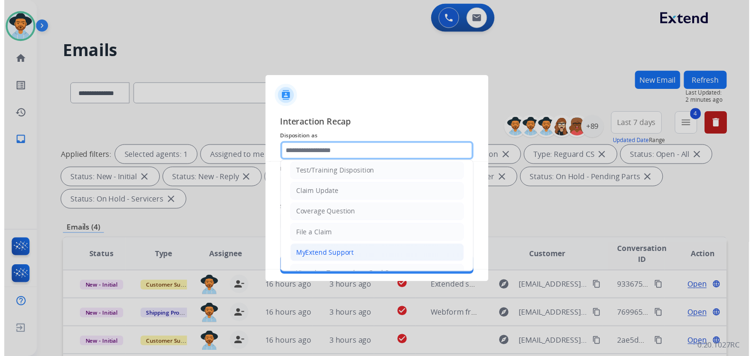
scroll to position [48, 0]
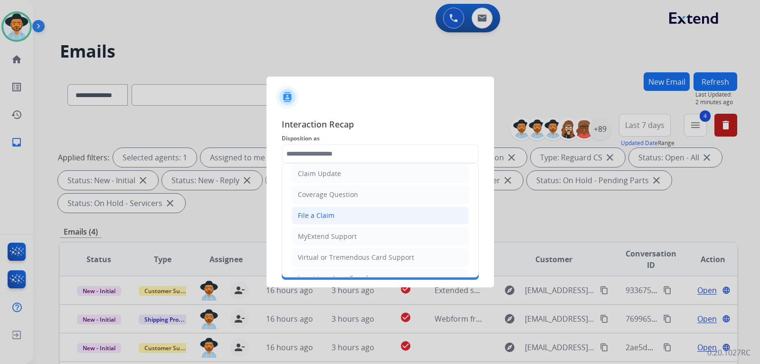
click at [333, 210] on li "File a Claim" at bounding box center [380, 215] width 177 height 18
type input "**********"
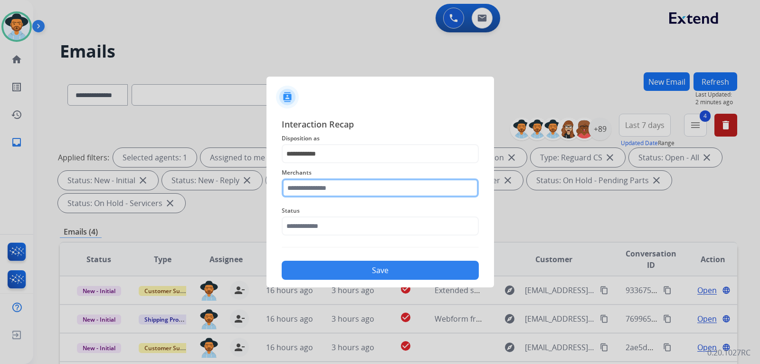
click at [345, 186] on input "text" at bounding box center [380, 187] width 197 height 19
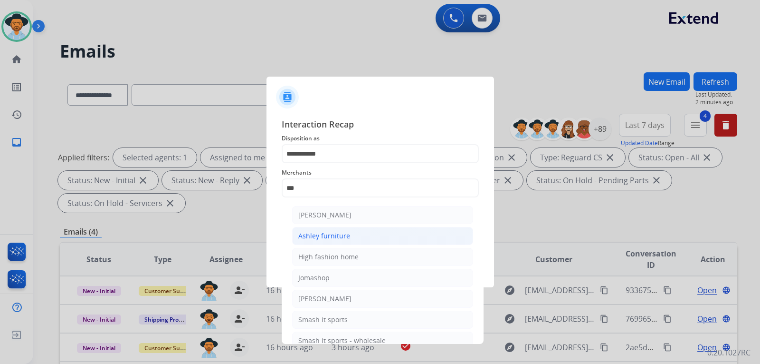
click at [343, 238] on div "Ashley furniture" at bounding box center [324, 236] width 52 height 10
type input "**********"
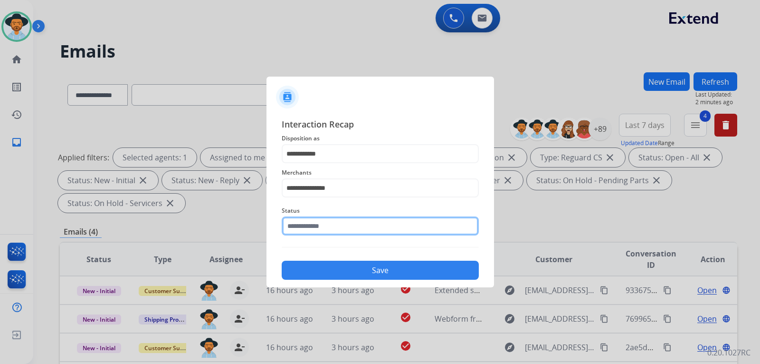
click at [351, 231] on input "text" at bounding box center [380, 225] width 197 height 19
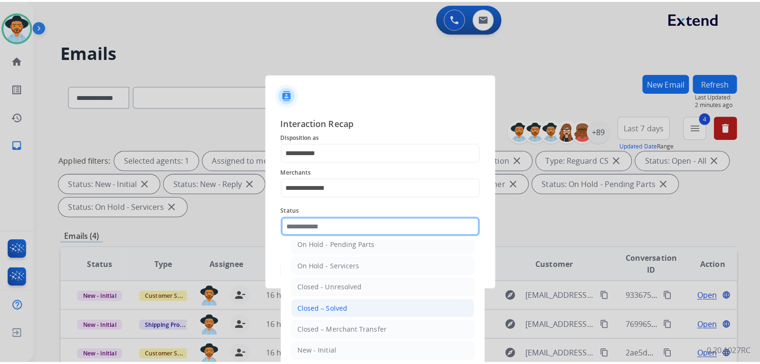
scroll to position [57, 0]
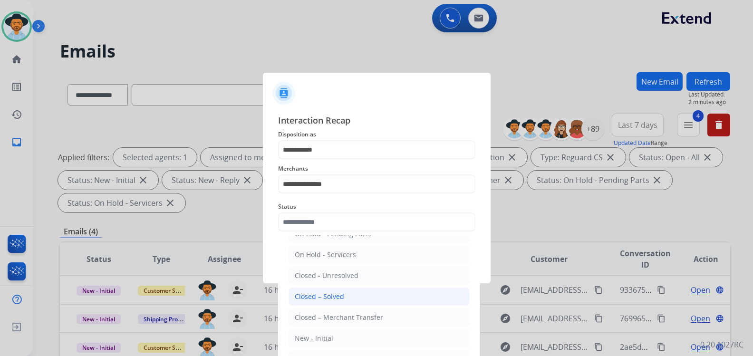
click at [347, 293] on li "Closed – Solved" at bounding box center [378, 297] width 181 height 18
type input "**********"
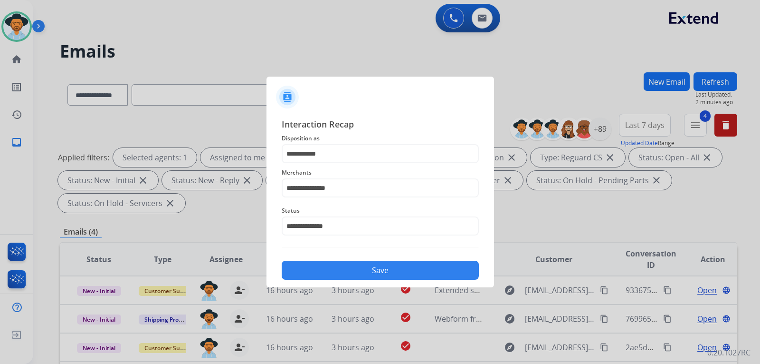
click at [355, 273] on button "Save" at bounding box center [380, 269] width 197 height 19
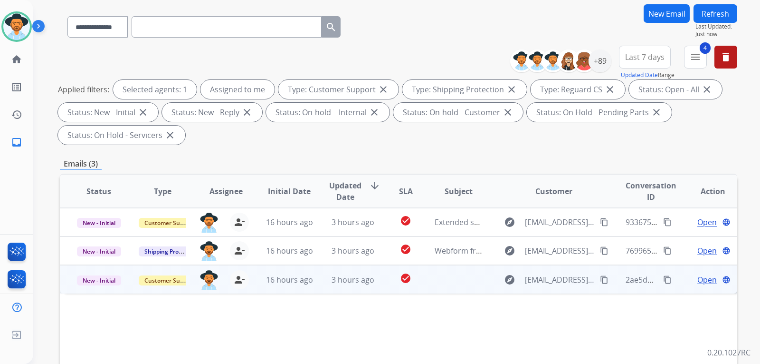
scroll to position [143, 0]
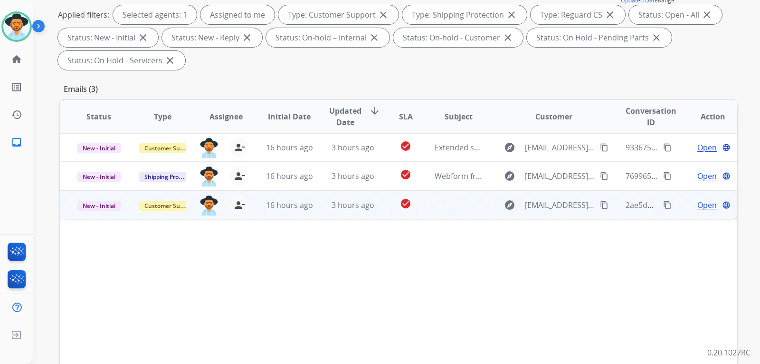
click at [516, 203] on span "Open" at bounding box center [707, 204] width 19 height 11
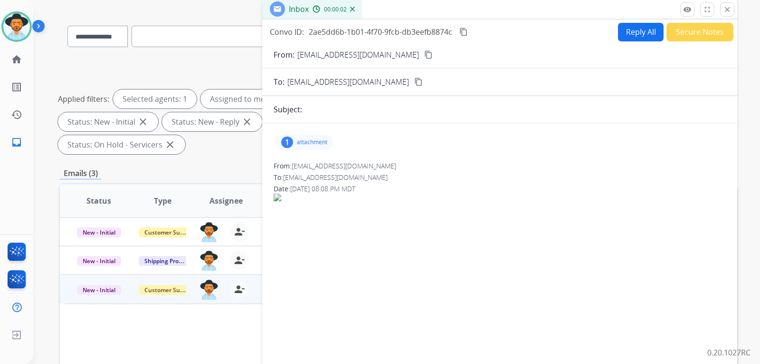
scroll to position [48, 0]
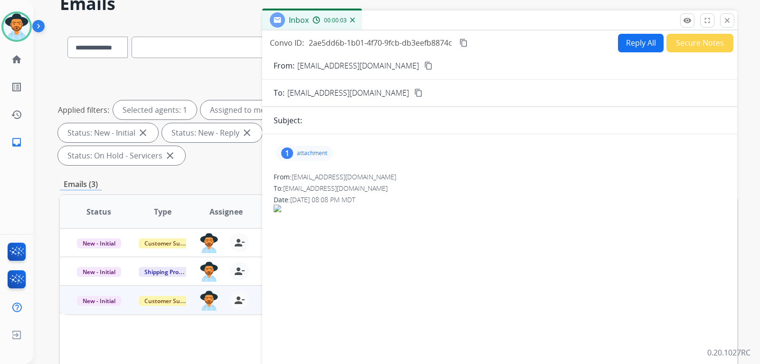
click at [311, 150] on p "attachment" at bounding box center [312, 153] width 30 height 8
click at [306, 177] on div at bounding box center [307, 177] width 48 height 33
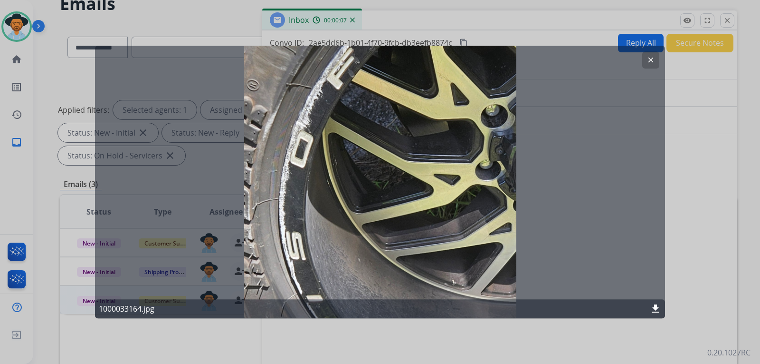
click at [516, 61] on button "clear" at bounding box center [651, 59] width 17 height 17
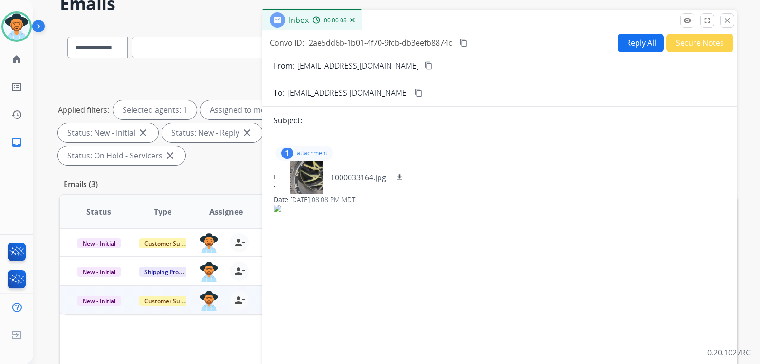
click at [424, 68] on mat-icon "content_copy" at bounding box center [428, 65] width 9 height 9
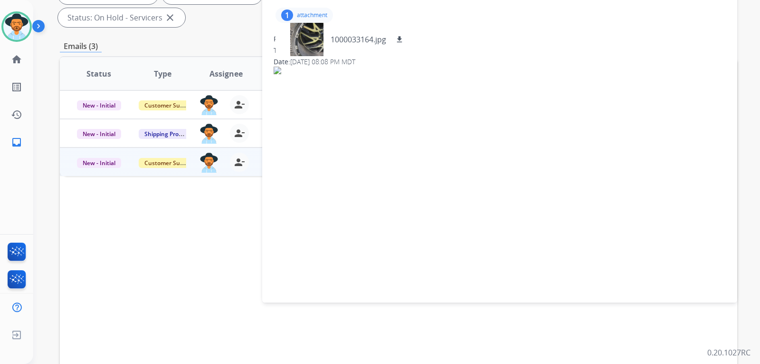
scroll to position [56, 0]
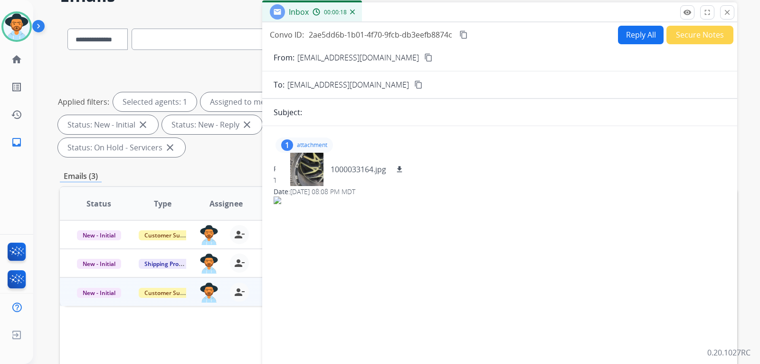
click at [437, 227] on div "From: [EMAIL_ADDRESS][DOMAIN_NAME] To: [EMAIL_ADDRESS][DOMAIN_NAME] Date: [DATE…" at bounding box center [500, 199] width 452 height 70
click at [516, 38] on button "Reply All" at bounding box center [641, 35] width 46 height 19
select select "**********"
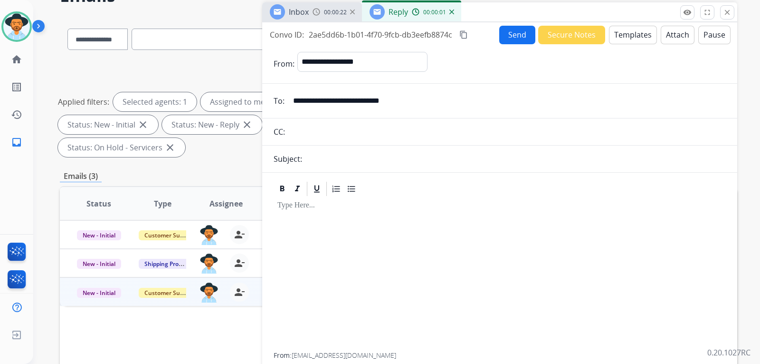
click at [516, 37] on button "Templates" at bounding box center [633, 35] width 48 height 19
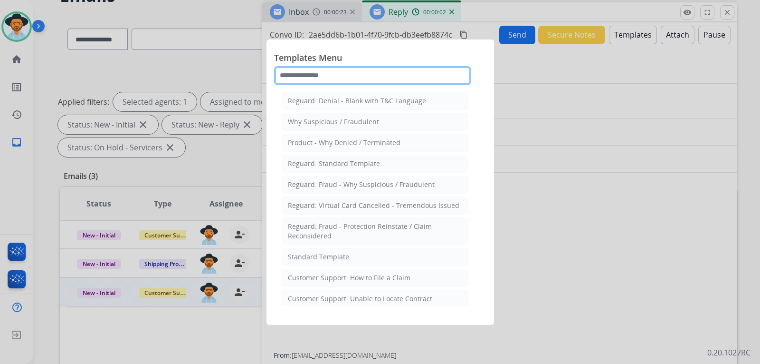
click at [419, 79] on input "text" at bounding box center [372, 75] width 197 height 19
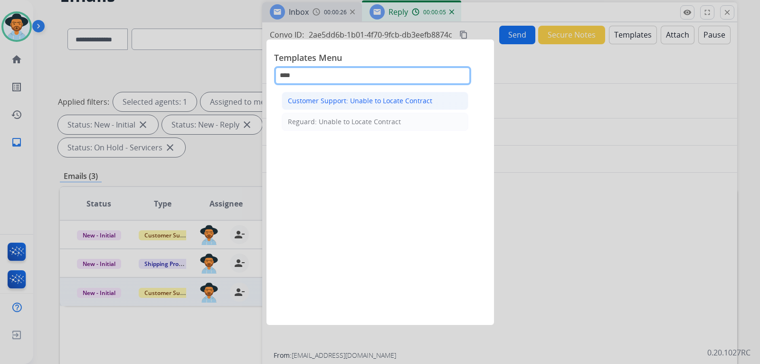
type input "****"
click at [414, 101] on div "Customer Support: Unable to Locate Contract" at bounding box center [360, 101] width 144 height 10
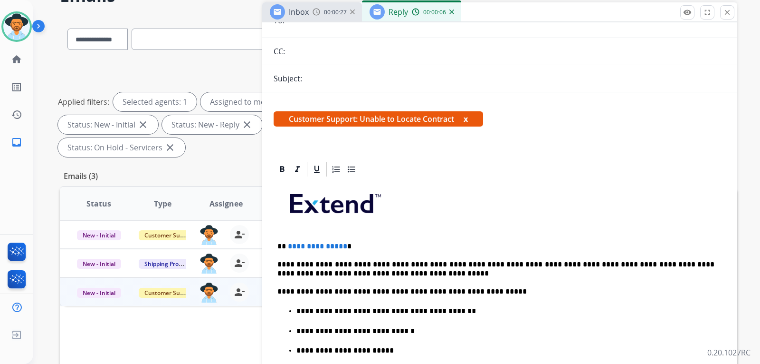
scroll to position [95, 0]
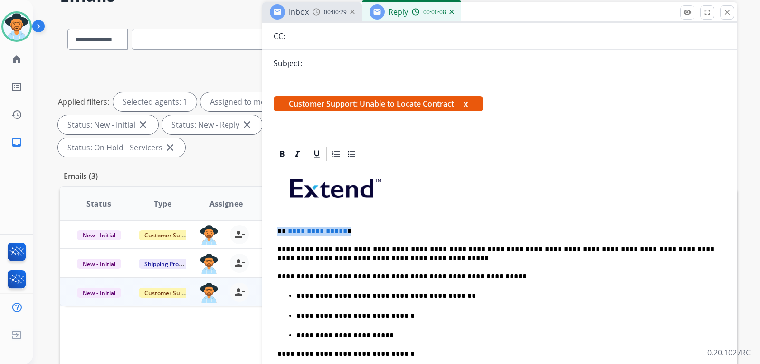
drag, startPoint x: 355, startPoint y: 229, endPoint x: 270, endPoint y: 229, distance: 84.6
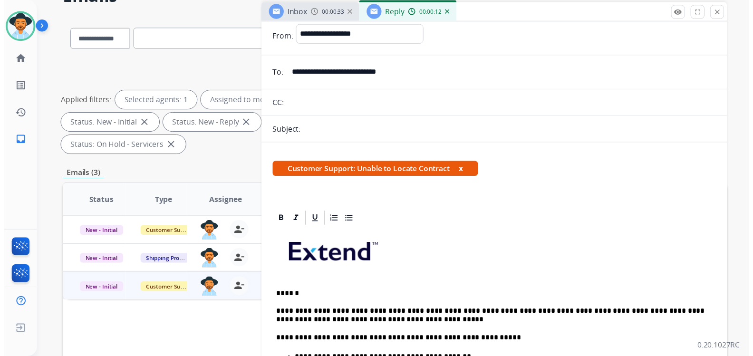
scroll to position [0, 0]
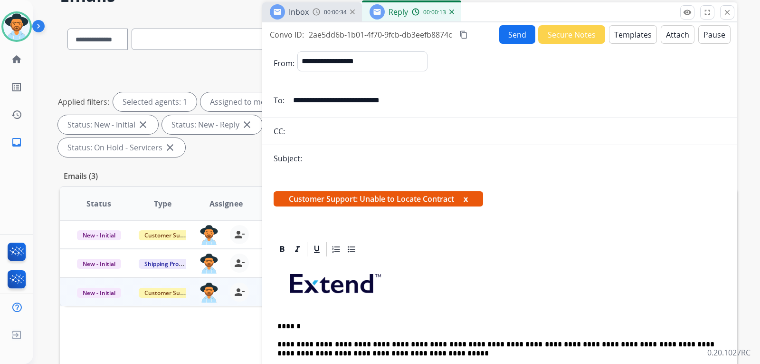
click at [516, 36] on button "Send" at bounding box center [518, 34] width 36 height 19
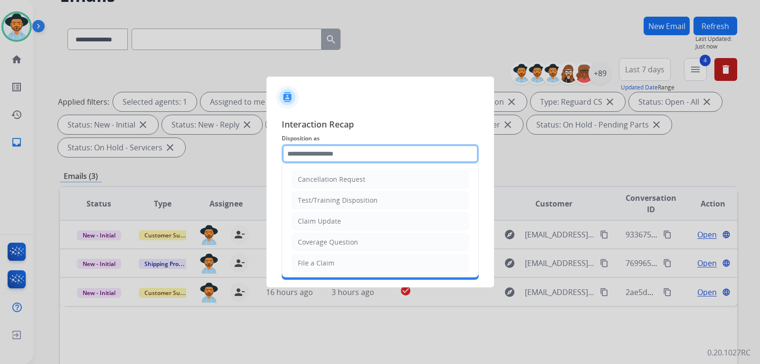
click at [370, 154] on input "text" at bounding box center [380, 153] width 197 height 19
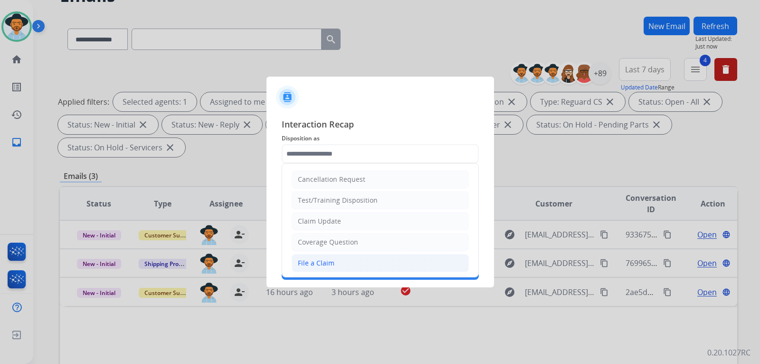
click at [324, 260] on div "File a Claim" at bounding box center [316, 263] width 37 height 10
type input "**********"
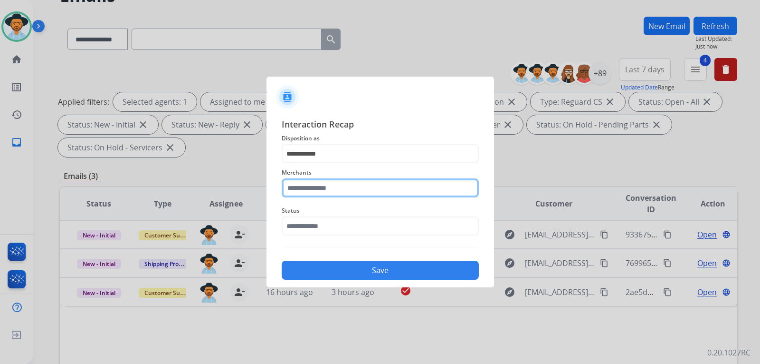
click at [330, 189] on input "text" at bounding box center [380, 187] width 197 height 19
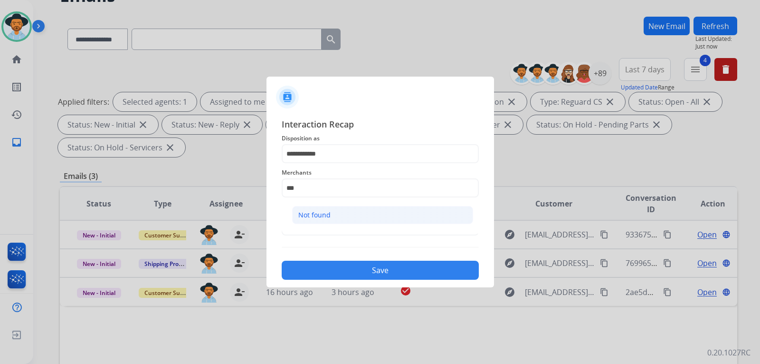
click at [329, 210] on li "Not found" at bounding box center [382, 215] width 181 height 18
type input "*********"
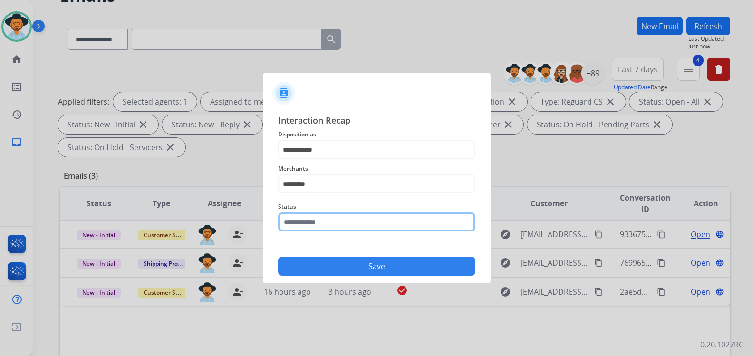
click at [337, 230] on input "text" at bounding box center [376, 221] width 197 height 19
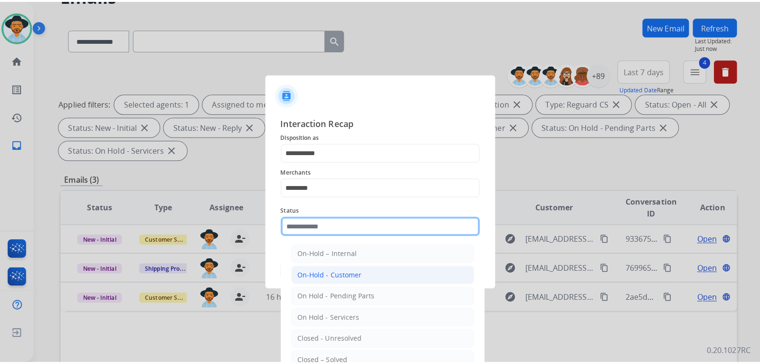
scroll to position [57, 0]
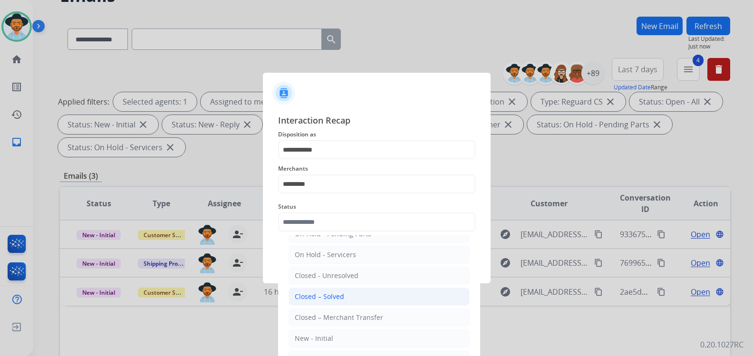
click at [342, 298] on div "Closed – Solved" at bounding box center [319, 297] width 49 height 10
type input "**********"
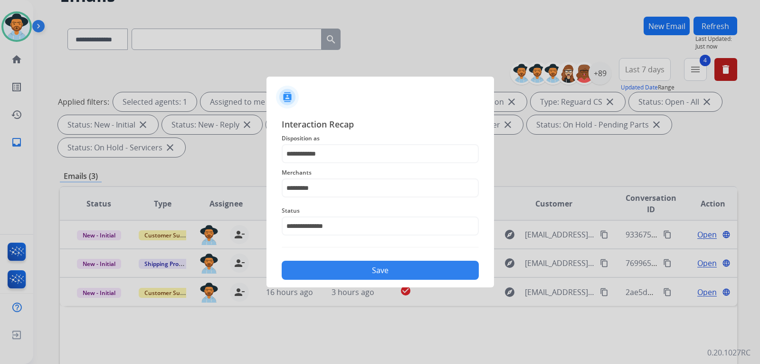
click at [359, 275] on button "Save" at bounding box center [380, 269] width 197 height 19
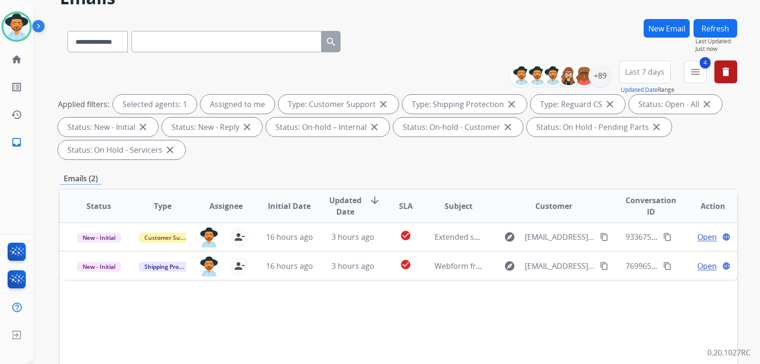
scroll to position [95, 0]
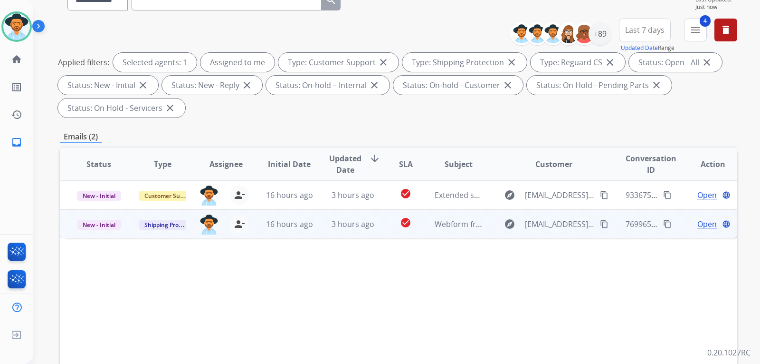
click at [516, 224] on span "Open" at bounding box center [707, 223] width 19 height 11
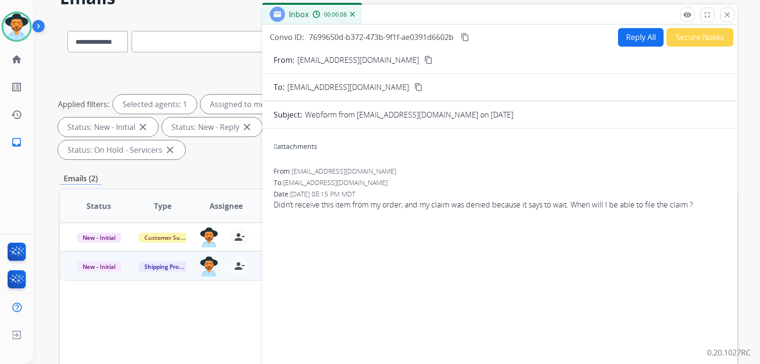
scroll to position [0, 0]
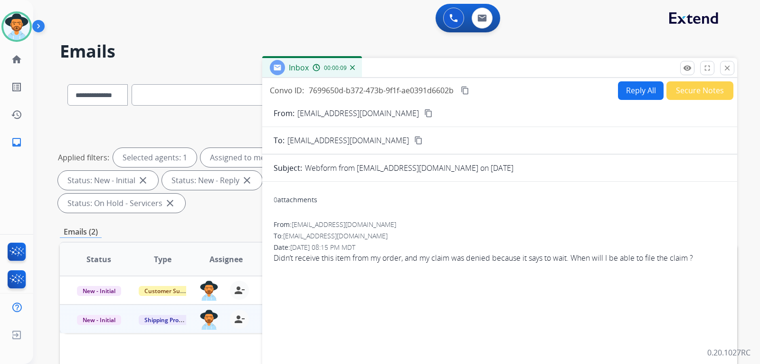
click at [424, 111] on mat-icon "content_copy" at bounding box center [428, 113] width 9 height 9
click at [516, 95] on button "Reply All" at bounding box center [641, 90] width 46 height 19
select select "**********"
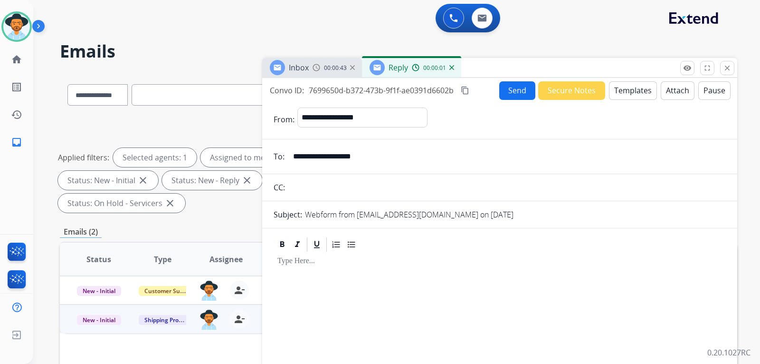
click at [516, 91] on button "Templates" at bounding box center [633, 90] width 48 height 19
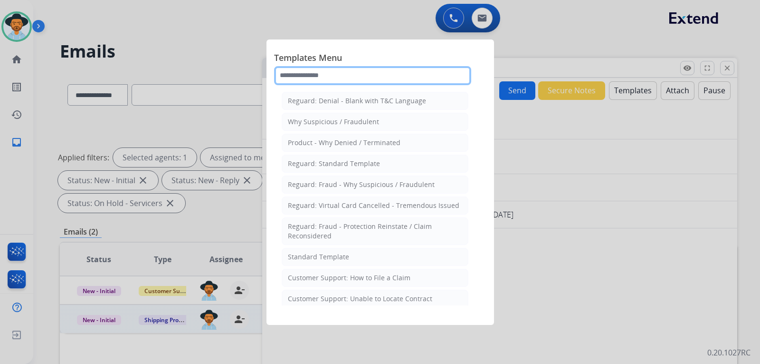
click at [316, 75] on input "text" at bounding box center [372, 75] width 197 height 19
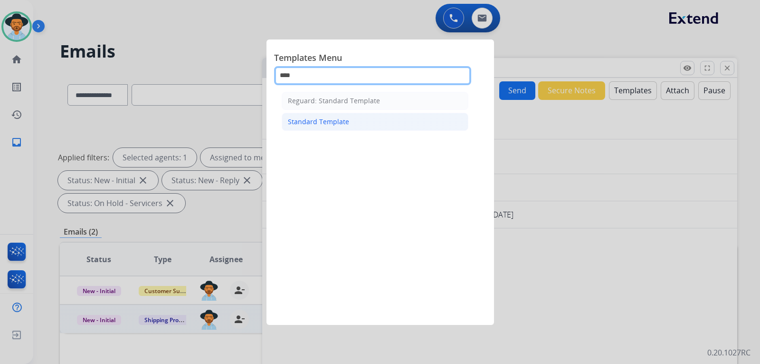
type input "****"
click at [326, 122] on div "Standard Template" at bounding box center [318, 122] width 61 height 10
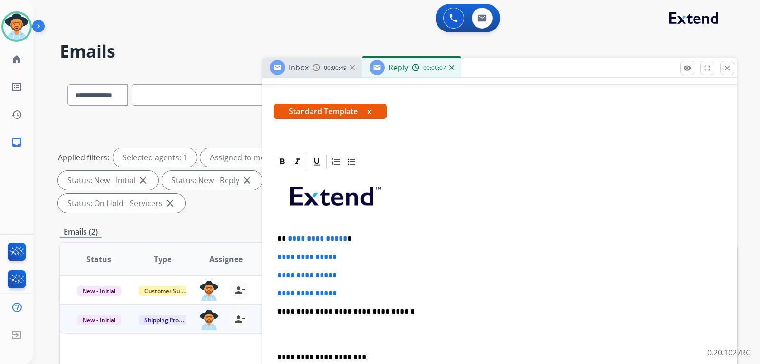
scroll to position [209, 0]
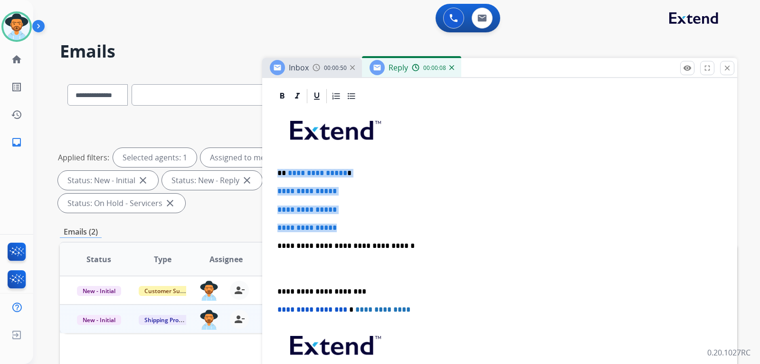
drag, startPoint x: 364, startPoint y: 221, endPoint x: 271, endPoint y: 165, distance: 108.2
click at [271, 165] on div "**********" at bounding box center [499, 284] width 475 height 394
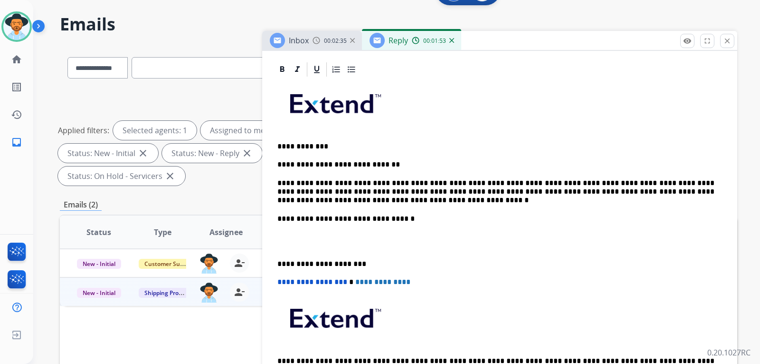
scroll to position [36, 0]
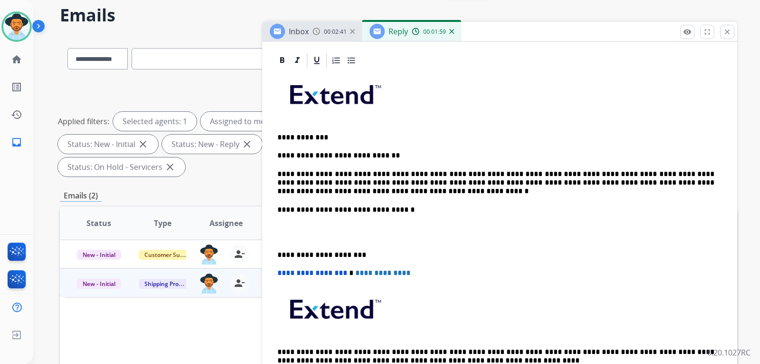
click at [278, 208] on p "**********" at bounding box center [496, 209] width 437 height 9
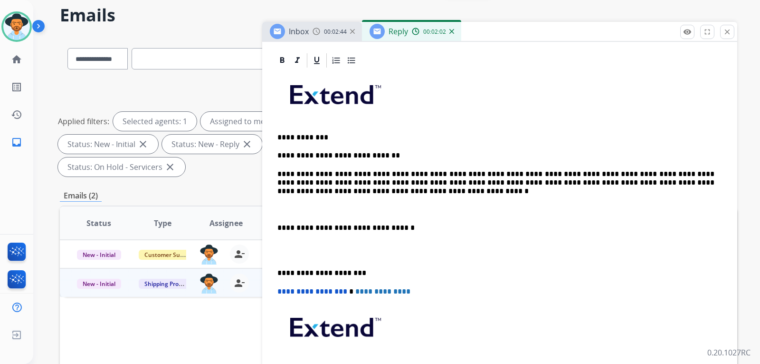
click at [277, 173] on div "**********" at bounding box center [500, 241] width 452 height 345
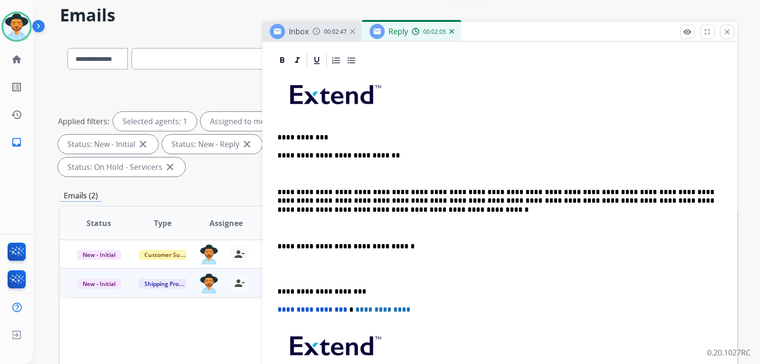
click at [279, 154] on p "**********" at bounding box center [496, 155] width 437 height 9
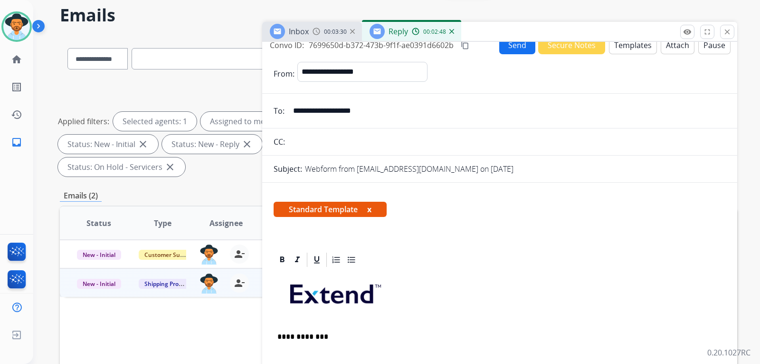
scroll to position [0, 0]
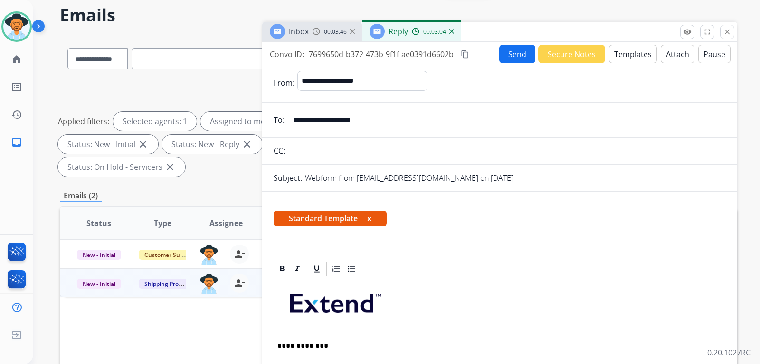
click at [307, 30] on span "Inbox" at bounding box center [299, 31] width 20 height 10
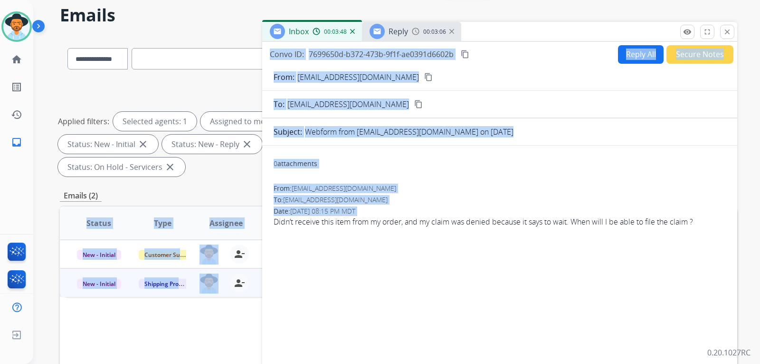
drag, startPoint x: 336, startPoint y: 229, endPoint x: 689, endPoint y: 230, distance: 353.6
click at [516, 246] on div "**********" at bounding box center [396, 182] width 727 height 364
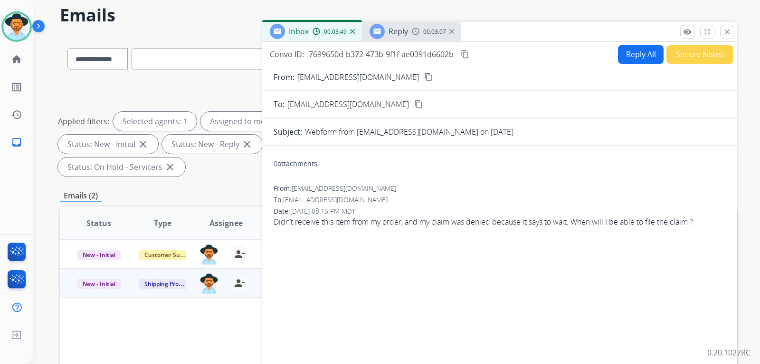
drag, startPoint x: 607, startPoint y: 223, endPoint x: 342, endPoint y: 195, distance: 266.7
click at [516, 218] on span "Didn’t receive this item from my order, and my claim was denied because it says…" at bounding box center [500, 221] width 452 height 11
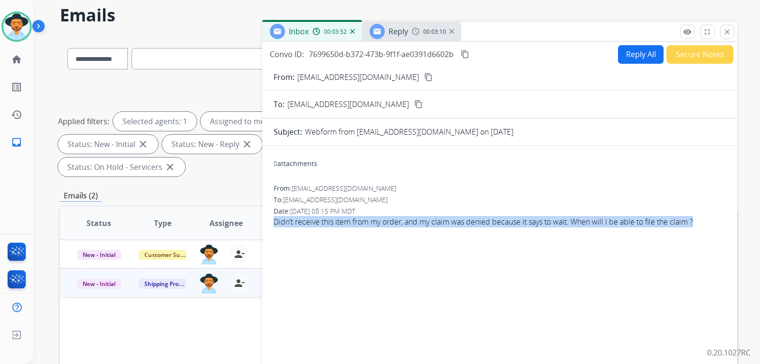
drag, startPoint x: 274, startPoint y: 222, endPoint x: 707, endPoint y: 226, distance: 433.0
click at [516, 226] on span "Didn’t receive this item from my order, and my claim was denied because it says…" at bounding box center [500, 221] width 452 height 11
copy span "Didn’t receive this item from my order, and my claim was denied because it says…"
click at [409, 33] on div "Reply 00:03:46" at bounding box center [411, 31] width 99 height 19
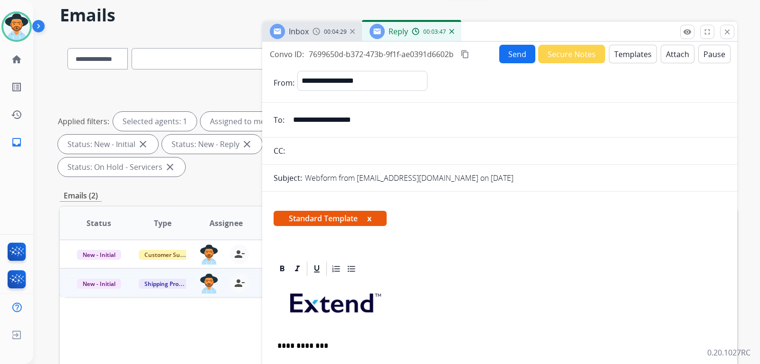
click at [469, 52] on mat-icon "content_copy" at bounding box center [465, 54] width 9 height 9
click at [510, 59] on button "Send" at bounding box center [518, 54] width 36 height 19
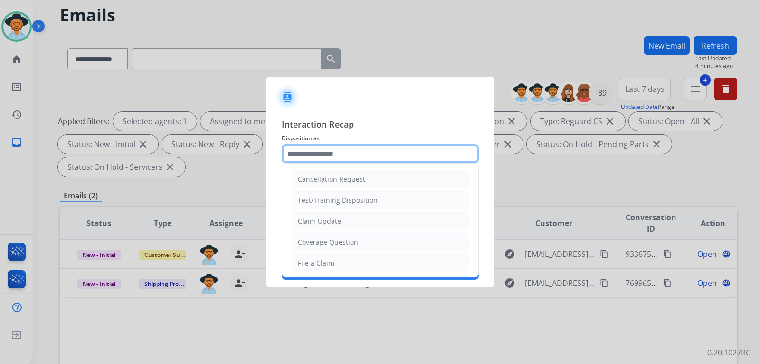
click at [405, 153] on input "text" at bounding box center [380, 153] width 197 height 19
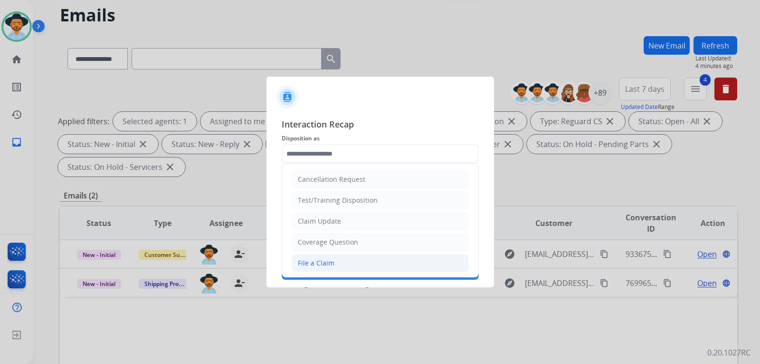
click at [333, 260] on li "File a Claim" at bounding box center [380, 263] width 177 height 18
type input "**********"
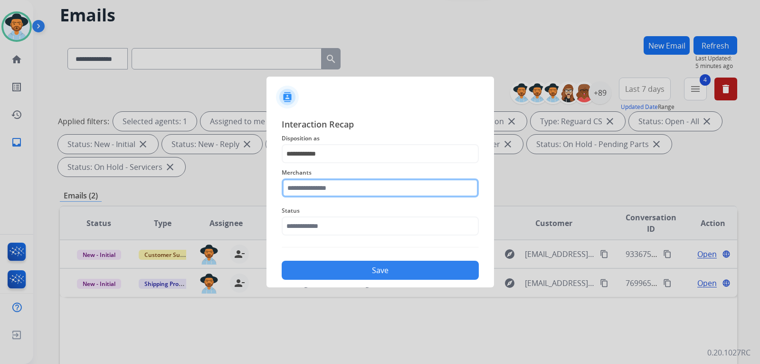
click at [322, 182] on input "text" at bounding box center [380, 187] width 197 height 19
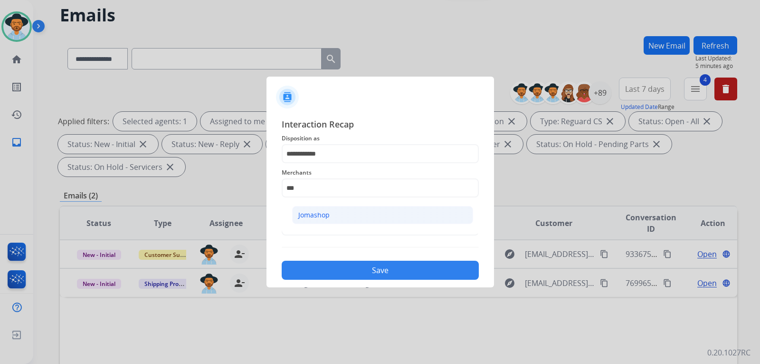
click at [320, 209] on li "Jomashop" at bounding box center [382, 215] width 181 height 18
type input "********"
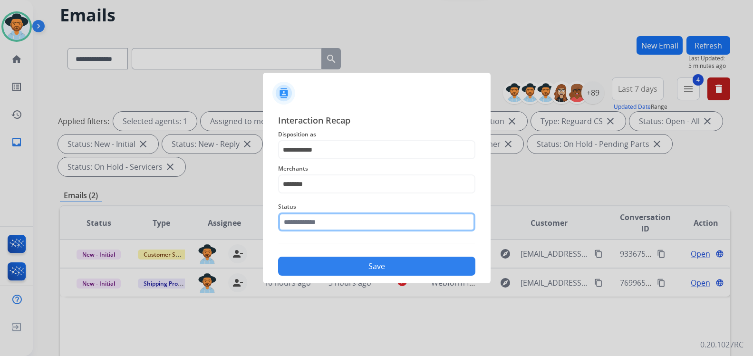
click at [321, 224] on input "text" at bounding box center [376, 221] width 197 height 19
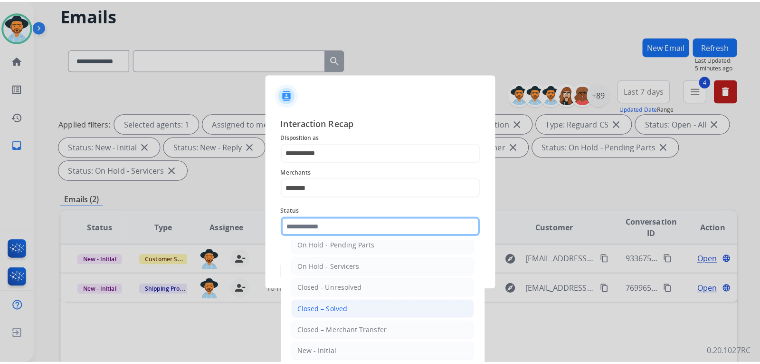
scroll to position [57, 0]
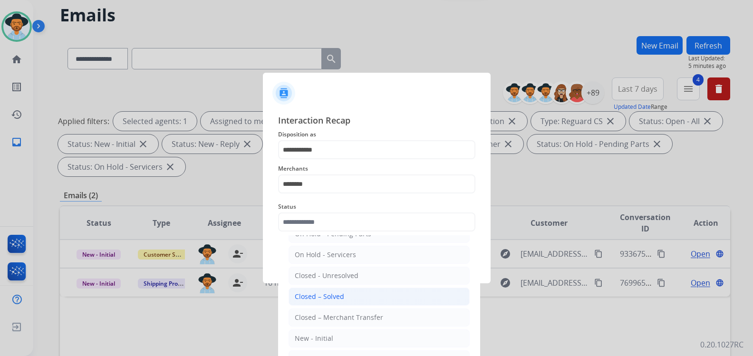
click at [340, 301] on div "Closed – Solved" at bounding box center [319, 297] width 49 height 10
type input "**********"
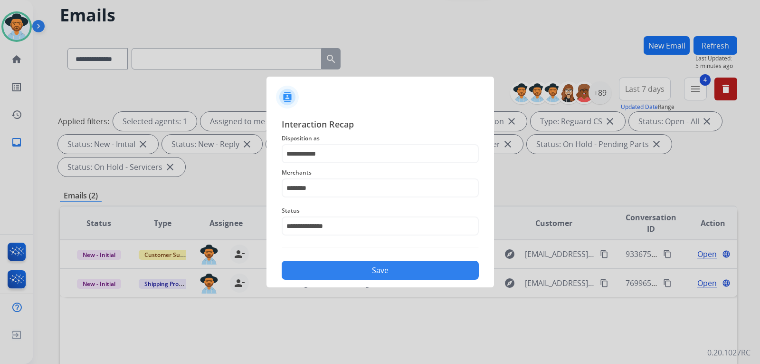
click at [363, 269] on button "Save" at bounding box center [380, 269] width 197 height 19
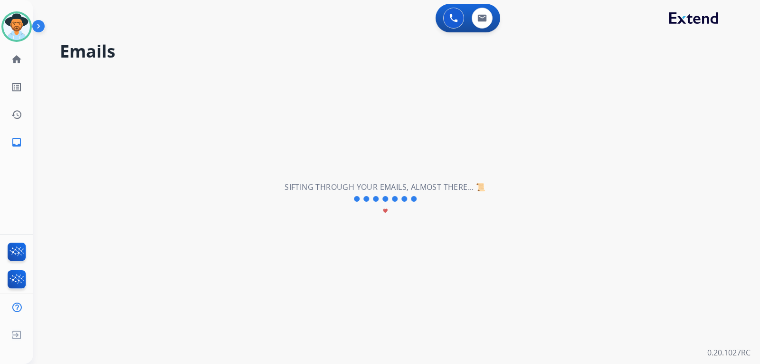
scroll to position [0, 0]
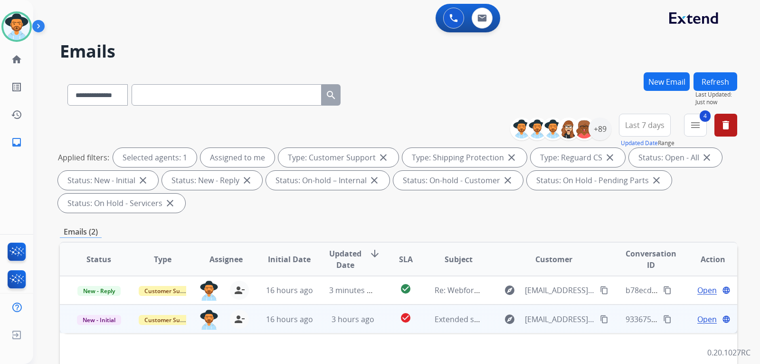
click at [516, 318] on span "Open" at bounding box center [707, 318] width 19 height 11
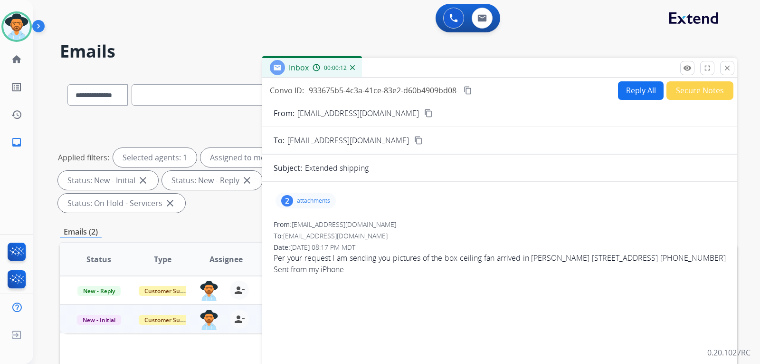
click at [423, 114] on button "content_copy" at bounding box center [428, 112] width 11 height 11
click at [318, 202] on p "attachments" at bounding box center [313, 201] width 33 height 8
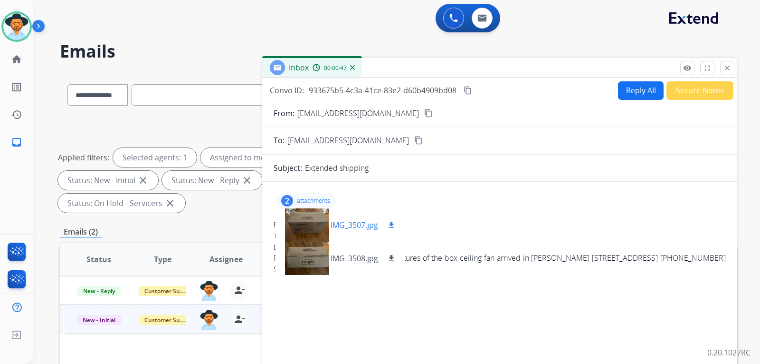
click at [317, 219] on div at bounding box center [307, 224] width 48 height 33
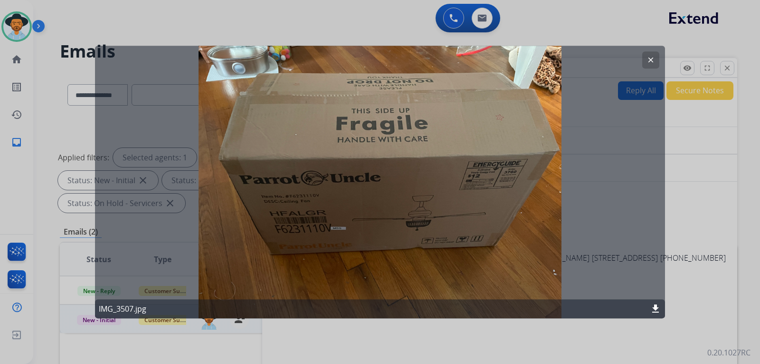
click at [516, 59] on mat-icon "clear" at bounding box center [651, 60] width 9 height 9
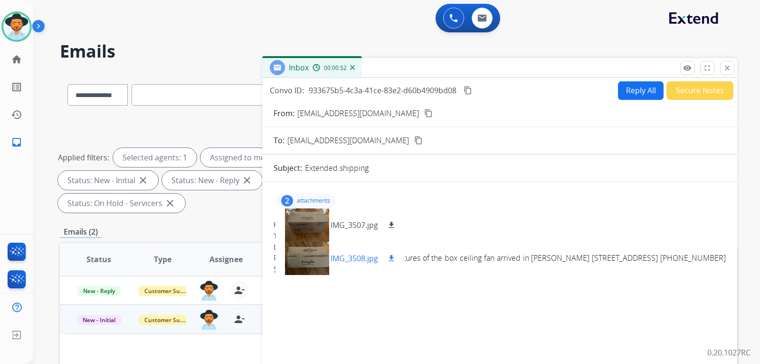
click at [300, 255] on div at bounding box center [307, 257] width 48 height 33
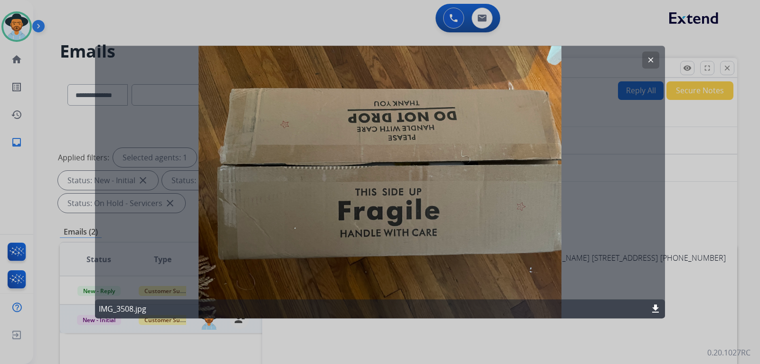
click at [516, 58] on mat-icon "clear" at bounding box center [651, 60] width 9 height 9
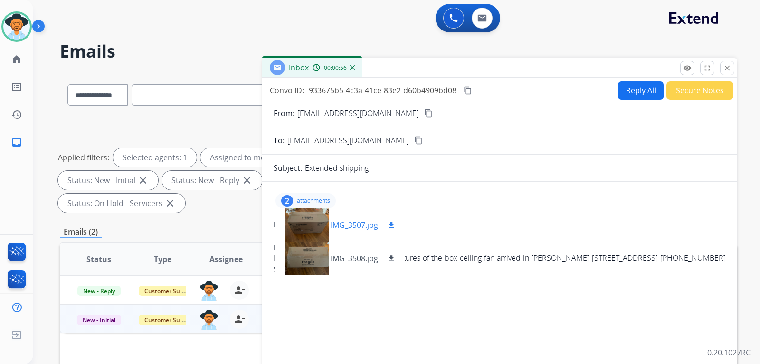
click at [315, 220] on div at bounding box center [307, 224] width 48 height 33
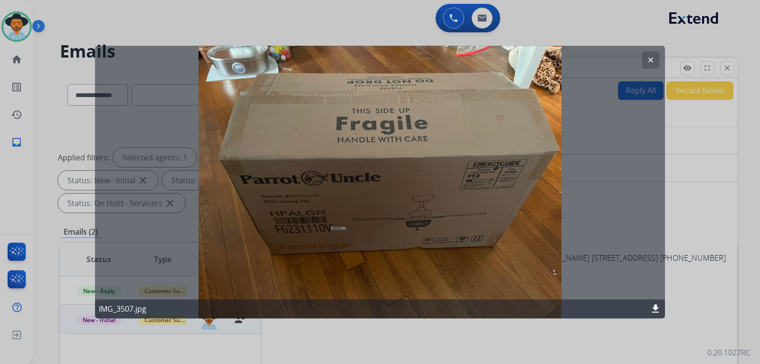
click at [516, 61] on mat-icon "clear" at bounding box center [651, 60] width 9 height 9
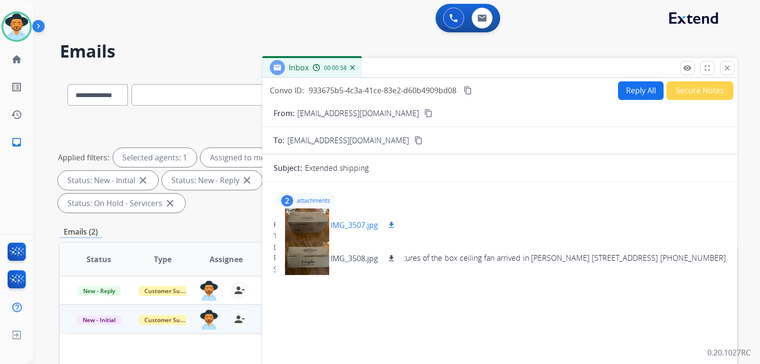
click at [387, 225] on button "download" at bounding box center [391, 224] width 11 height 11
click at [391, 254] on mat-icon "download" at bounding box center [391, 258] width 9 height 9
click at [516, 90] on button "Reply All" at bounding box center [641, 90] width 46 height 19
select select "**********"
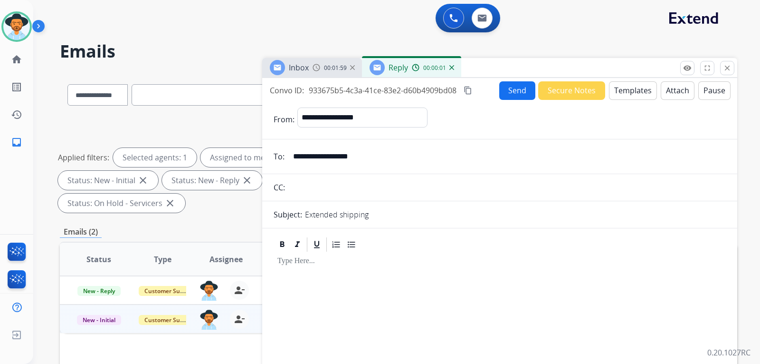
click at [516, 94] on button "Templates" at bounding box center [633, 90] width 48 height 19
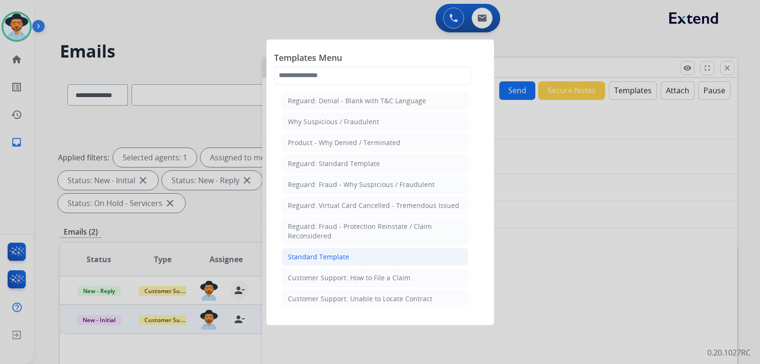
click at [330, 258] on div "Standard Template" at bounding box center [318, 257] width 61 height 10
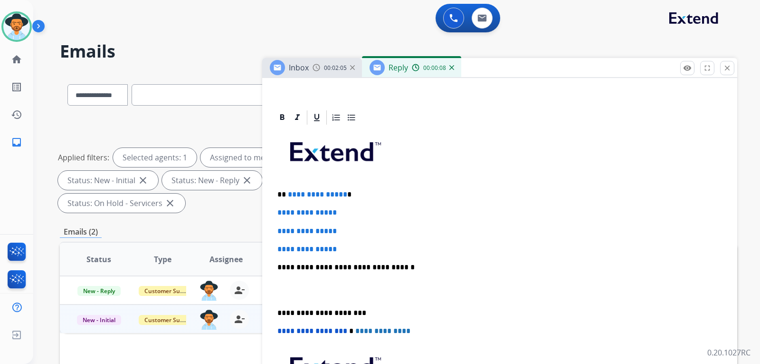
scroll to position [190, 0]
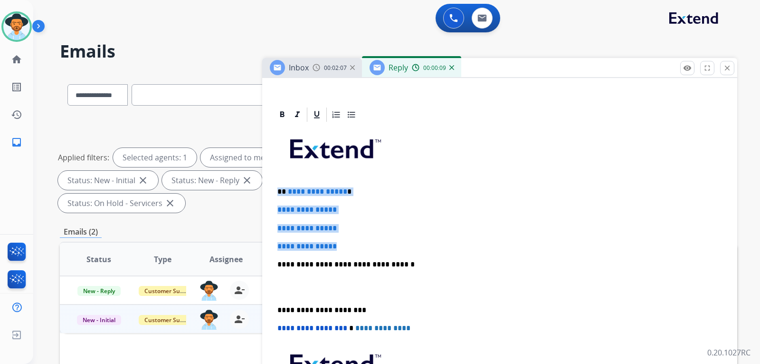
drag, startPoint x: 346, startPoint y: 240, endPoint x: 275, endPoint y: 183, distance: 91.1
click at [275, 183] on div "**********" at bounding box center [500, 286] width 452 height 327
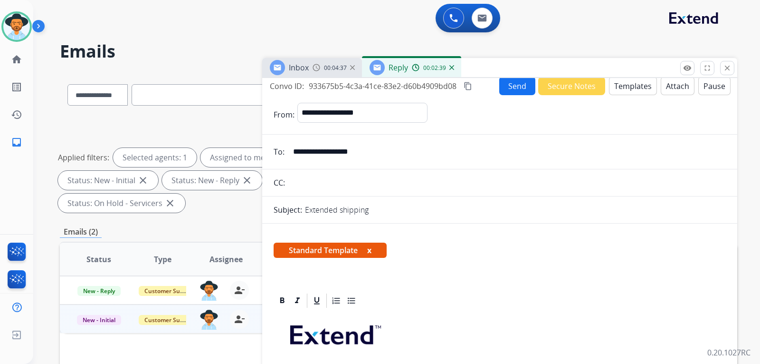
scroll to position [0, 0]
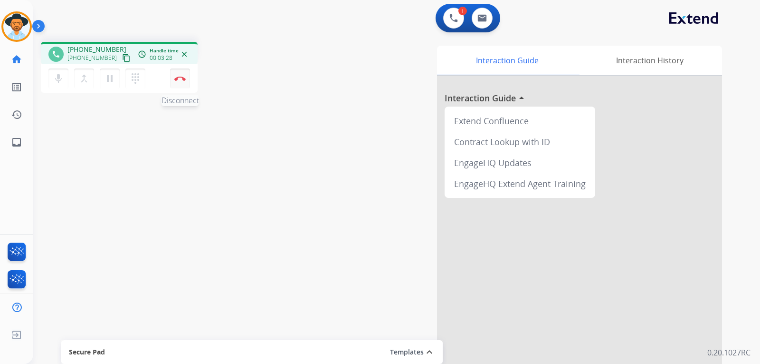
click at [183, 81] on button "Disconnect" at bounding box center [180, 78] width 20 height 20
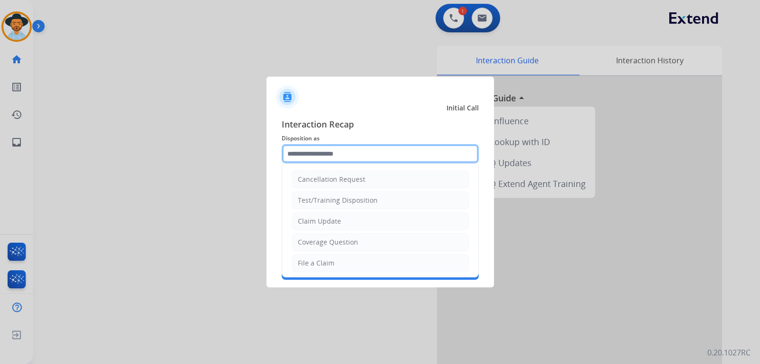
click at [323, 156] on input "text" at bounding box center [380, 153] width 197 height 19
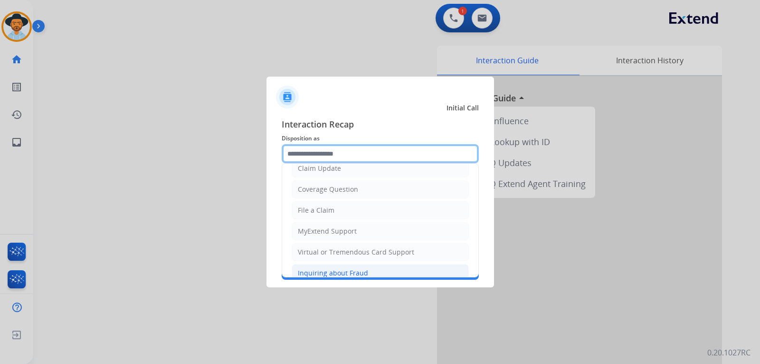
scroll to position [48, 0]
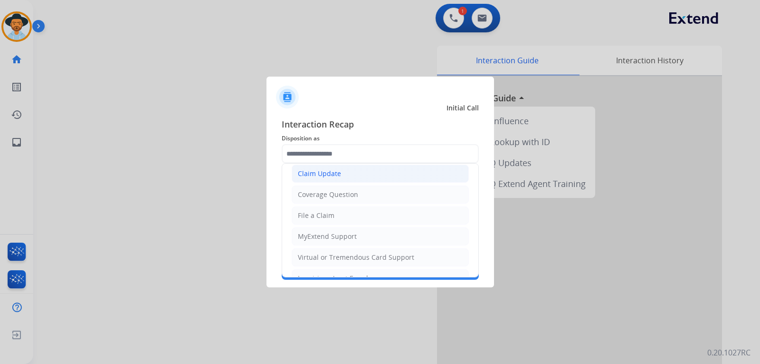
click at [326, 175] on div "Claim Update" at bounding box center [319, 174] width 43 height 10
type input "**********"
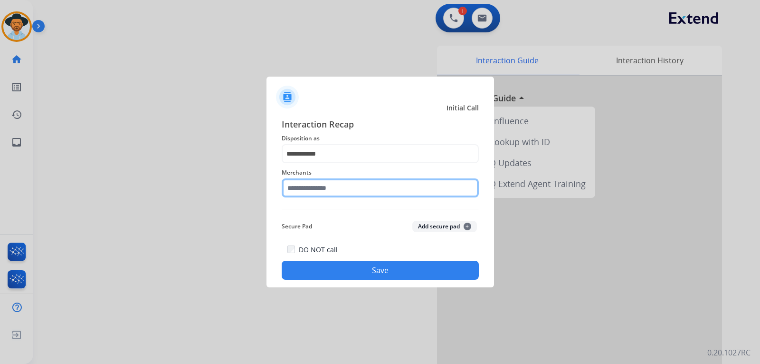
click at [332, 190] on input "text" at bounding box center [380, 187] width 197 height 19
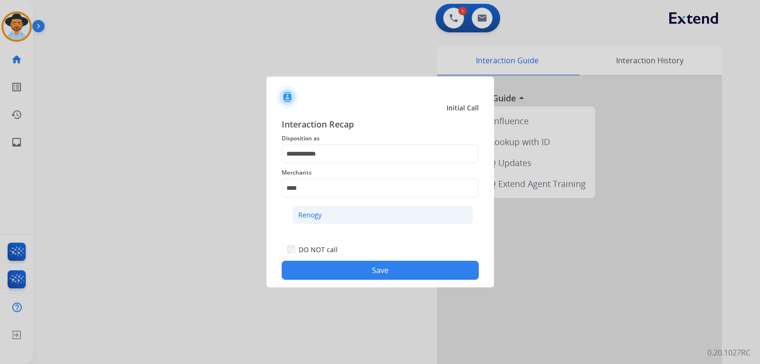
click at [332, 218] on li "Renogy" at bounding box center [382, 215] width 181 height 18
type input "******"
click at [346, 268] on button "Save" at bounding box center [380, 269] width 197 height 19
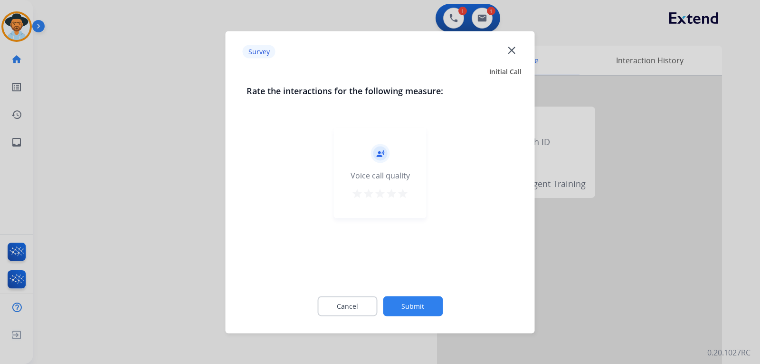
click at [516, 248] on div at bounding box center [380, 182] width 760 height 364
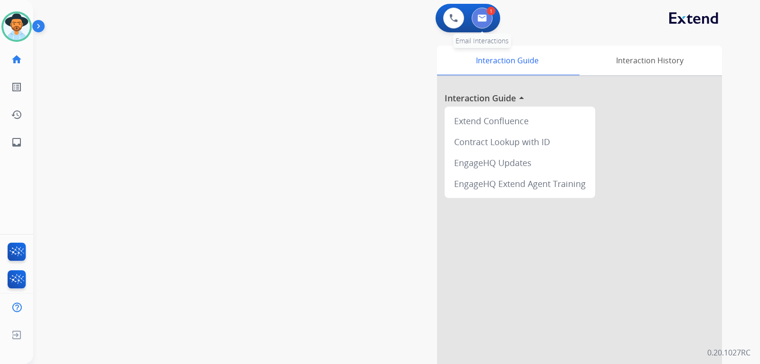
click at [485, 20] on img at bounding box center [483, 18] width 10 height 8
select select "**********"
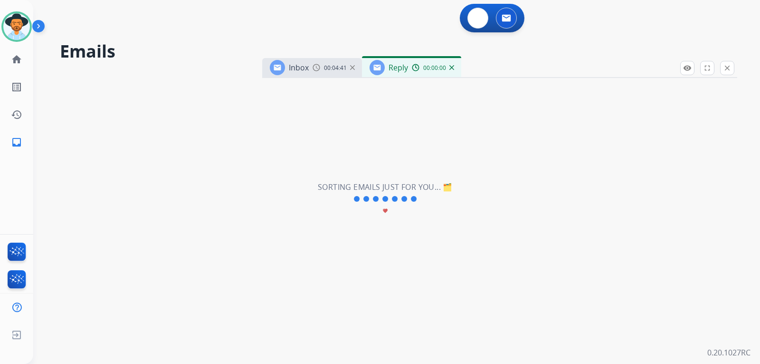
select select "**********"
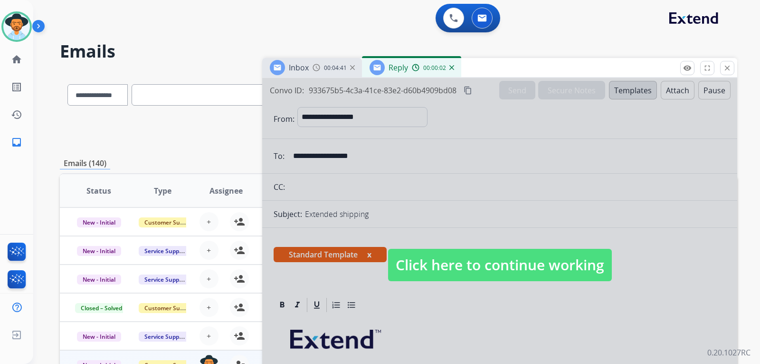
click at [451, 263] on span "Click here to continue working" at bounding box center [500, 265] width 224 height 32
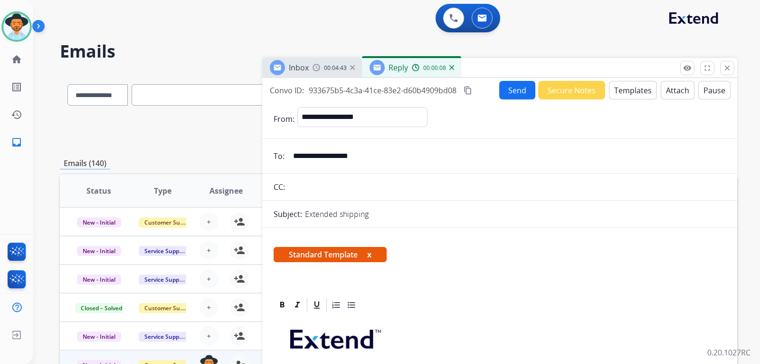
click at [327, 73] on div "Inbox 00:04:43" at bounding box center [312, 67] width 100 height 19
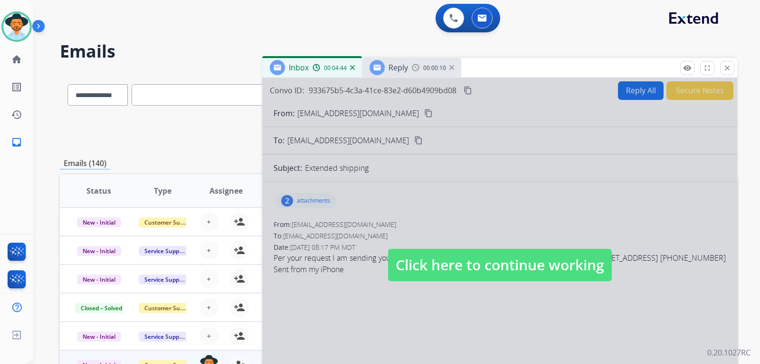
click at [424, 283] on div at bounding box center [499, 255] width 475 height 355
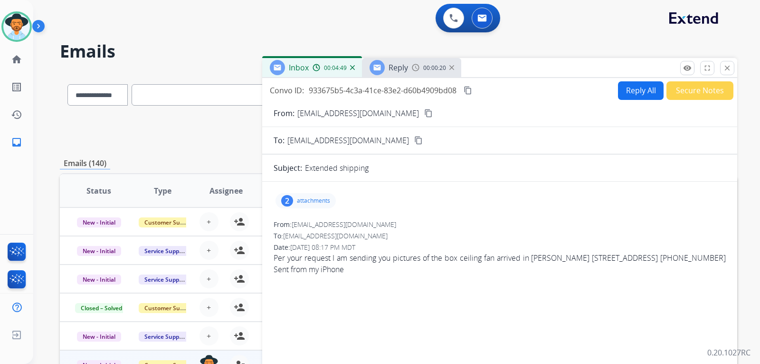
drag, startPoint x: 274, startPoint y: 256, endPoint x: 586, endPoint y: 265, distance: 312.9
click at [516, 265] on span "Per your request I am sending you pictures of the box ceiling fan arrived in [P…" at bounding box center [500, 263] width 452 height 23
copy span "Per your request I am sending you pictures of the box ceiling fan arrived in [P…"
click at [470, 91] on mat-icon "content_copy" at bounding box center [468, 90] width 9 height 9
click at [417, 74] on div "Reply 00:02:54" at bounding box center [411, 67] width 99 height 19
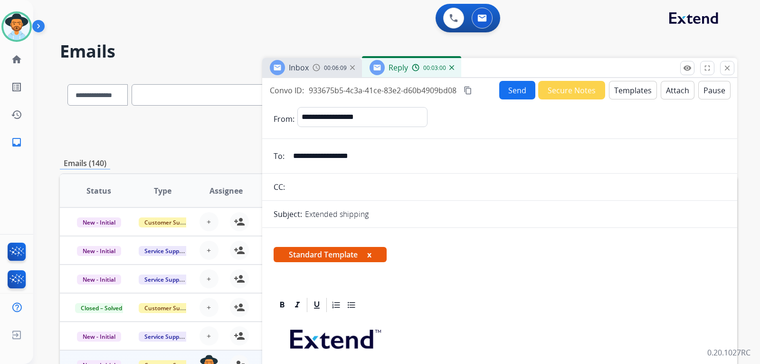
click at [500, 92] on button "Send" at bounding box center [518, 90] width 36 height 19
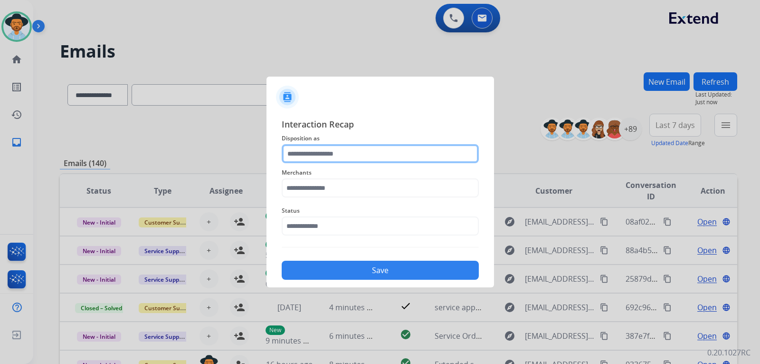
click at [346, 152] on input "text" at bounding box center [380, 153] width 197 height 19
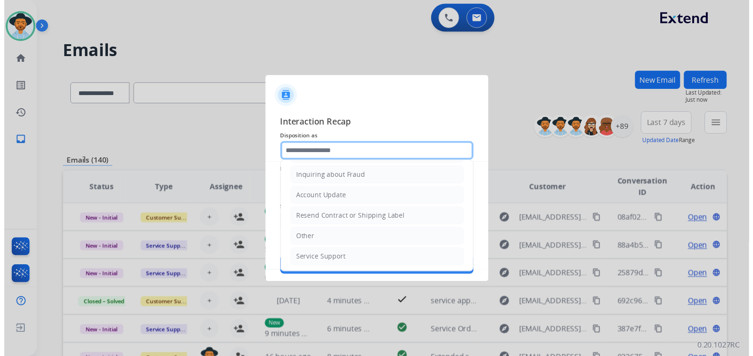
scroll to position [148, 0]
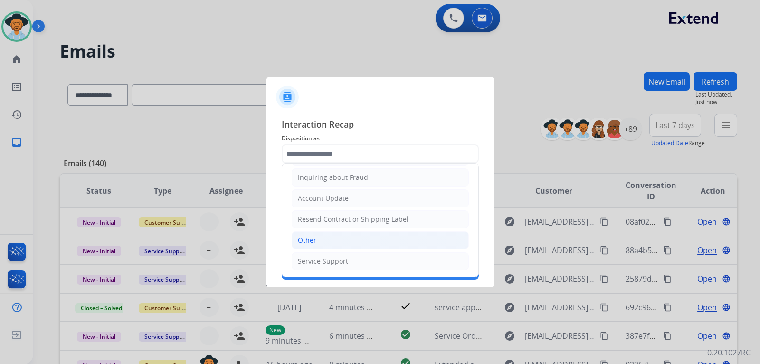
click at [341, 241] on li "Other" at bounding box center [380, 240] width 177 height 18
type input "*****"
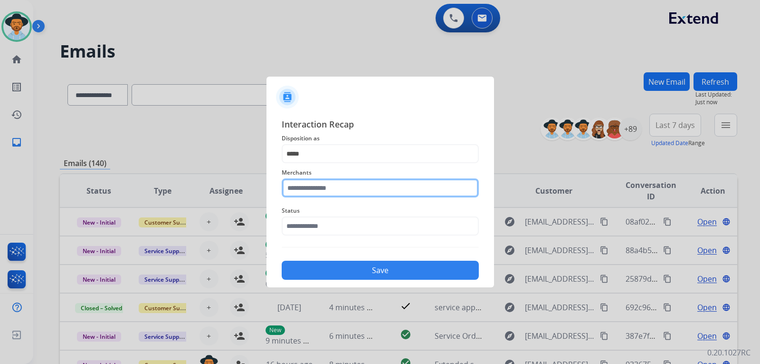
click at [352, 190] on input "text" at bounding box center [380, 187] width 197 height 19
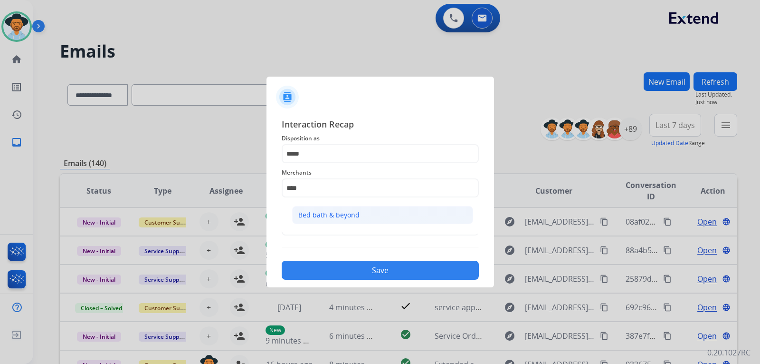
click at [368, 217] on li "Bed bath & beyond" at bounding box center [382, 215] width 181 height 18
type input "**********"
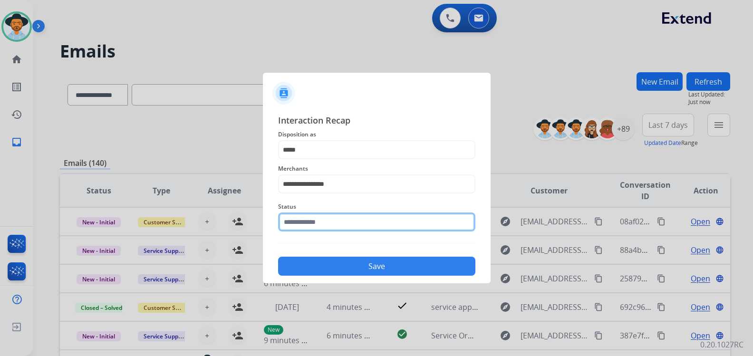
click at [361, 223] on input "text" at bounding box center [376, 221] width 197 height 19
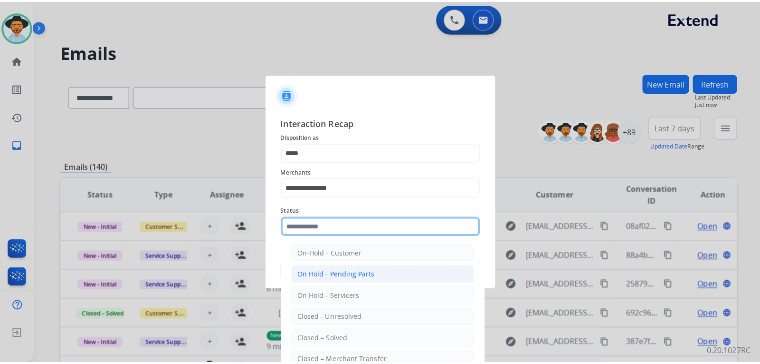
scroll to position [57, 0]
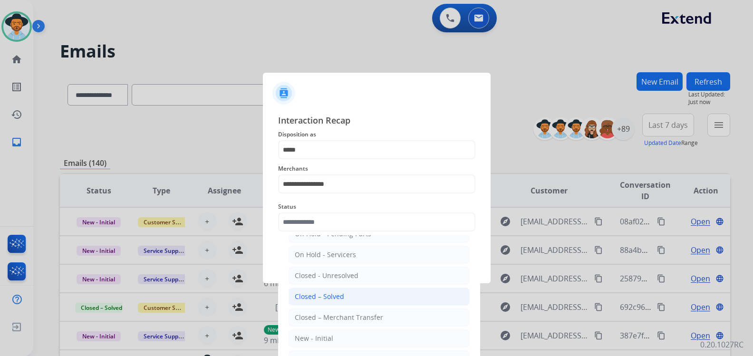
click at [334, 300] on div "Closed – Solved" at bounding box center [319, 297] width 49 height 10
type input "**********"
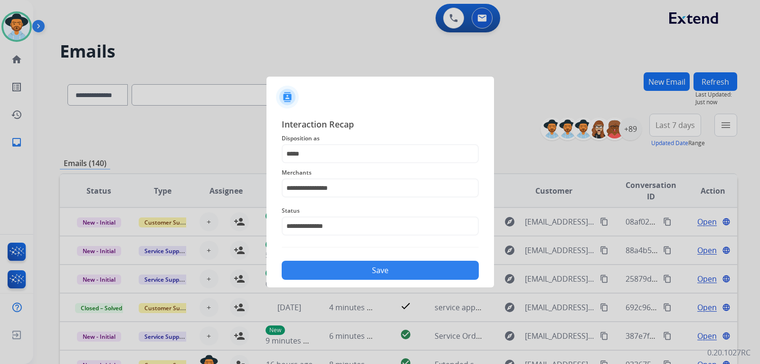
click at [346, 265] on button "Save" at bounding box center [380, 269] width 197 height 19
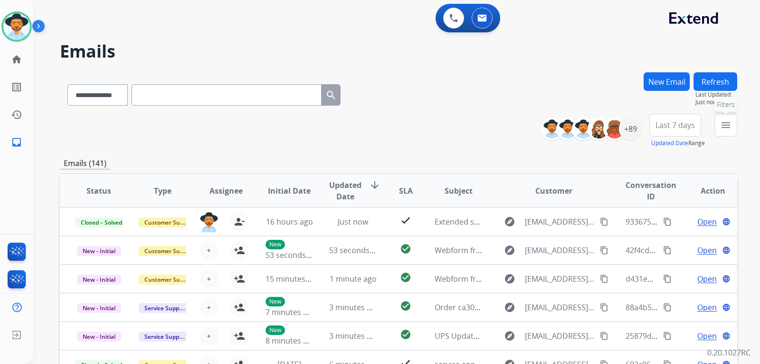
click at [516, 125] on mat-icon "menu" at bounding box center [726, 124] width 11 height 11
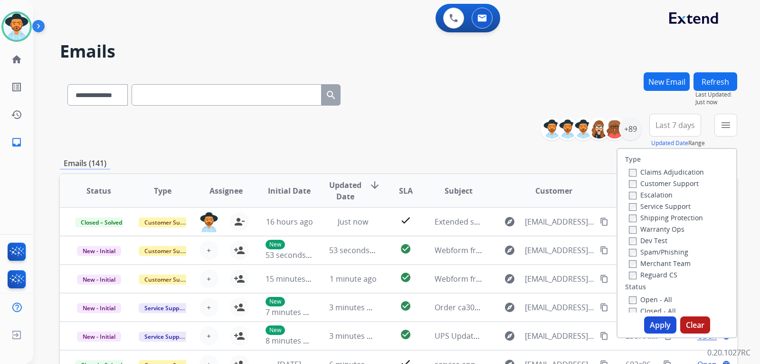
click at [516, 182] on label "Customer Support" at bounding box center [664, 183] width 70 height 9
click at [516, 268] on div "Merchant Team" at bounding box center [666, 262] width 75 height 11
click at [516, 321] on button "Apply" at bounding box center [660, 324] width 32 height 17
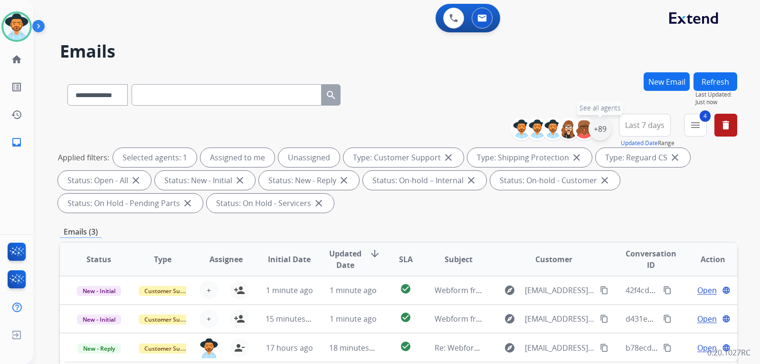
click at [516, 131] on div "+89" at bounding box center [600, 128] width 23 height 23
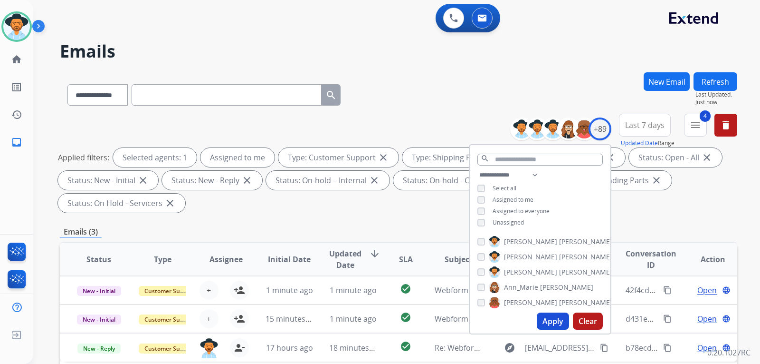
click at [516, 319] on button "Apply" at bounding box center [553, 320] width 32 height 17
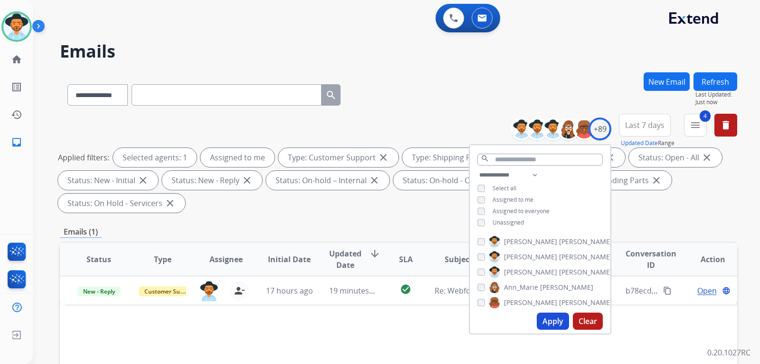
click at [516, 192] on div "Applied filters: Selected agents: 1 Assigned to me Type: Customer Support close…" at bounding box center [397, 180] width 678 height 65
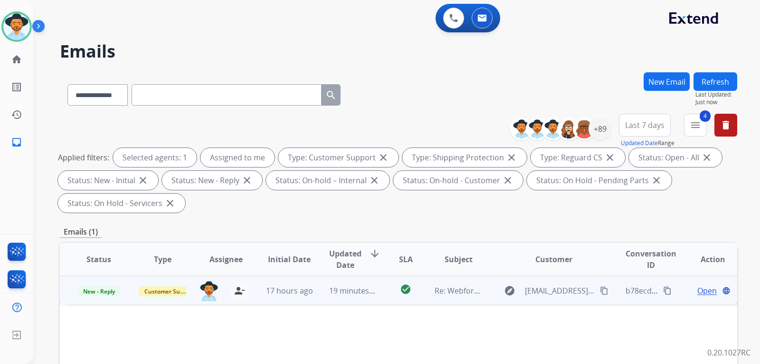
click at [516, 295] on span "Open" at bounding box center [707, 290] width 19 height 11
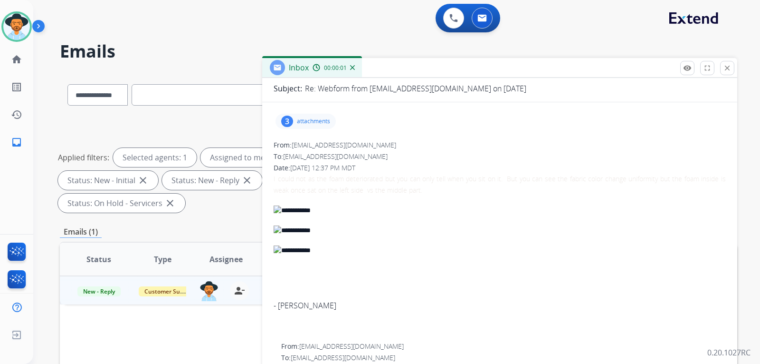
scroll to position [95, 0]
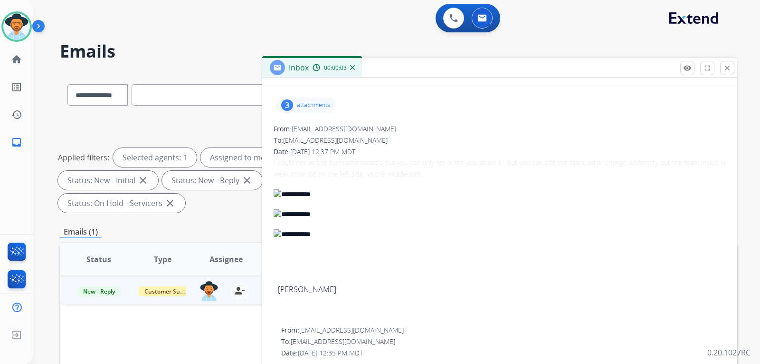
click at [303, 107] on p "attachments" at bounding box center [313, 105] width 33 height 8
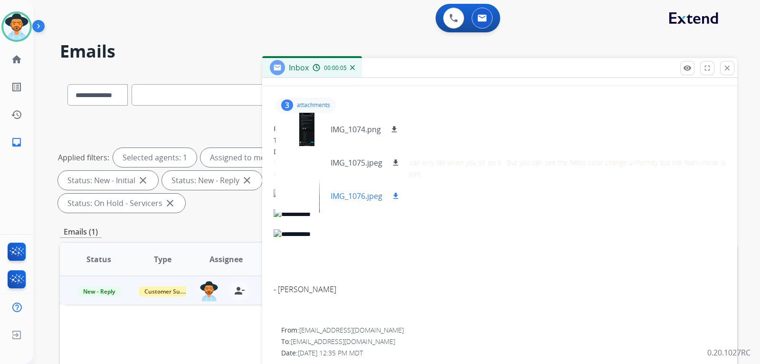
click at [301, 199] on div at bounding box center [307, 195] width 48 height 33
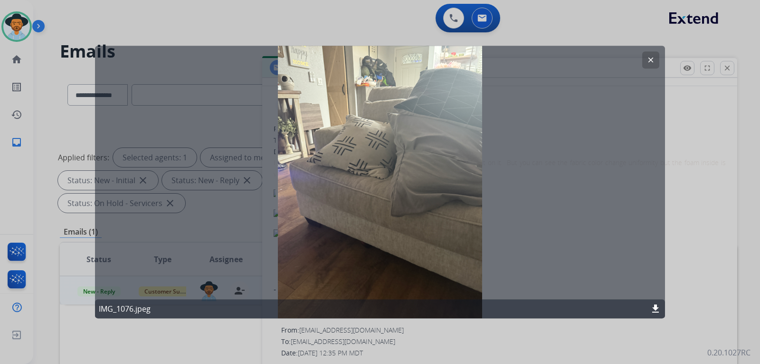
click at [516, 58] on mat-icon "clear" at bounding box center [651, 60] width 9 height 9
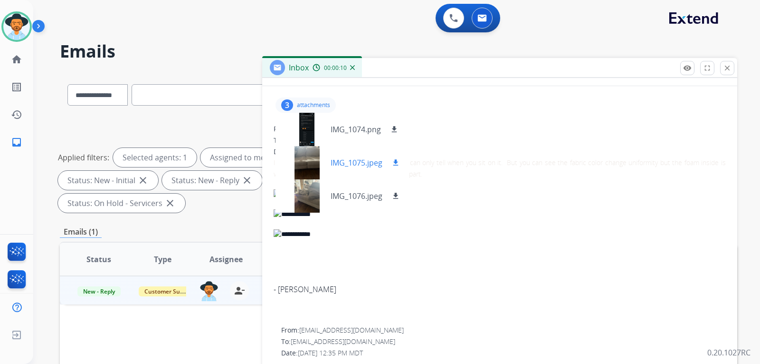
click at [303, 161] on div at bounding box center [307, 162] width 48 height 33
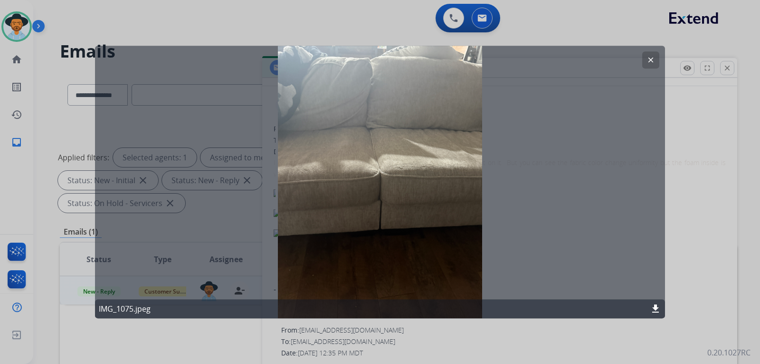
click at [516, 62] on mat-icon "clear" at bounding box center [651, 60] width 9 height 9
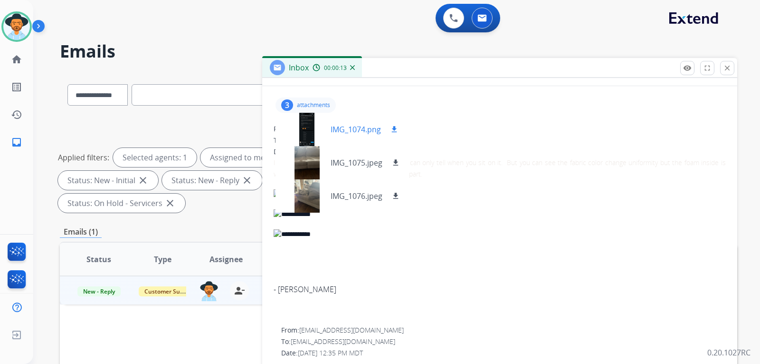
click at [311, 120] on div at bounding box center [307, 129] width 48 height 33
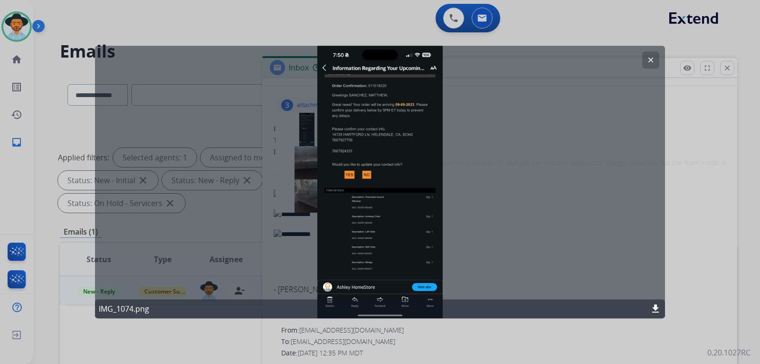
click at [516, 60] on mat-icon "clear" at bounding box center [651, 60] width 9 height 9
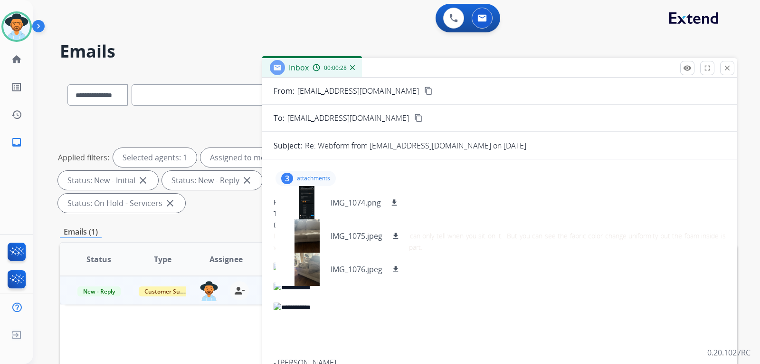
scroll to position [0, 0]
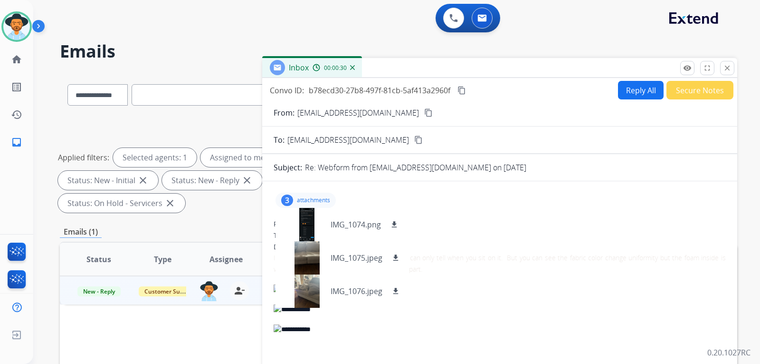
click at [424, 115] on mat-icon "content_copy" at bounding box center [428, 112] width 9 height 9
click at [516, 91] on button "Reply All" at bounding box center [641, 90] width 46 height 19
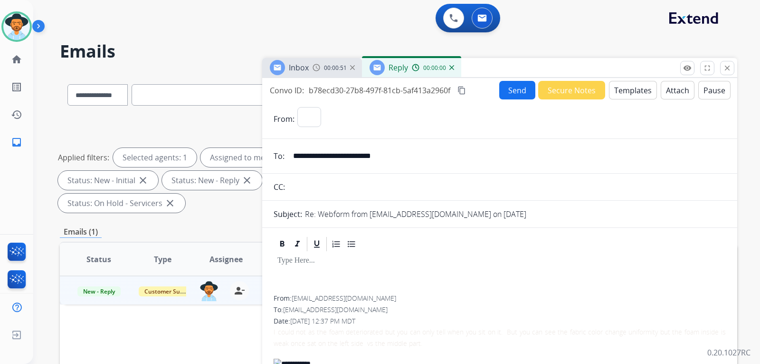
select select "**********"
click at [516, 92] on button "Templates" at bounding box center [633, 90] width 48 height 19
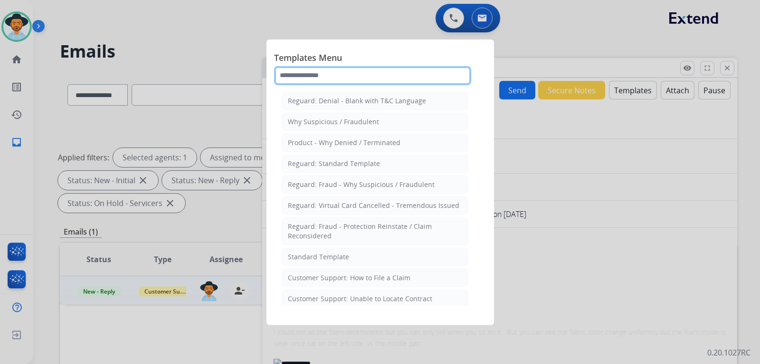
click at [369, 76] on input "text" at bounding box center [372, 75] width 197 height 19
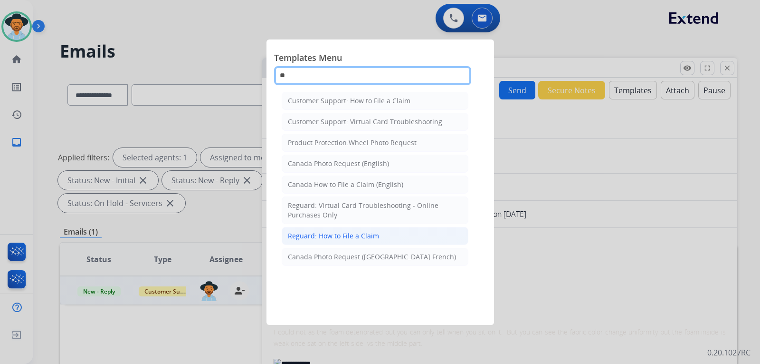
type input "*"
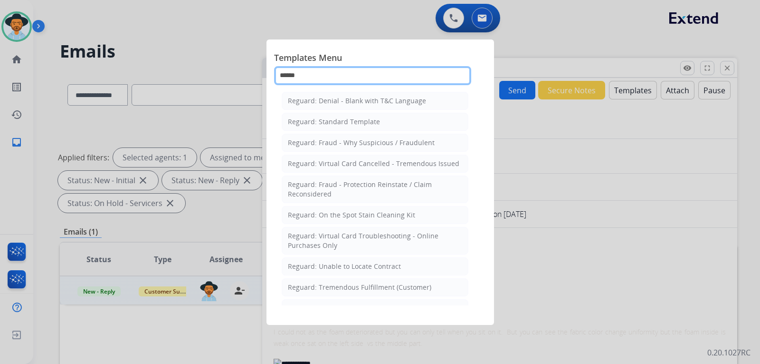
type input "*******"
drag, startPoint x: 372, startPoint y: 78, endPoint x: 257, endPoint y: 74, distance: 114.6
click at [257, 74] on app-templates-menu-modal "Templates Menu ******* Reguard: Denial - Blank with T&C Language Reguard: Stand…" at bounding box center [380, 182] width 760 height 364
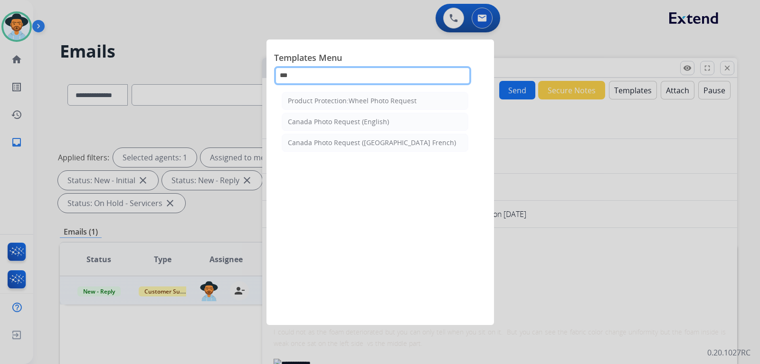
click at [336, 84] on input "***" at bounding box center [372, 75] width 197 height 19
type input "***"
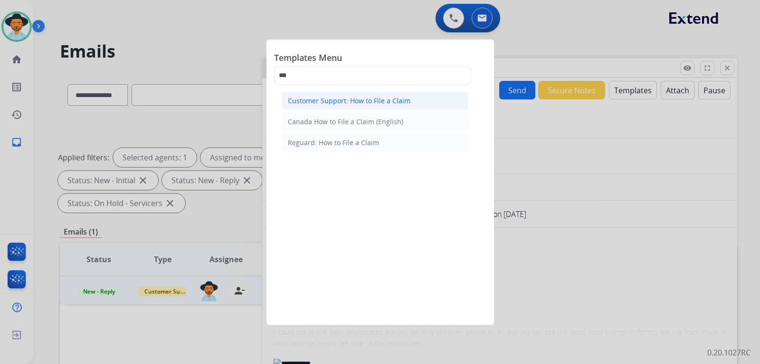
click at [393, 103] on div "Customer Support: How to File a Claim" at bounding box center [349, 101] width 123 height 10
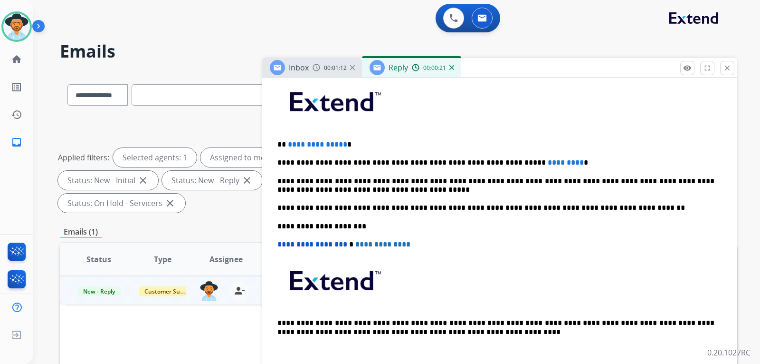
scroll to position [238, 0]
drag, startPoint x: 359, startPoint y: 147, endPoint x: 261, endPoint y: 148, distance: 97.4
click at [261, 148] on div "**********" at bounding box center [399, 340] width 678 height 537
drag, startPoint x: 546, startPoint y: 164, endPoint x: 496, endPoint y: 161, distance: 50.5
click at [496, 161] on p "**********" at bounding box center [496, 162] width 437 height 9
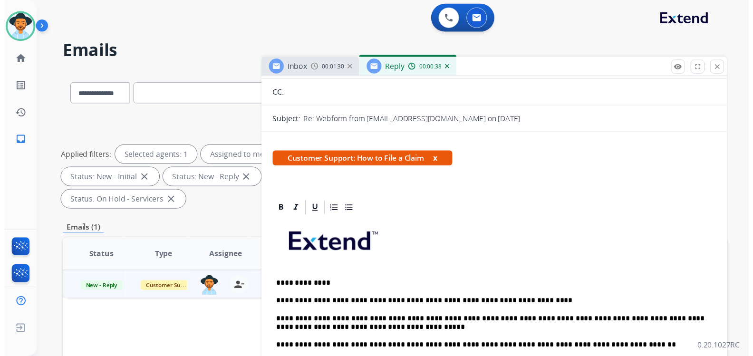
scroll to position [0, 0]
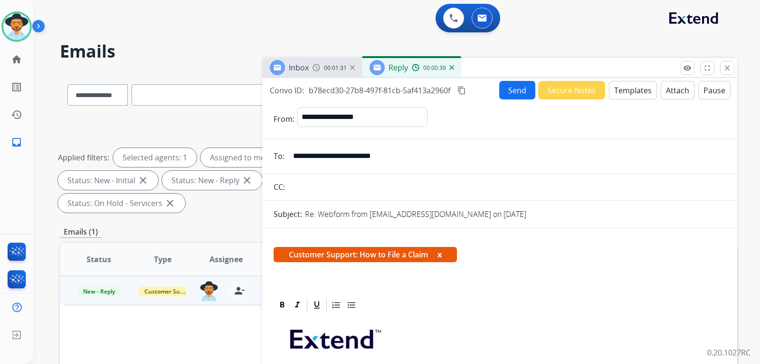
click at [516, 94] on button "Send" at bounding box center [518, 90] width 36 height 19
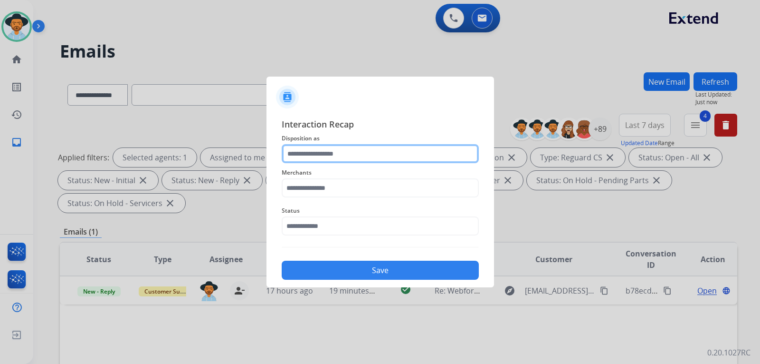
click at [336, 147] on input "text" at bounding box center [380, 153] width 197 height 19
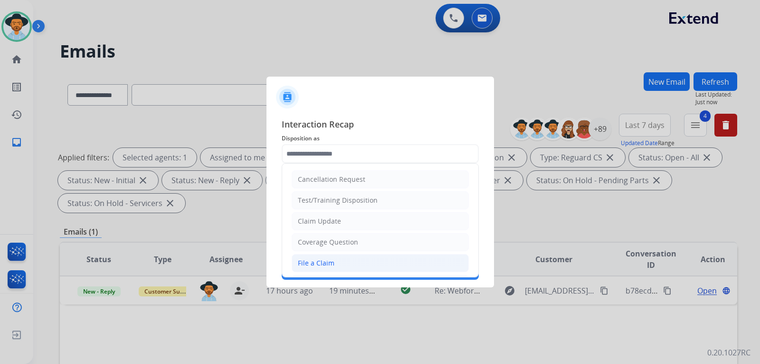
click at [318, 260] on div "File a Claim" at bounding box center [316, 263] width 37 height 10
type input "**********"
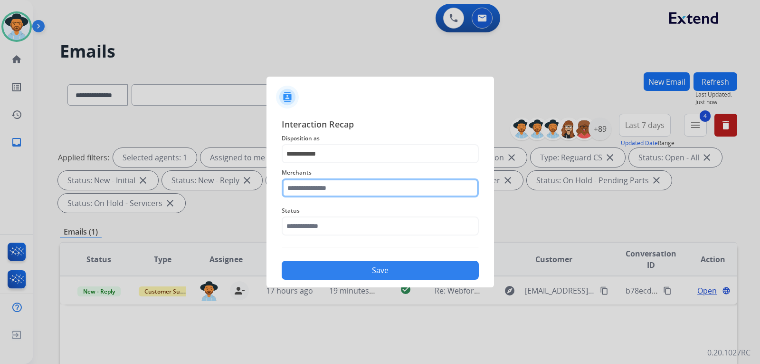
click at [323, 188] on input "text" at bounding box center [380, 187] width 197 height 19
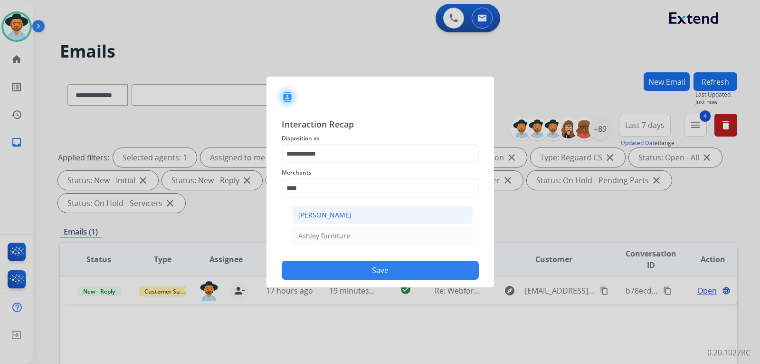
click at [318, 213] on div "[PERSON_NAME]" at bounding box center [324, 215] width 53 height 10
type input "**********"
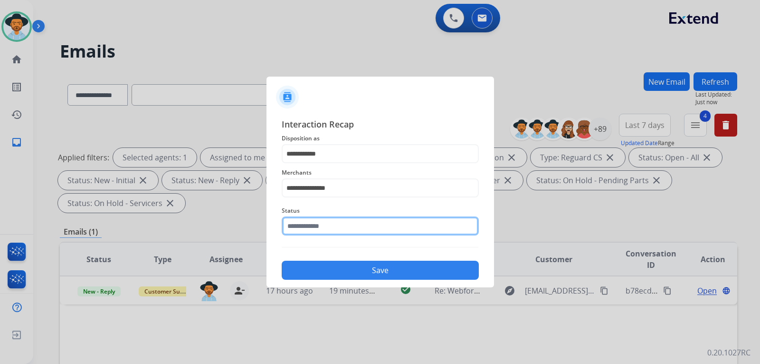
click at [321, 230] on input "text" at bounding box center [380, 225] width 197 height 19
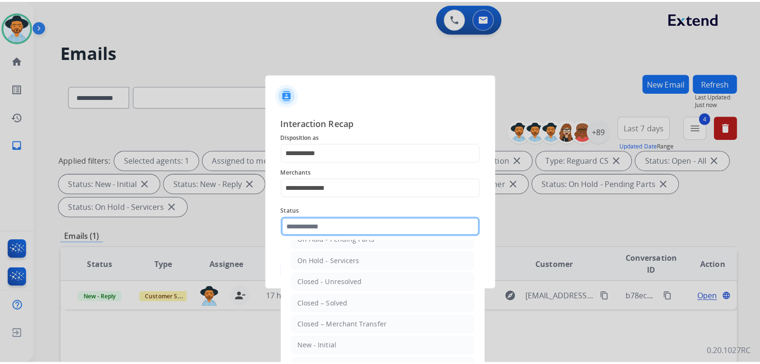
scroll to position [57, 0]
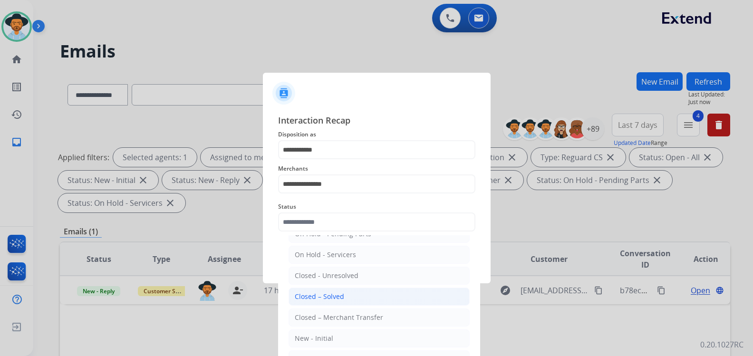
click at [330, 296] on div "Closed – Solved" at bounding box center [319, 297] width 49 height 10
type input "**********"
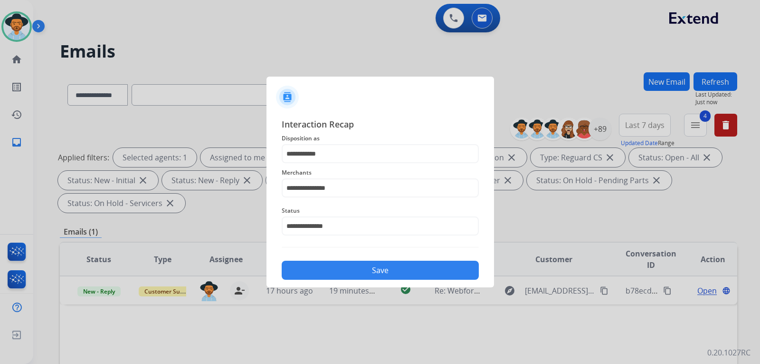
click at [334, 269] on button "Save" at bounding box center [380, 269] width 197 height 19
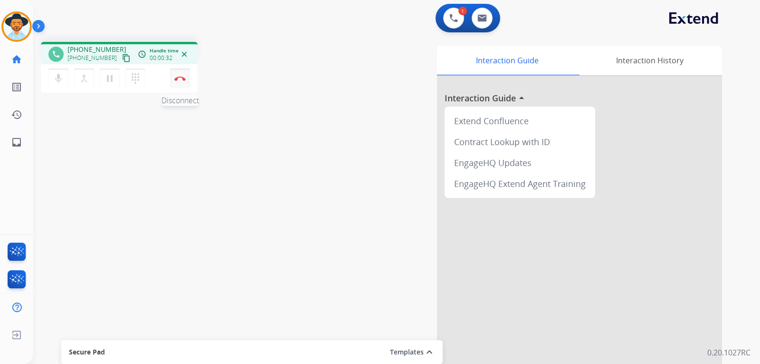
click at [186, 81] on button "Disconnect" at bounding box center [180, 78] width 20 height 20
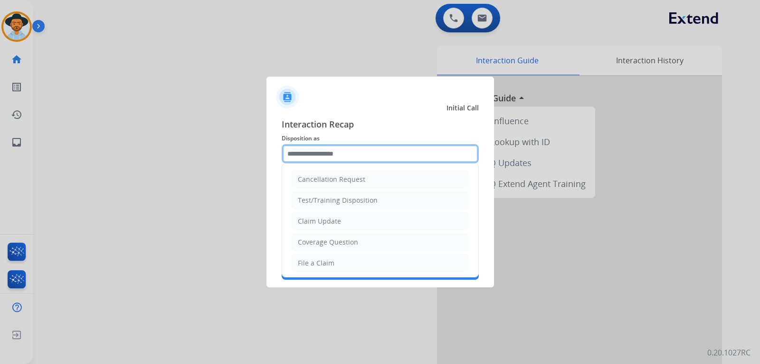
click at [389, 152] on input "text" at bounding box center [380, 153] width 197 height 19
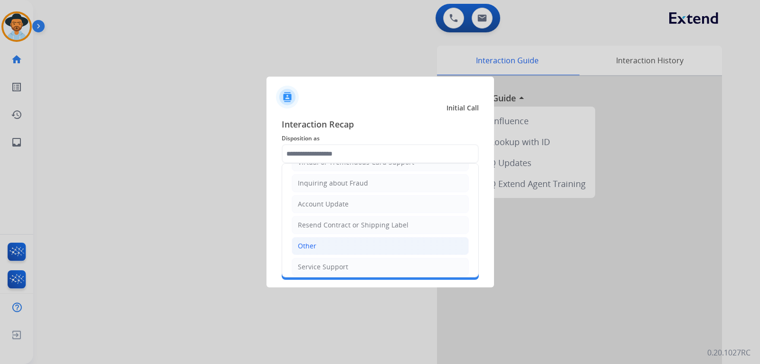
click at [335, 247] on li "Other" at bounding box center [380, 246] width 177 height 18
type input "*****"
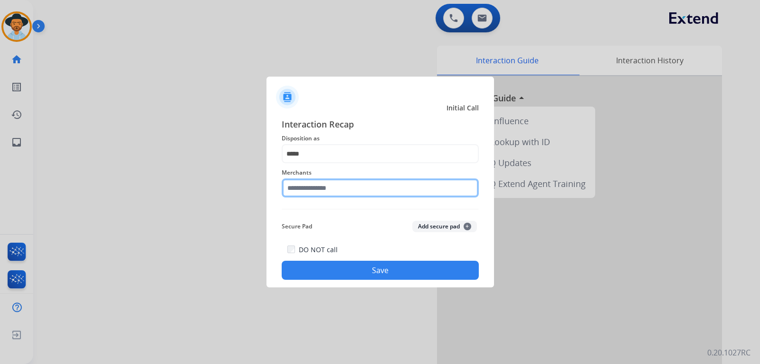
click at [356, 191] on input "text" at bounding box center [380, 187] width 197 height 19
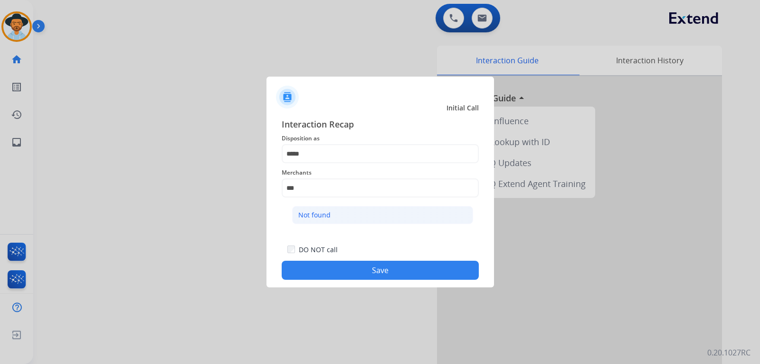
click at [342, 211] on li "Not found" at bounding box center [382, 215] width 181 height 18
type input "*********"
click at [354, 271] on button "Save" at bounding box center [380, 269] width 197 height 19
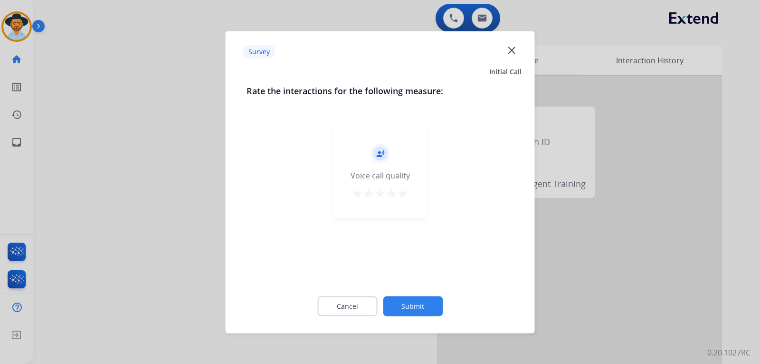
click at [514, 49] on mat-icon "close" at bounding box center [512, 50] width 12 height 12
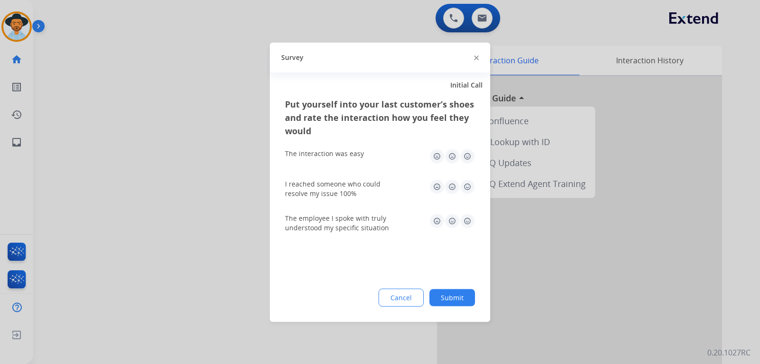
click at [479, 57] on img at bounding box center [476, 58] width 5 height 5
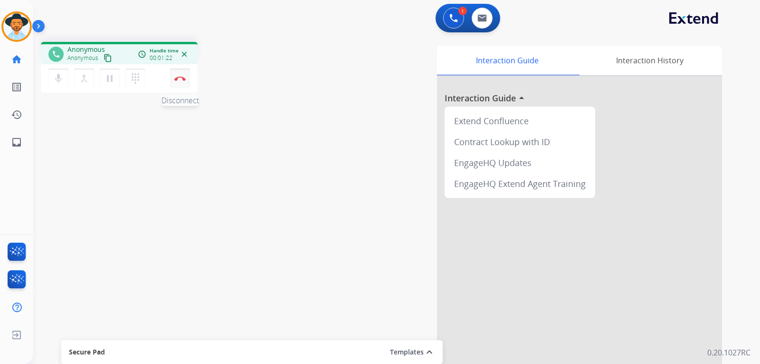
click at [182, 79] on img at bounding box center [179, 78] width 11 height 5
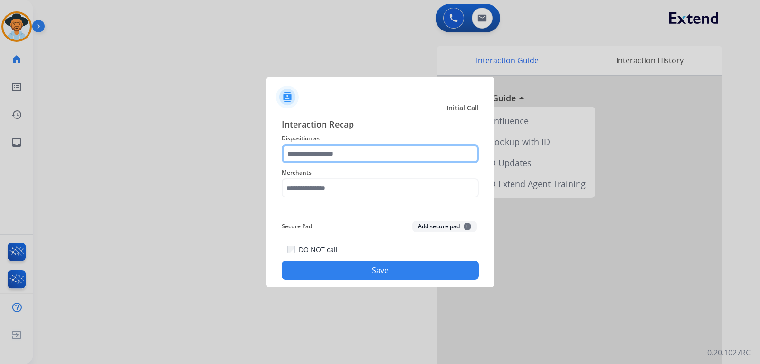
click at [332, 162] on input "text" at bounding box center [380, 153] width 197 height 19
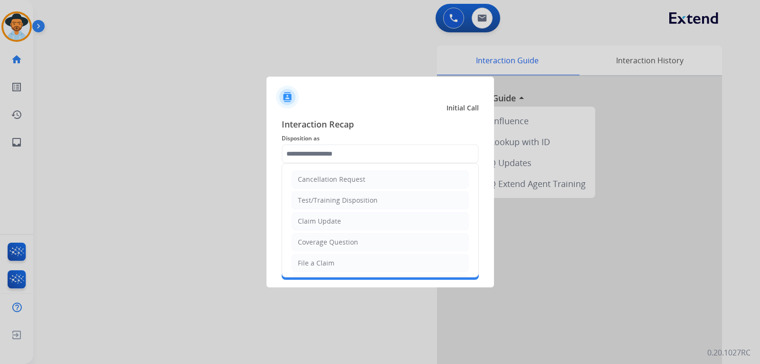
click at [330, 240] on div "Coverage Question" at bounding box center [328, 242] width 60 height 10
type input "**********"
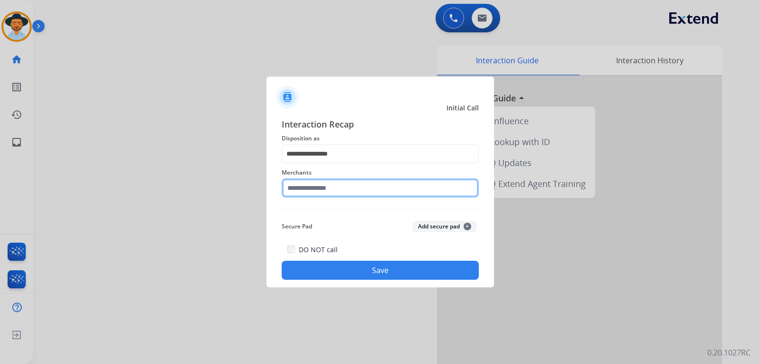
click at [348, 192] on input "text" at bounding box center [380, 187] width 197 height 19
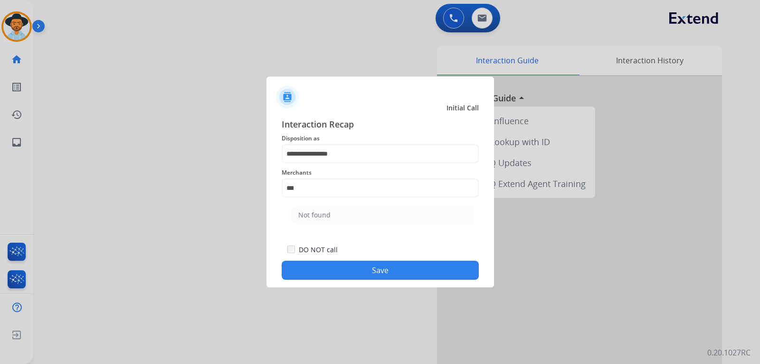
click at [317, 212] on div "Not found" at bounding box center [314, 215] width 32 height 10
type input "*********"
click at [358, 269] on button "Save" at bounding box center [380, 269] width 197 height 19
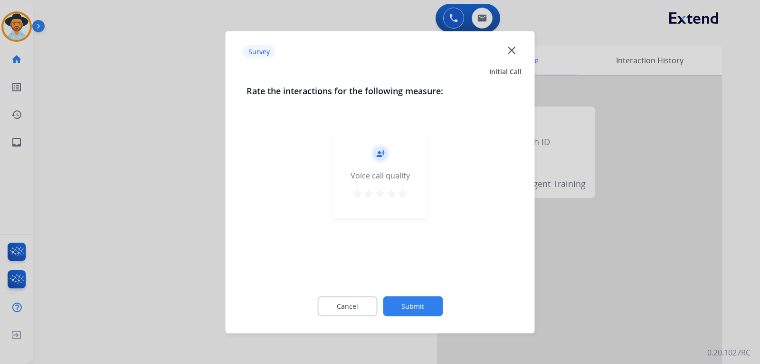
click at [516, 295] on div at bounding box center [380, 182] width 760 height 364
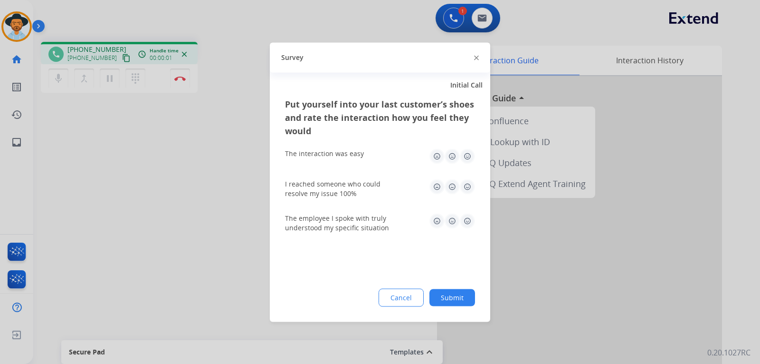
click at [516, 243] on div at bounding box center [380, 182] width 760 height 364
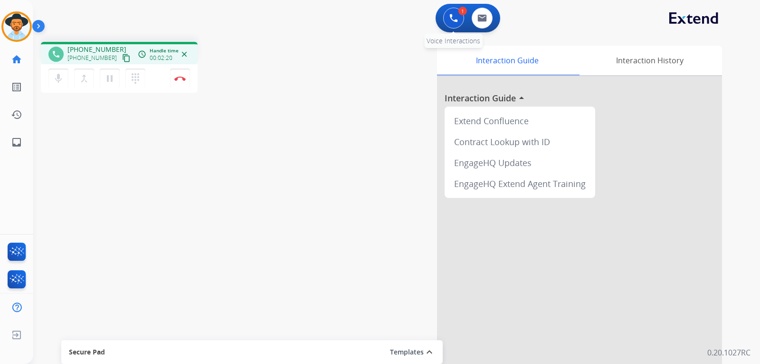
click at [452, 19] on img at bounding box center [454, 18] width 9 height 9
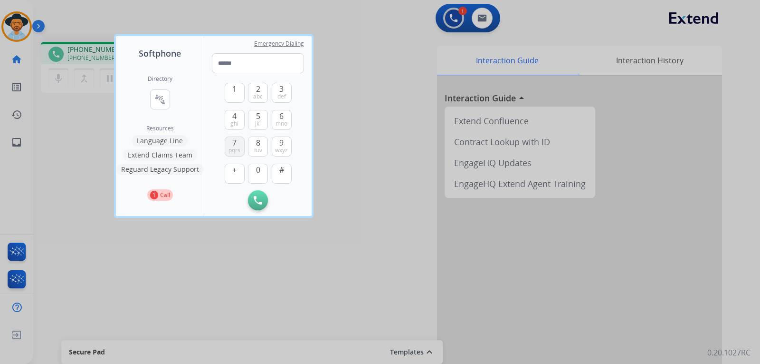
drag, startPoint x: 253, startPoint y: 142, endPoint x: 240, endPoint y: 144, distance: 13.1
click at [251, 143] on button "8 tuv" at bounding box center [258, 146] width 20 height 20
click at [237, 144] on span "7" at bounding box center [234, 142] width 4 height 11
click at [261, 145] on button "8 tuv" at bounding box center [258, 146] width 20 height 20
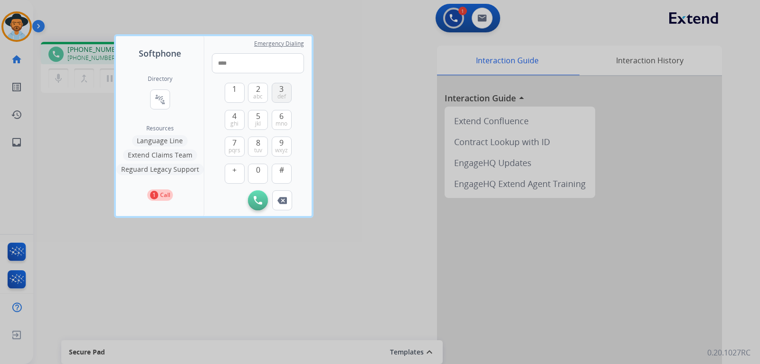
click at [287, 89] on button "3 def" at bounding box center [282, 93] width 20 height 20
click at [237, 118] on button "4 ghi" at bounding box center [235, 120] width 20 height 20
click at [240, 95] on button "1" at bounding box center [235, 93] width 20 height 20
click at [238, 114] on button "4 ghi" at bounding box center [235, 120] width 20 height 20
click at [278, 95] on span "def" at bounding box center [282, 97] width 9 height 8
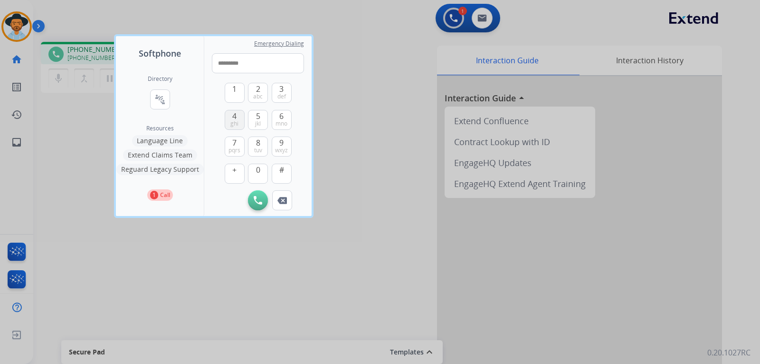
click at [240, 114] on button "4 ghi" at bounding box center [235, 120] width 20 height 20
type input "**********"
click at [253, 202] on button "Initiate Call" at bounding box center [258, 200] width 20 height 20
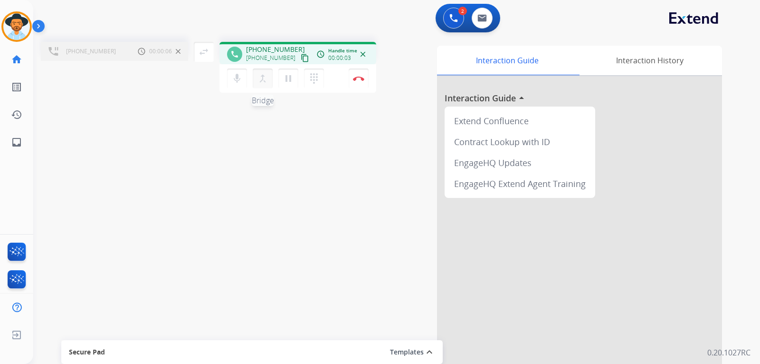
click at [260, 83] on mat-icon "merge_type" at bounding box center [262, 78] width 11 height 11
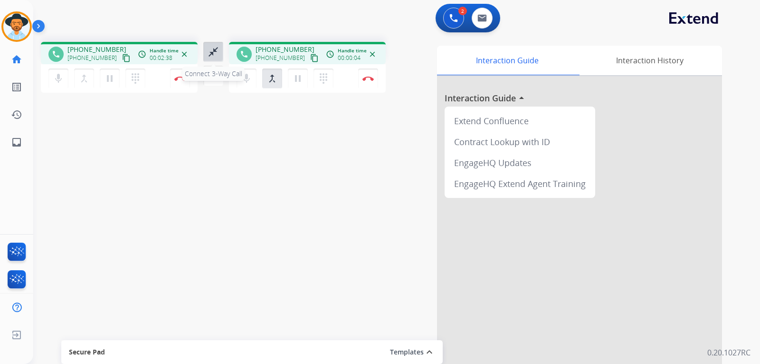
click at [219, 58] on button "close_fullscreen Connect 3-Way Call" at bounding box center [213, 52] width 20 height 20
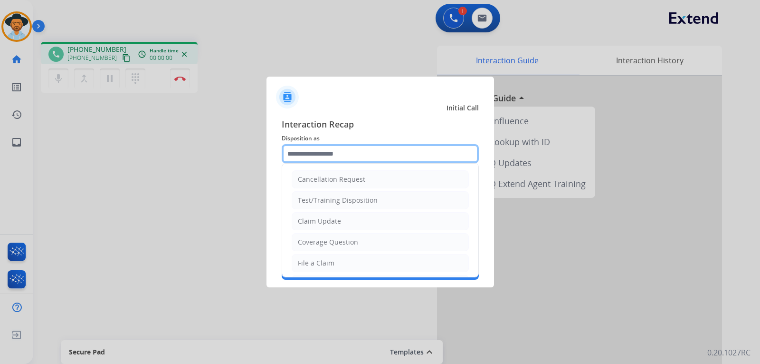
click at [362, 146] on input "text" at bounding box center [380, 153] width 197 height 19
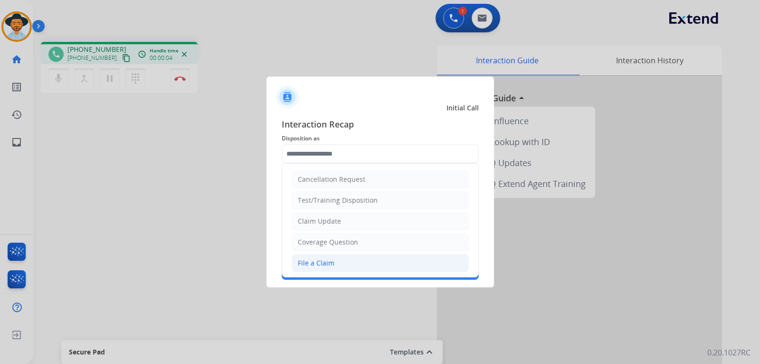
click at [322, 259] on div "File a Claim" at bounding box center [316, 263] width 37 height 10
type input "**********"
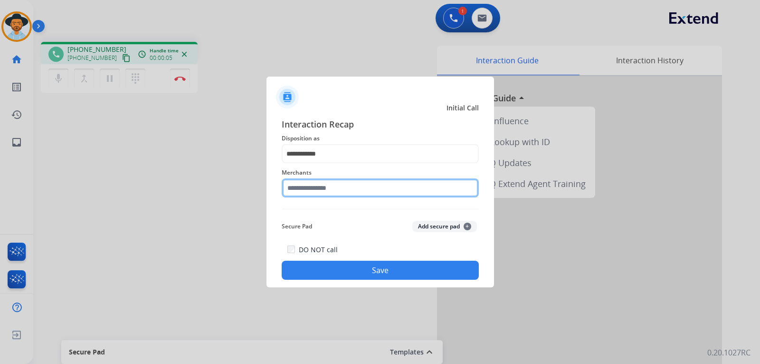
click at [318, 193] on input "text" at bounding box center [380, 187] width 197 height 19
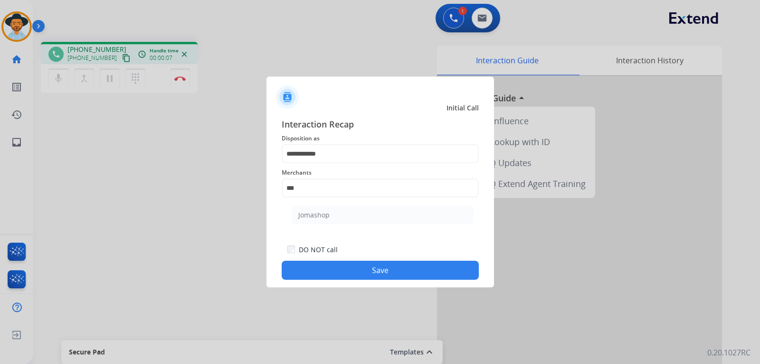
drag, startPoint x: 309, startPoint y: 221, endPoint x: 316, endPoint y: 233, distance: 14.7
click at [309, 221] on li "Jomashop" at bounding box center [382, 215] width 181 height 18
type input "********"
click at [329, 268] on button "Save" at bounding box center [380, 269] width 197 height 19
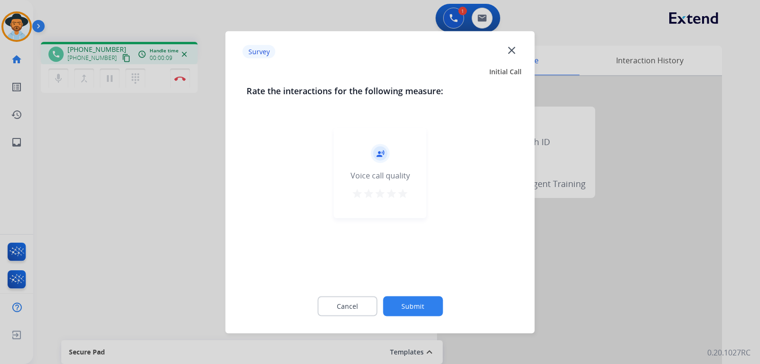
click at [516, 218] on div at bounding box center [380, 182] width 760 height 364
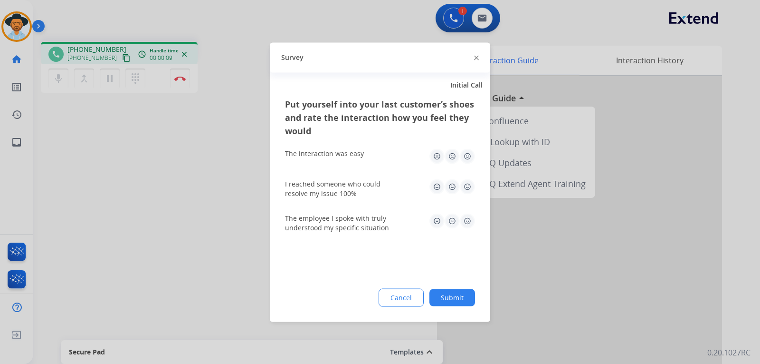
click at [516, 221] on div at bounding box center [380, 182] width 760 height 364
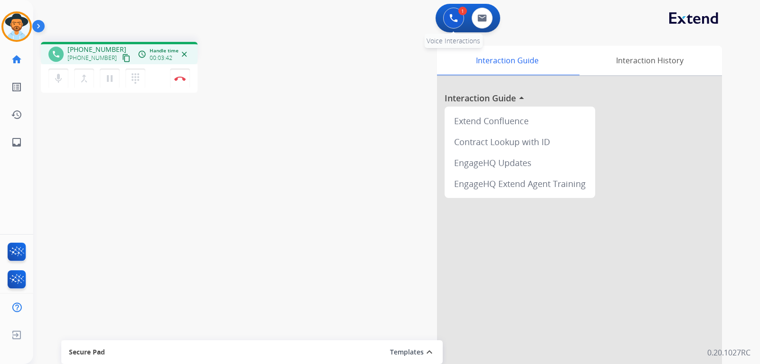
click at [459, 24] on button at bounding box center [453, 18] width 21 height 21
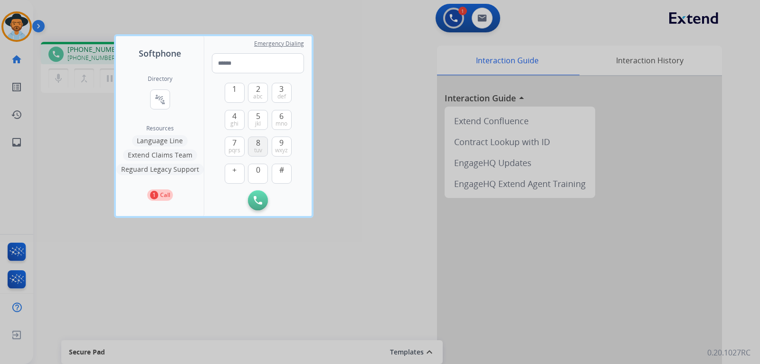
click at [258, 149] on span "tuv" at bounding box center [258, 150] width 8 height 8
drag, startPoint x: 259, startPoint y: 143, endPoint x: 269, endPoint y: 132, distance: 13.8
click at [262, 140] on button "8 tuv" at bounding box center [258, 146] width 20 height 20
click at [443, 19] on div at bounding box center [380, 182] width 760 height 364
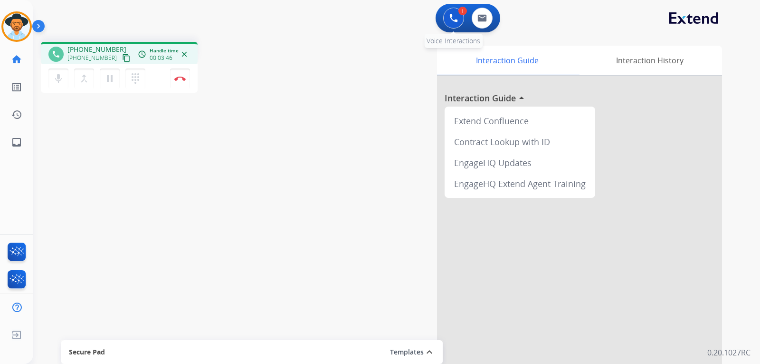
click at [448, 17] on button at bounding box center [453, 18] width 21 height 21
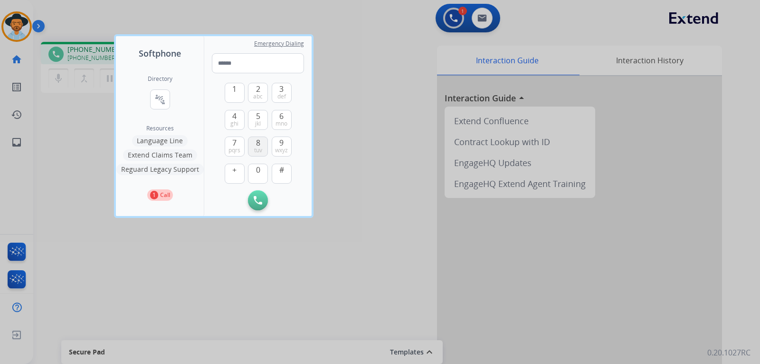
click at [257, 150] on span "tuv" at bounding box center [258, 150] width 8 height 8
click at [283, 113] on span "6" at bounding box center [281, 115] width 4 height 11
click at [235, 120] on span "ghi" at bounding box center [235, 124] width 8 height 8
click at [279, 86] on button "3 def" at bounding box center [282, 93] width 20 height 20
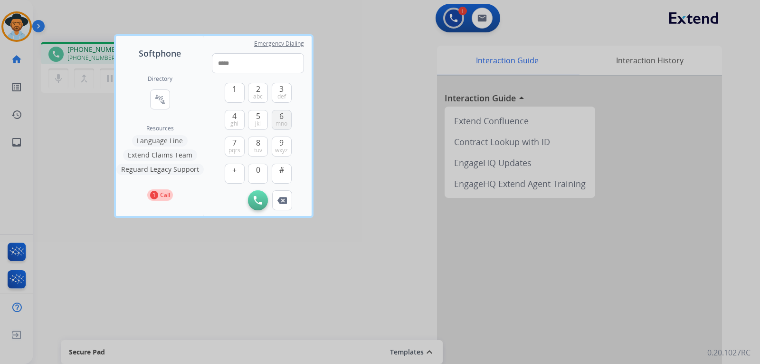
click at [283, 120] on span "mno" at bounding box center [282, 124] width 12 height 8
click at [284, 96] on span "def" at bounding box center [282, 97] width 9 height 8
click at [285, 146] on span "wxyz" at bounding box center [281, 150] width 13 height 8
click at [282, 93] on span "def" at bounding box center [282, 97] width 9 height 8
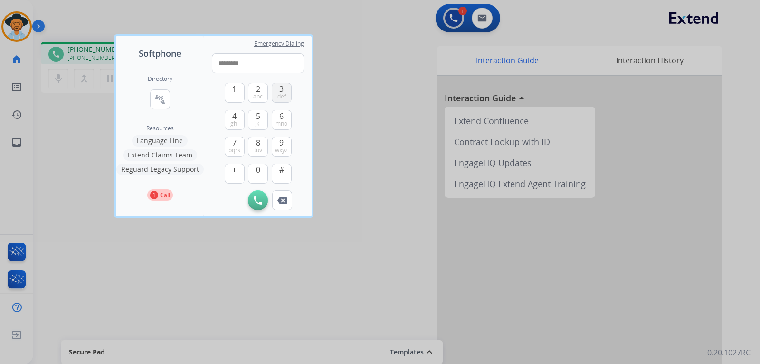
type input "**********"
click at [255, 203] on img at bounding box center [258, 200] width 9 height 9
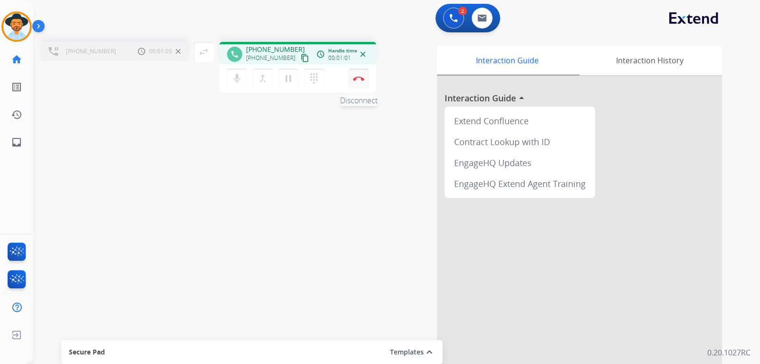
click at [359, 76] on img at bounding box center [358, 78] width 11 height 5
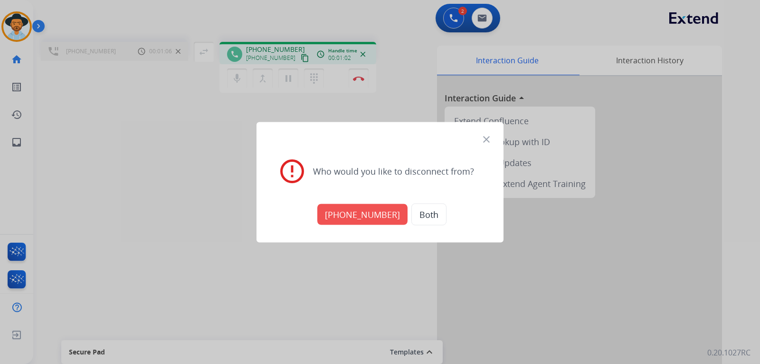
click at [366, 212] on button "[PHONE_NUMBER]" at bounding box center [362, 213] width 90 height 21
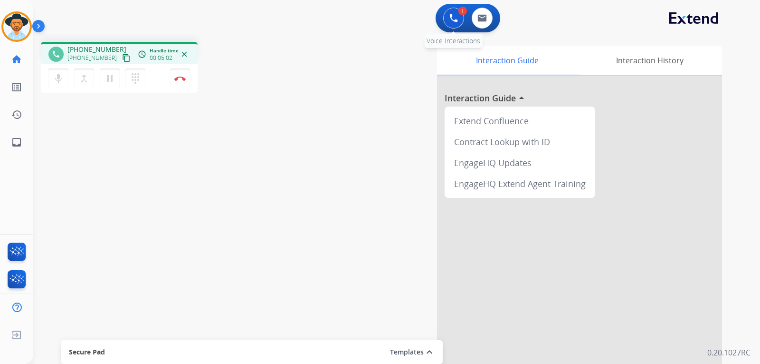
click at [455, 24] on button at bounding box center [453, 18] width 21 height 21
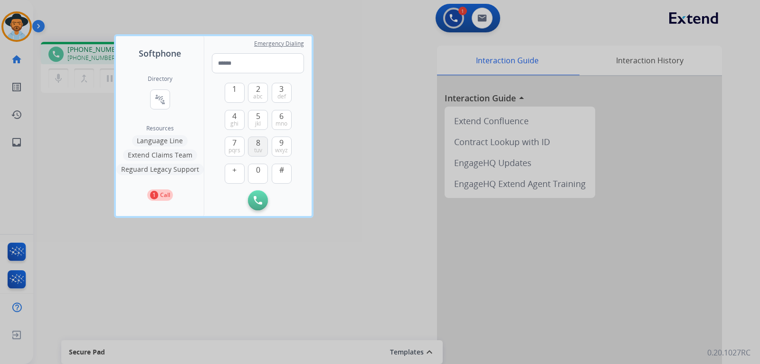
drag, startPoint x: 256, startPoint y: 147, endPoint x: 260, endPoint y: 143, distance: 6.4
click at [259, 145] on button "8 tuv" at bounding box center [258, 146] width 20 height 20
click at [277, 118] on button "6 mno" at bounding box center [282, 120] width 20 height 20
click at [232, 118] on span "4" at bounding box center [234, 115] width 4 height 11
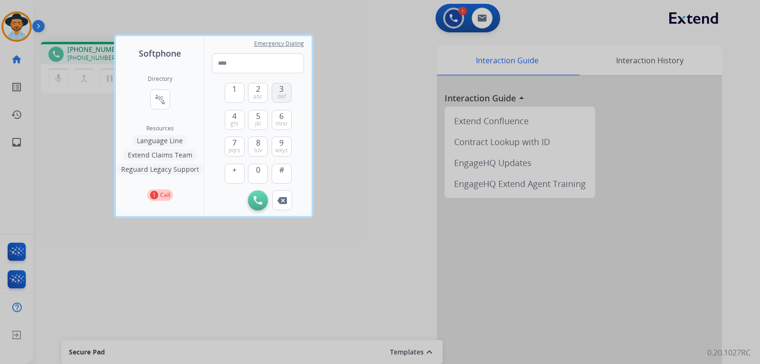
click at [282, 98] on span "def" at bounding box center [282, 97] width 9 height 8
click at [287, 122] on span "mno" at bounding box center [282, 124] width 12 height 8
click at [283, 96] on span "def" at bounding box center [282, 97] width 9 height 8
drag, startPoint x: 287, startPoint y: 148, endPoint x: 285, endPoint y: 125, distance: 22.4
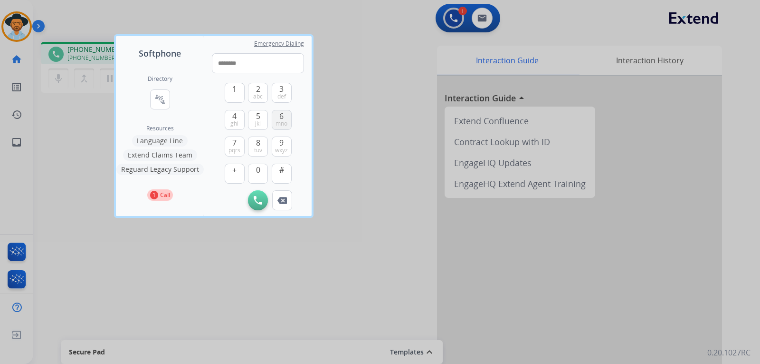
click at [287, 148] on span "wxyz" at bounding box center [281, 150] width 13 height 8
click at [281, 98] on span "def" at bounding box center [282, 97] width 9 height 8
type input "**********"
click at [259, 200] on img at bounding box center [258, 200] width 9 height 9
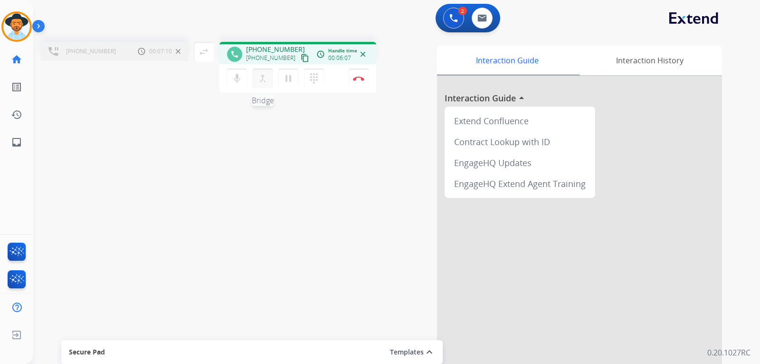
click at [262, 80] on mat-icon "merge_type" at bounding box center [262, 78] width 11 height 11
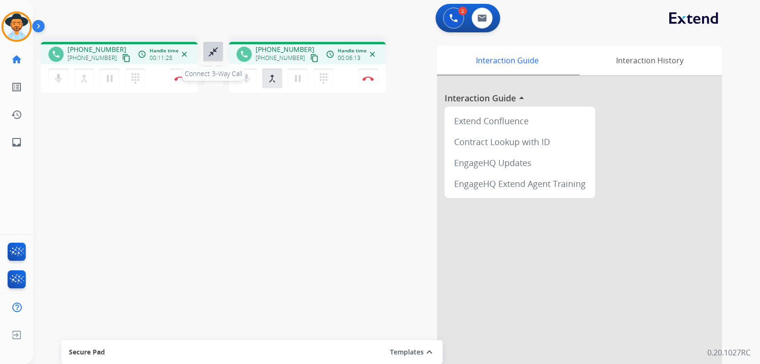
click at [219, 56] on button "close_fullscreen Connect 3-Way Call" at bounding box center [213, 52] width 20 height 20
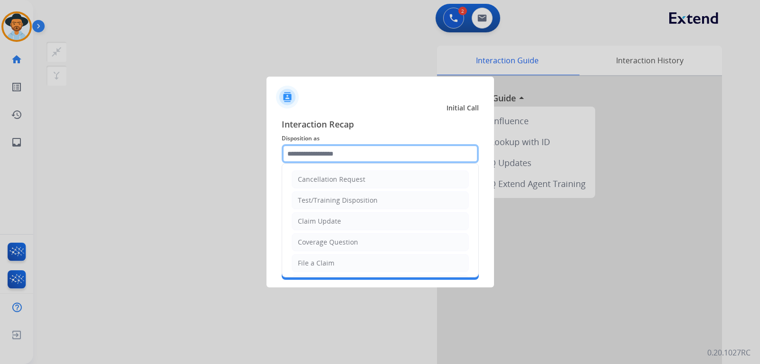
click at [361, 154] on input "text" at bounding box center [380, 153] width 197 height 19
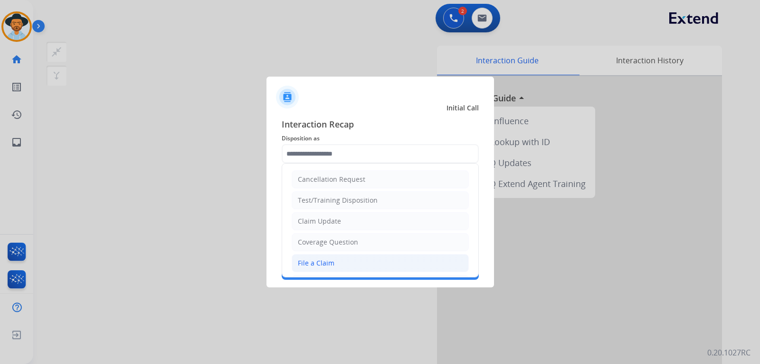
drag, startPoint x: 335, startPoint y: 262, endPoint x: 336, endPoint y: 256, distance: 5.7
click at [335, 261] on li "File a Claim" at bounding box center [380, 263] width 177 height 18
type input "**********"
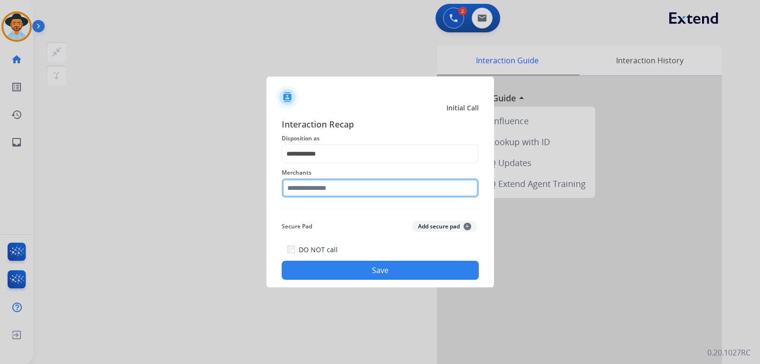
click at [334, 191] on input "text" at bounding box center [380, 187] width 197 height 19
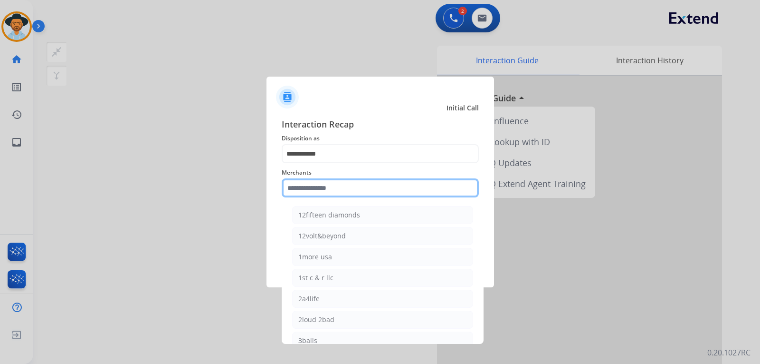
type input "*"
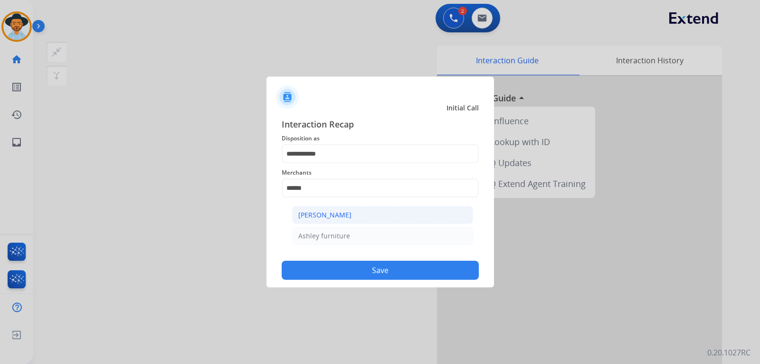
click at [345, 213] on div "[PERSON_NAME]" at bounding box center [324, 215] width 53 height 10
type input "**********"
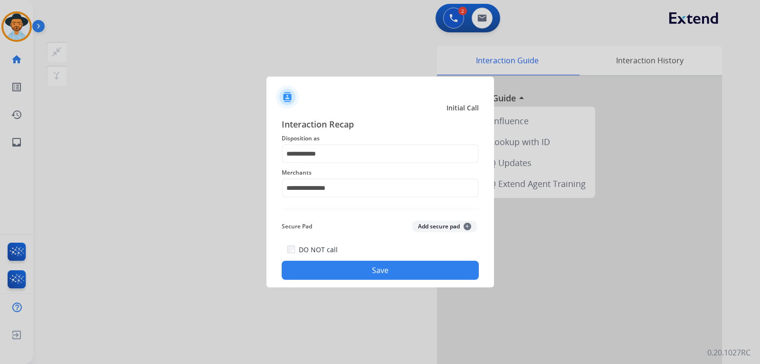
click at [365, 265] on button "Save" at bounding box center [380, 269] width 197 height 19
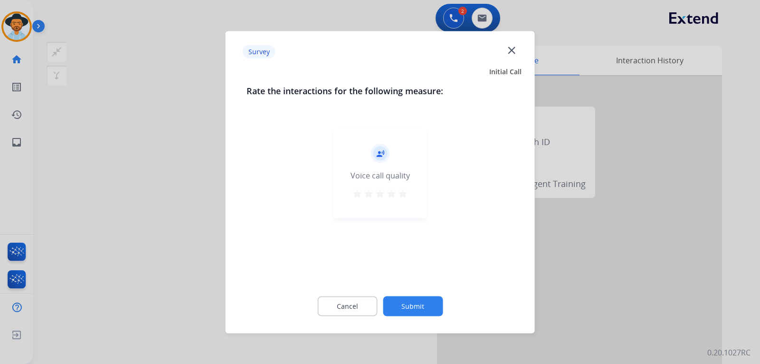
click at [516, 307] on div at bounding box center [380, 182] width 760 height 364
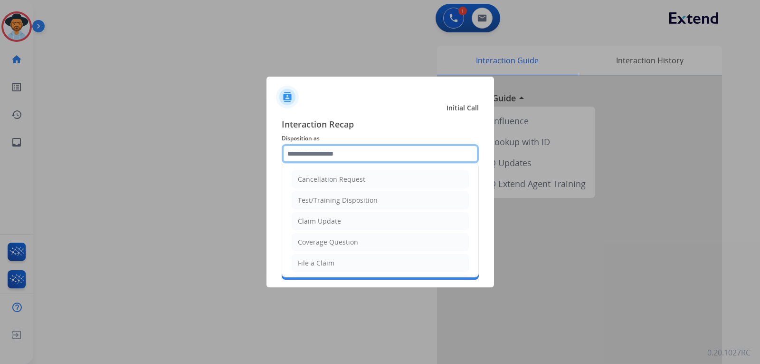
click at [365, 152] on input "text" at bounding box center [380, 153] width 197 height 19
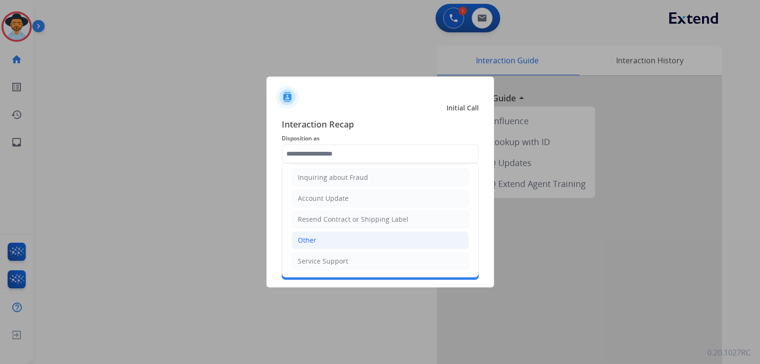
click at [333, 237] on li "Other" at bounding box center [380, 240] width 177 height 18
type input "*****"
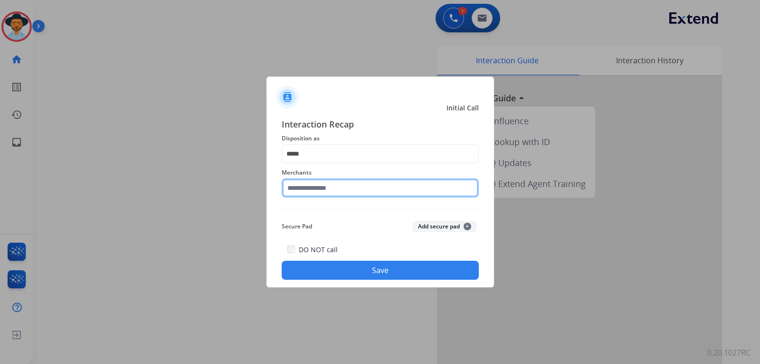
click at [337, 191] on input "text" at bounding box center [380, 187] width 197 height 19
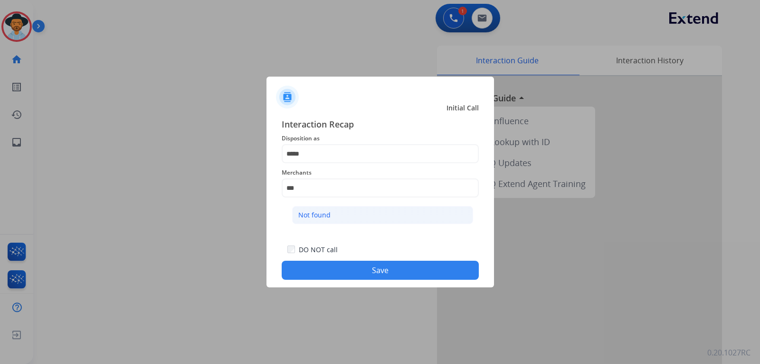
click at [320, 216] on div "Not found" at bounding box center [314, 215] width 32 height 10
type input "*********"
click at [331, 268] on button "Save" at bounding box center [380, 269] width 197 height 19
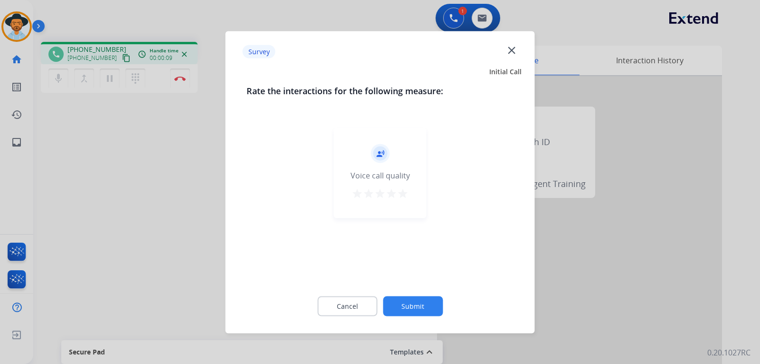
click at [516, 217] on div at bounding box center [380, 182] width 760 height 364
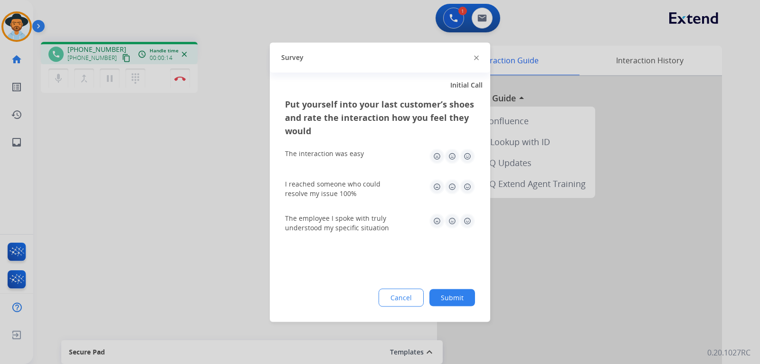
click at [475, 56] on img at bounding box center [476, 58] width 5 height 5
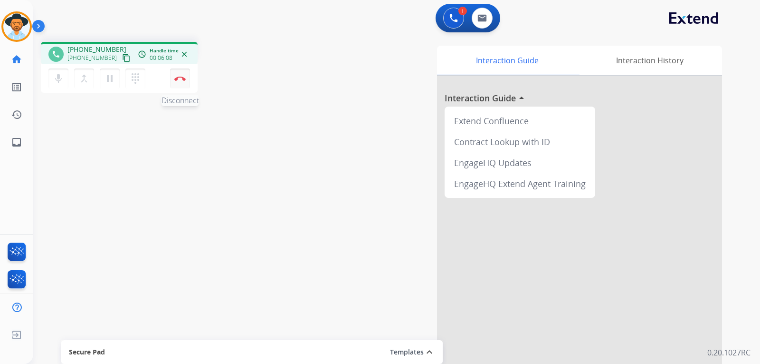
click at [175, 79] on img at bounding box center [179, 78] width 11 height 5
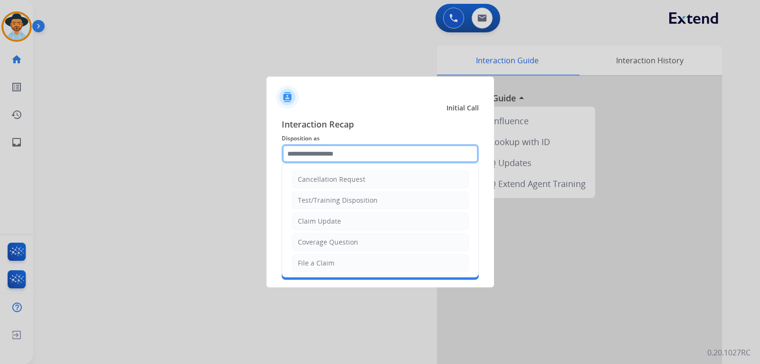
click at [346, 154] on input "text" at bounding box center [380, 153] width 197 height 19
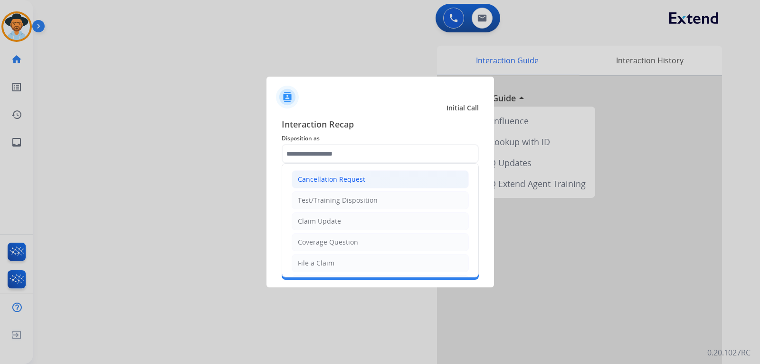
click at [356, 177] on div "Cancellation Request" at bounding box center [331, 179] width 67 height 10
type input "**********"
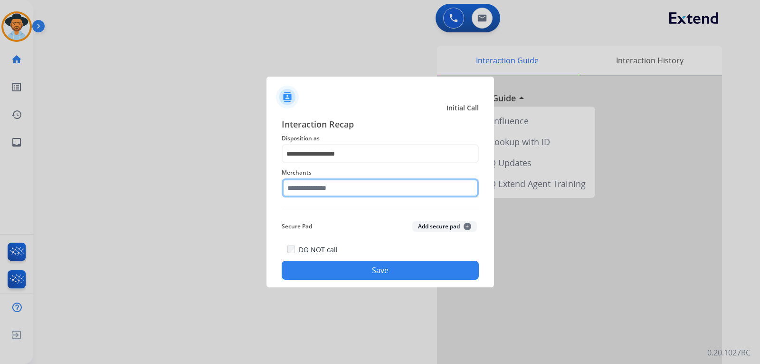
click at [369, 189] on input "text" at bounding box center [380, 187] width 197 height 19
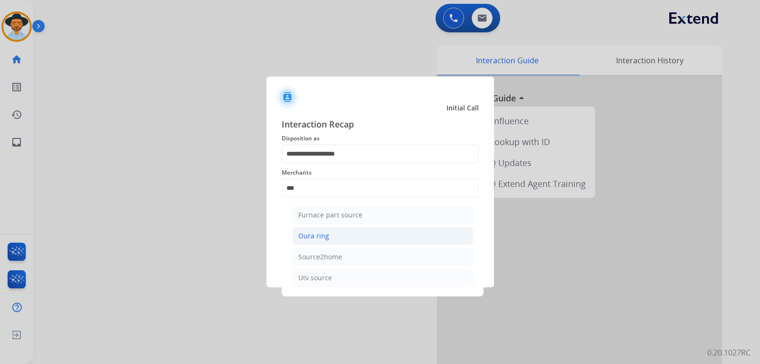
click at [329, 230] on li "Oura ring" at bounding box center [382, 236] width 181 height 18
type input "*********"
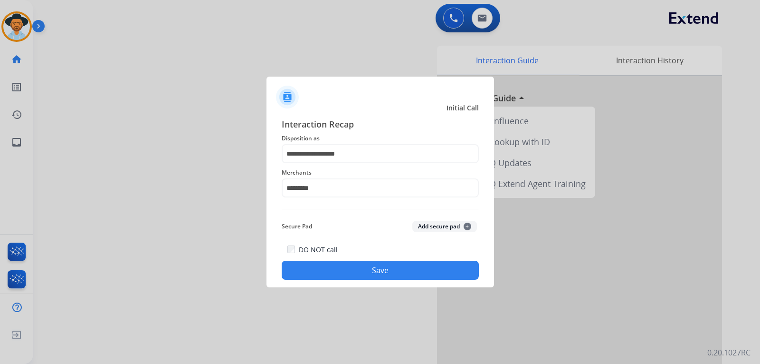
click at [359, 270] on button "Save" at bounding box center [380, 269] width 197 height 19
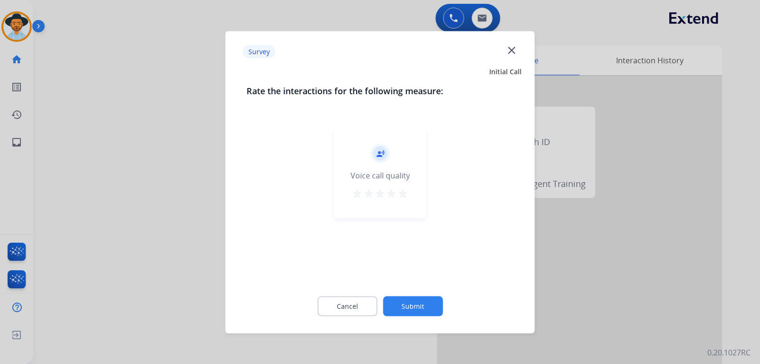
click at [516, 270] on div at bounding box center [380, 182] width 760 height 364
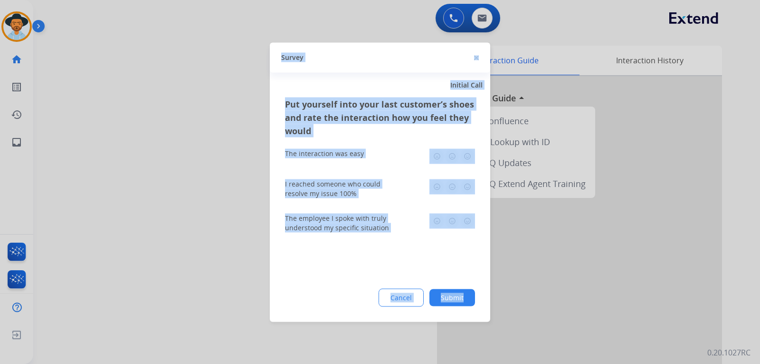
click at [516, 270] on div at bounding box center [380, 182] width 760 height 364
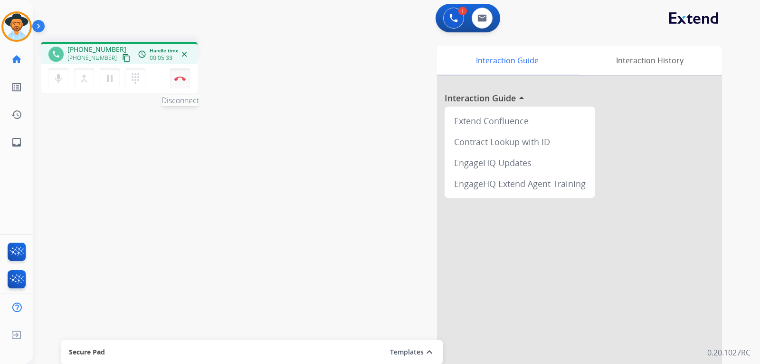
click at [181, 82] on button "Disconnect" at bounding box center [180, 78] width 20 height 20
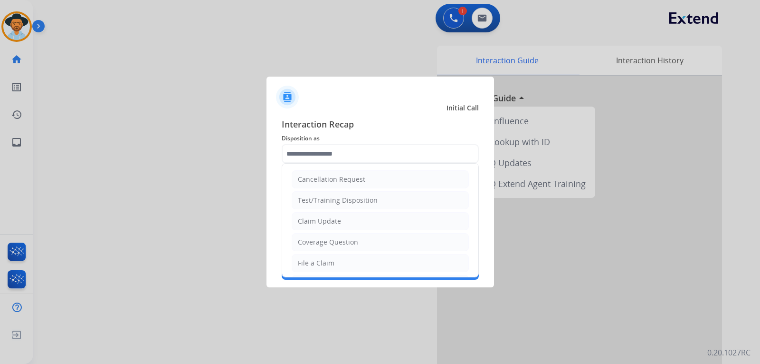
click at [375, 153] on input "text" at bounding box center [380, 153] width 197 height 19
click at [337, 259] on li "File a Claim" at bounding box center [380, 263] width 177 height 18
type input "**********"
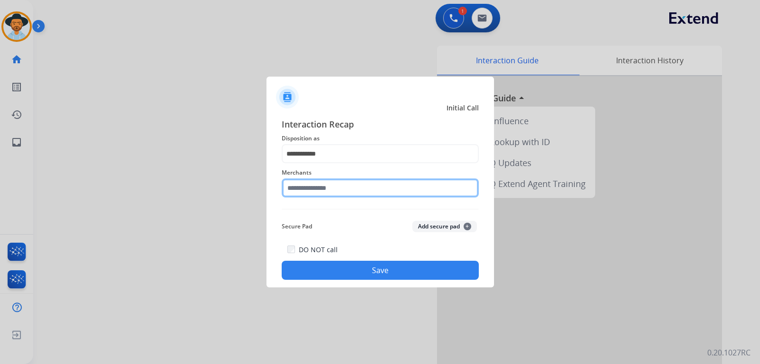
click at [361, 184] on input "text" at bounding box center [380, 187] width 197 height 19
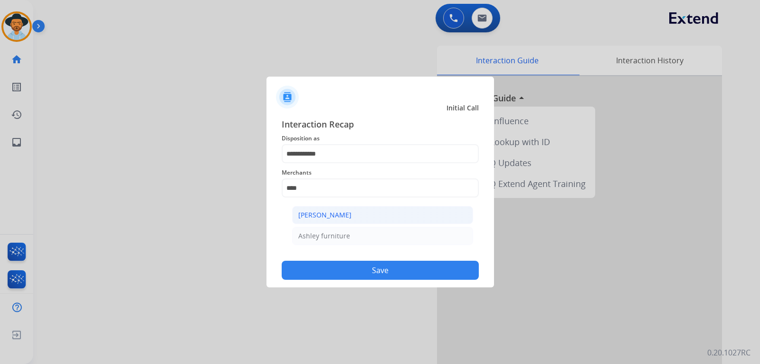
click at [343, 214] on div "[PERSON_NAME]" at bounding box center [324, 215] width 53 height 10
type input "**********"
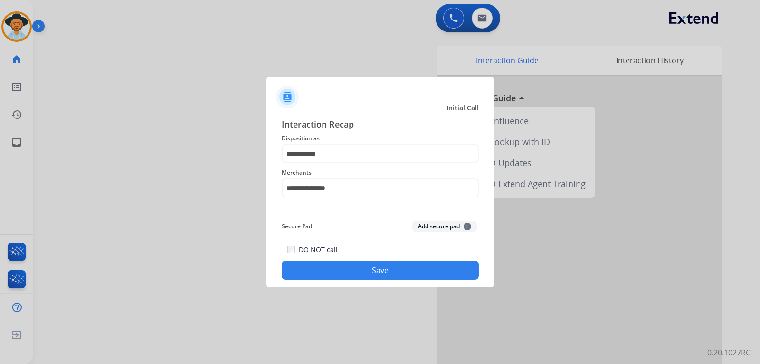
click at [373, 270] on button "Save" at bounding box center [380, 269] width 197 height 19
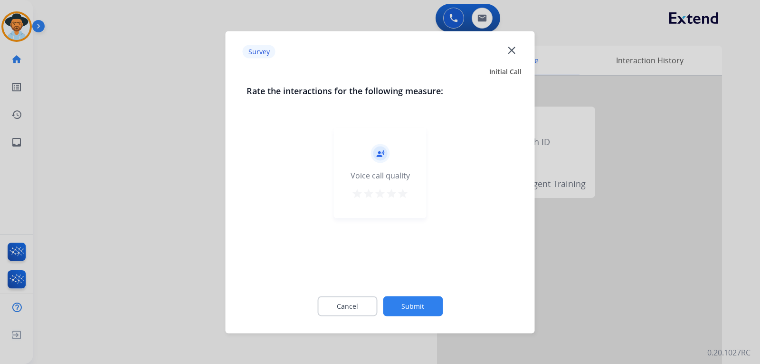
click at [516, 228] on div at bounding box center [380, 182] width 760 height 364
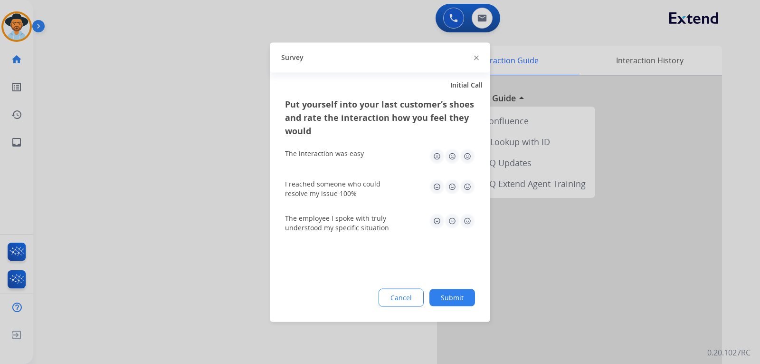
click at [516, 228] on div at bounding box center [380, 182] width 760 height 364
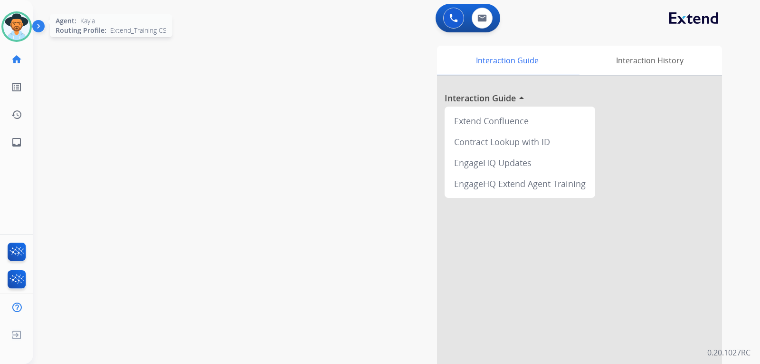
click at [19, 32] on img at bounding box center [16, 26] width 27 height 27
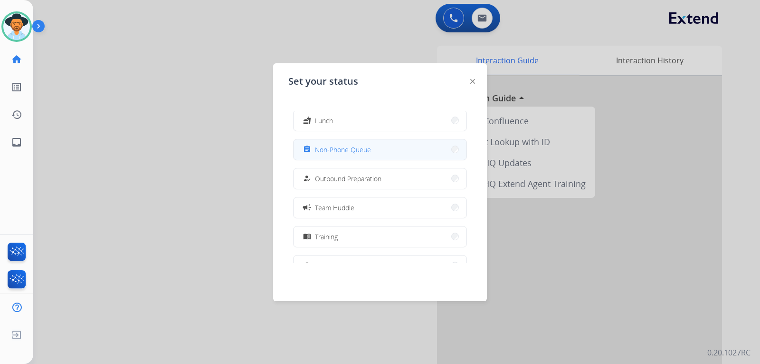
scroll to position [179, 0]
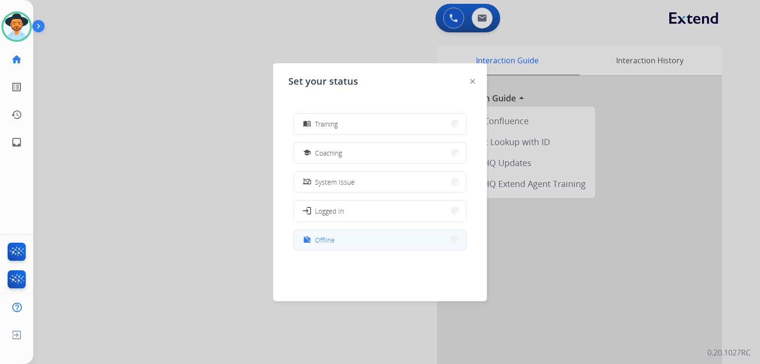
click at [356, 239] on button "work_off Offline" at bounding box center [380, 240] width 173 height 20
